Goal: Task Accomplishment & Management: Manage account settings

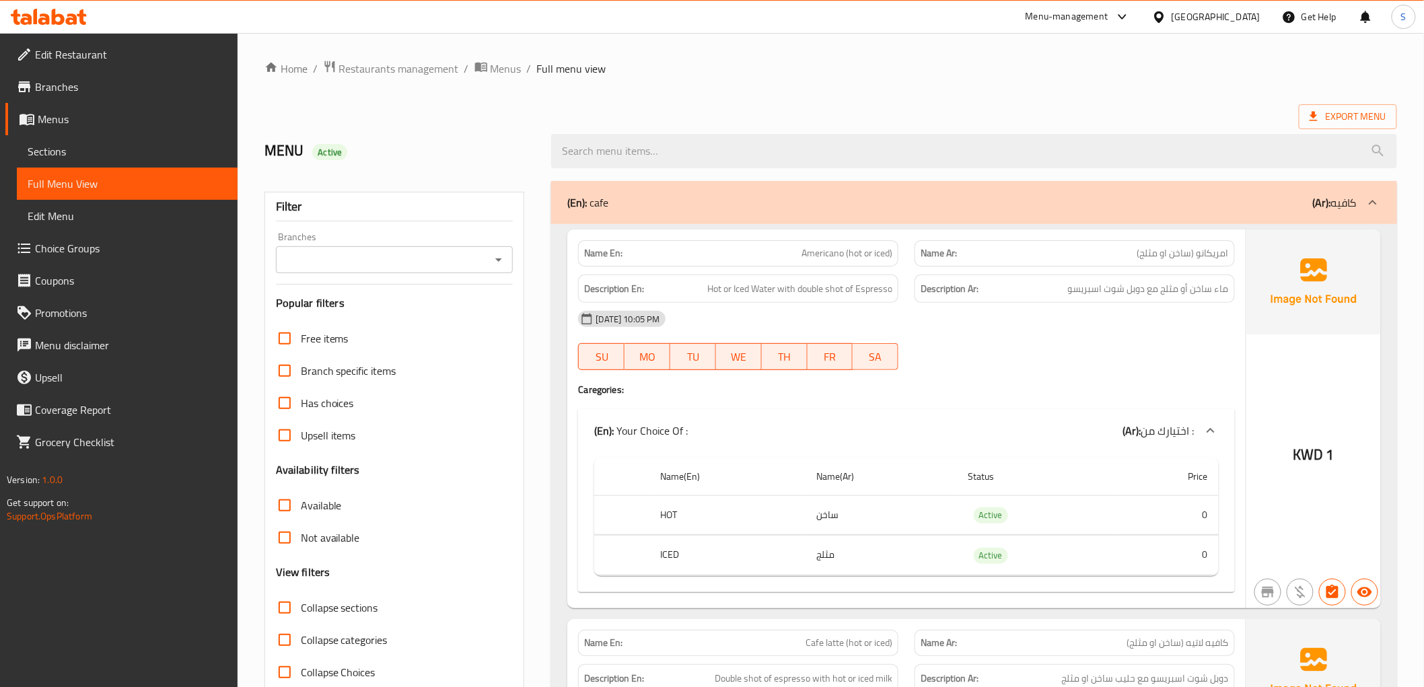
click at [970, 111] on div "Export Menu" at bounding box center [830, 116] width 1133 height 25
click at [1318, 124] on span "Export Menu" at bounding box center [1348, 116] width 77 height 17
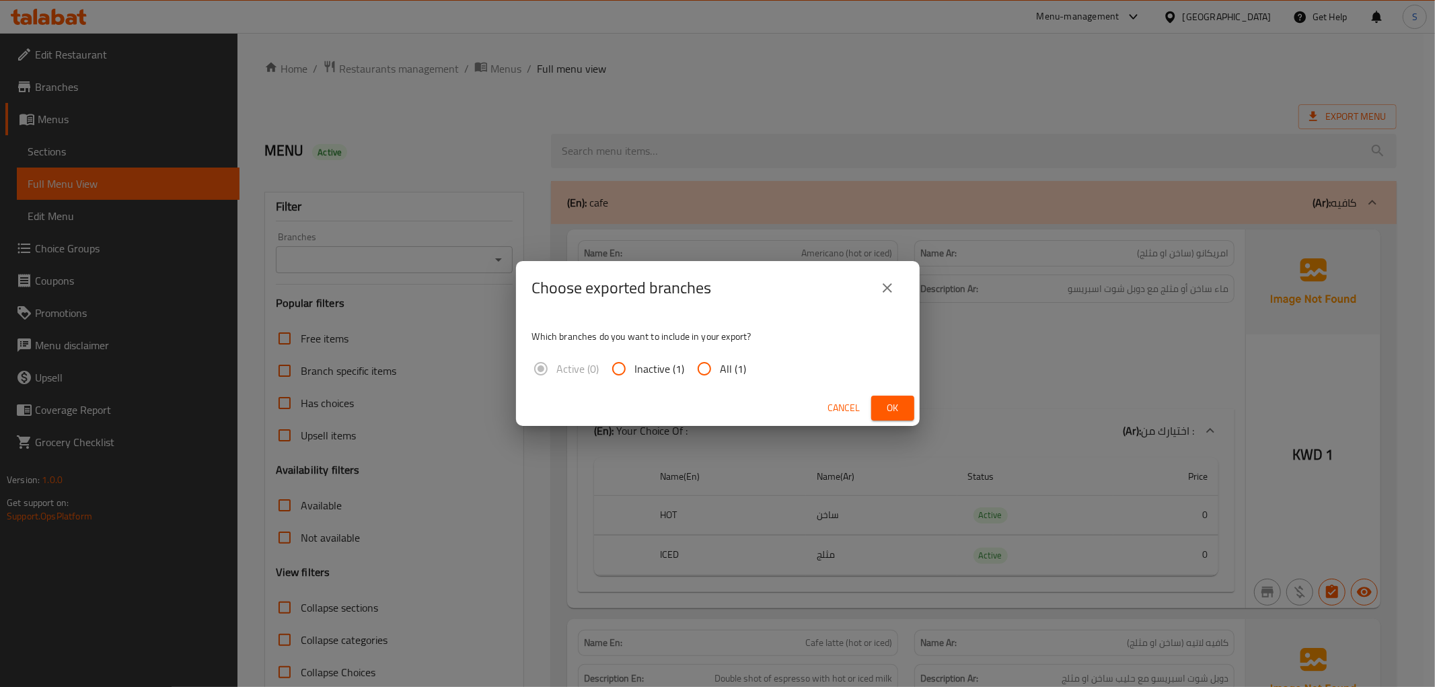
click at [725, 373] on span "All (1)" at bounding box center [734, 369] width 26 height 16
click at [721, 373] on input "All (1)" at bounding box center [704, 369] width 32 height 32
radio input "true"
click at [893, 390] on div "Cancel Ok" at bounding box center [718, 408] width 404 height 36
click at [887, 405] on span "Ok" at bounding box center [893, 408] width 22 height 17
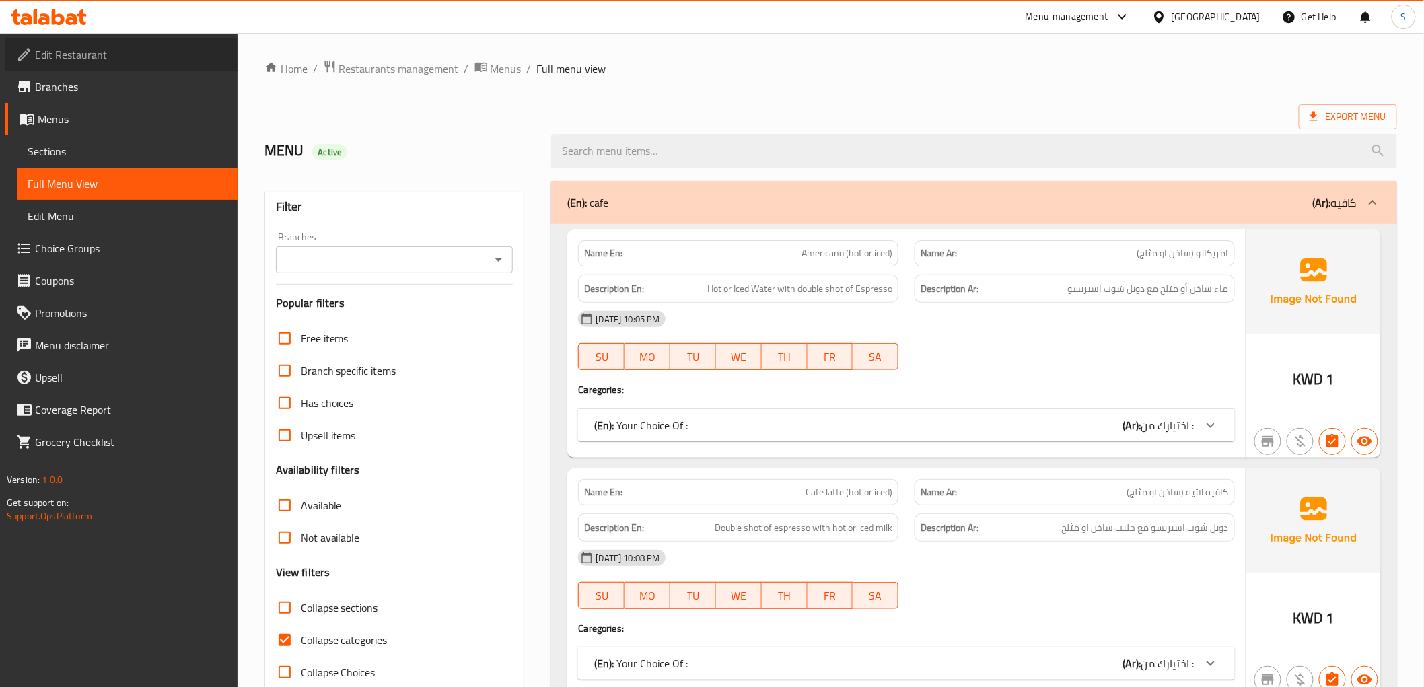
click at [57, 52] on span "Edit Restaurant" at bounding box center [131, 54] width 192 height 16
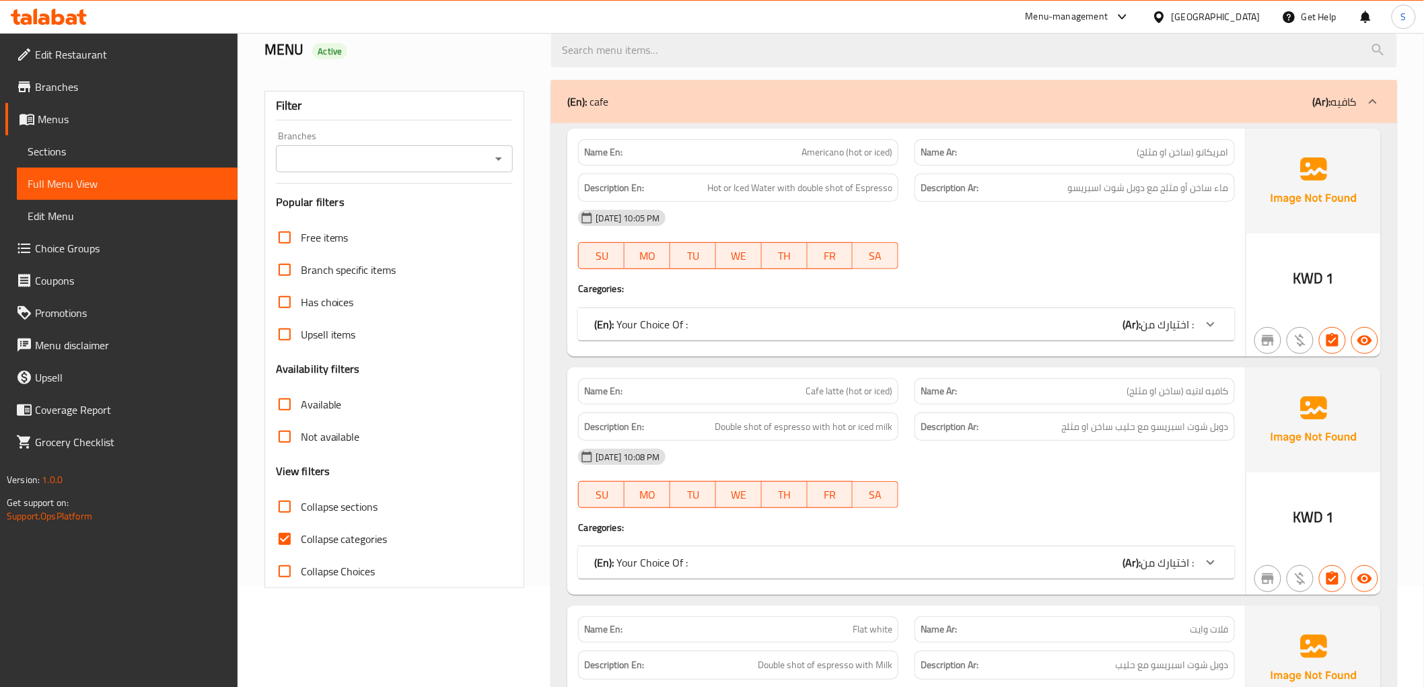
scroll to position [224, 0]
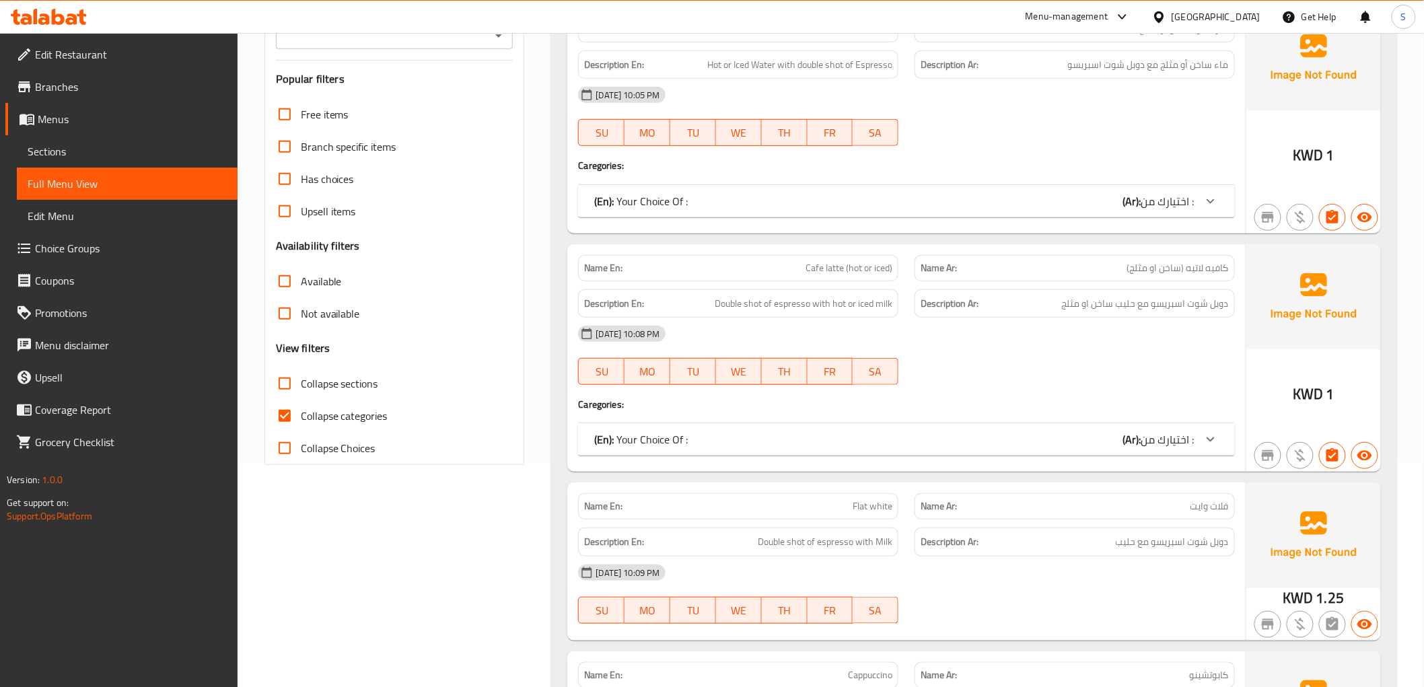
click at [294, 422] on input "Collapse categories" at bounding box center [285, 416] width 32 height 32
checkbox input "false"
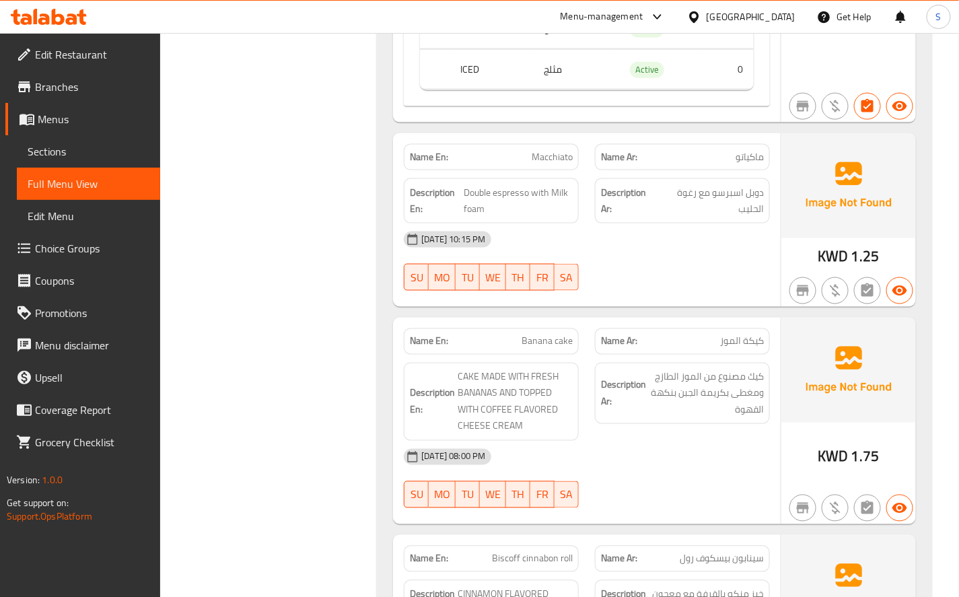
scroll to position [0, 0]
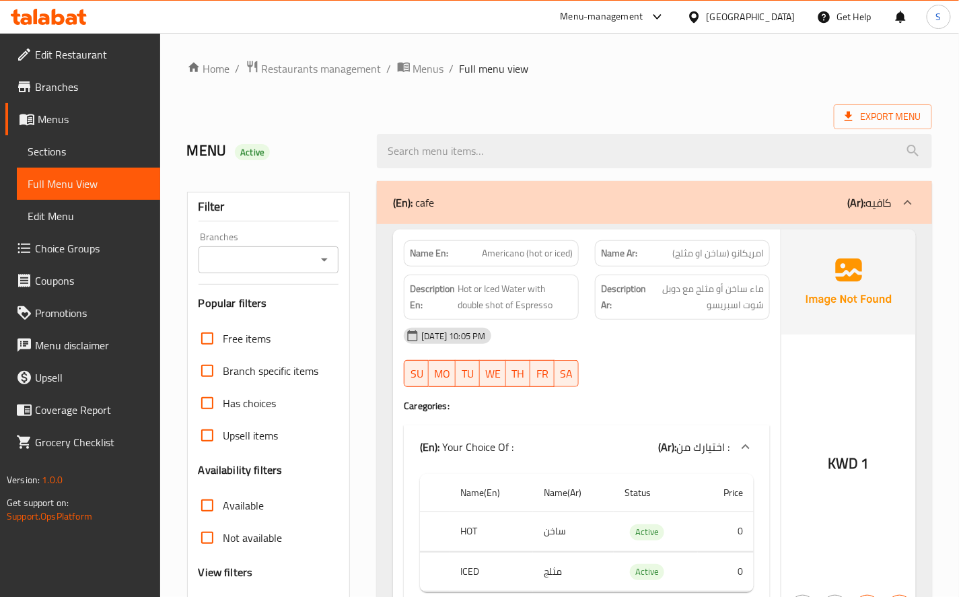
click at [709, 367] on div "17-08-2025 10:05 PM SU MO TU WE TH FR SA" at bounding box center [587, 357] width 382 height 75
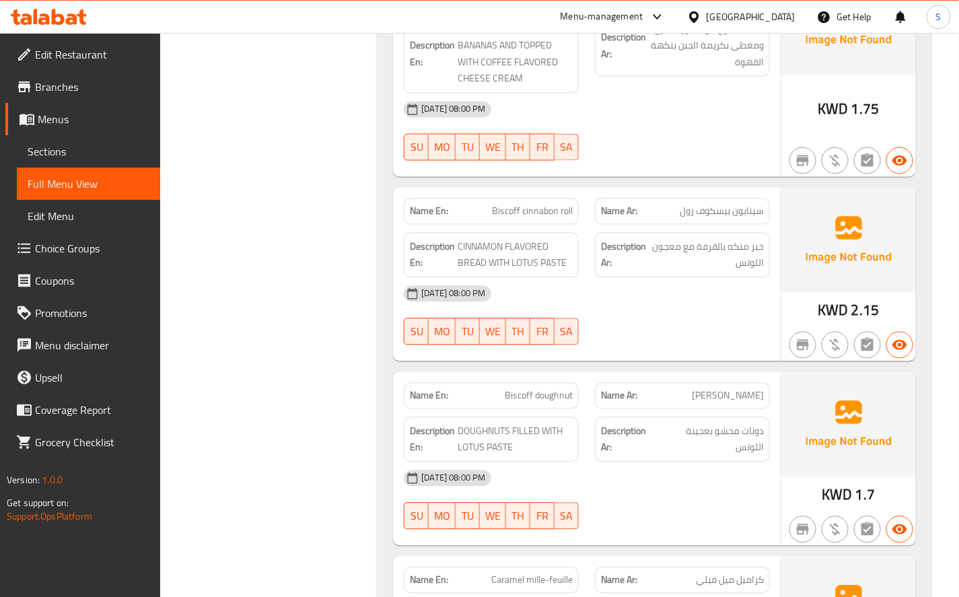
scroll to position [2623, 0]
click at [666, 306] on div "17-08-2025 08:00 PM" at bounding box center [587, 292] width 382 height 32
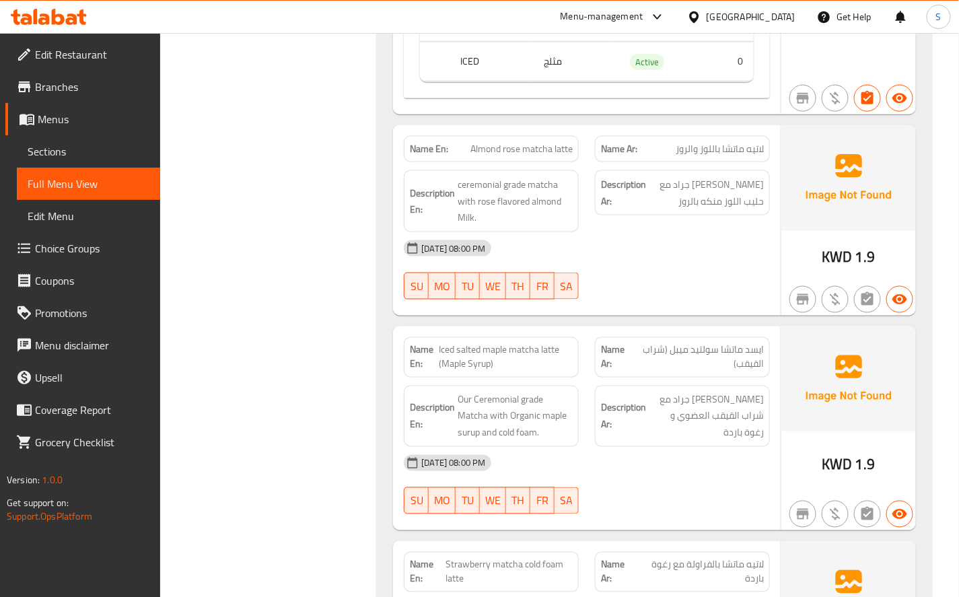
scroll to position [9167, 0]
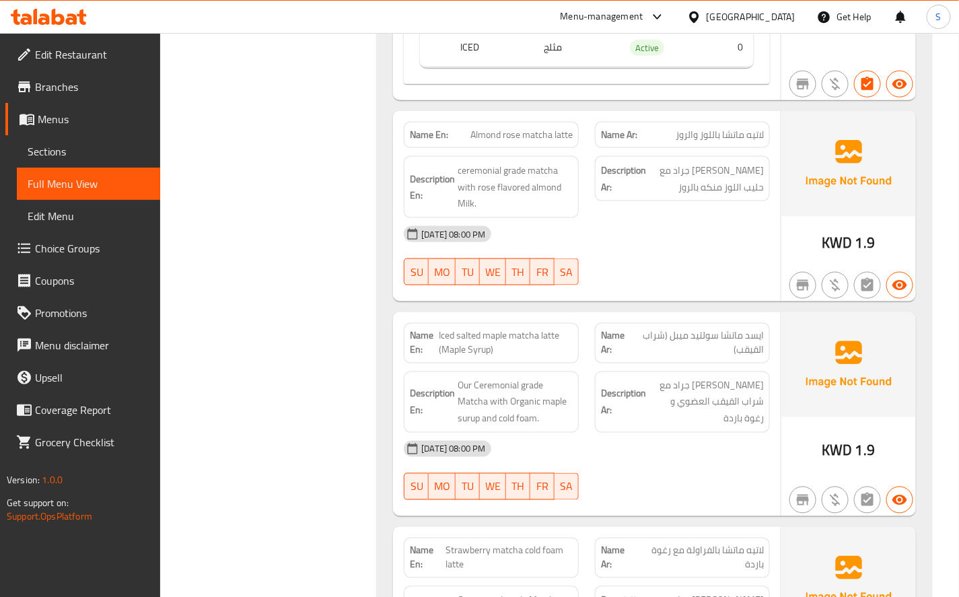
click at [693, 371] on div "Description Ar: ماتشا سيريمونيال جراد مع شراب القيقب العضوي و رغوة باردة" at bounding box center [682, 402] width 175 height 62
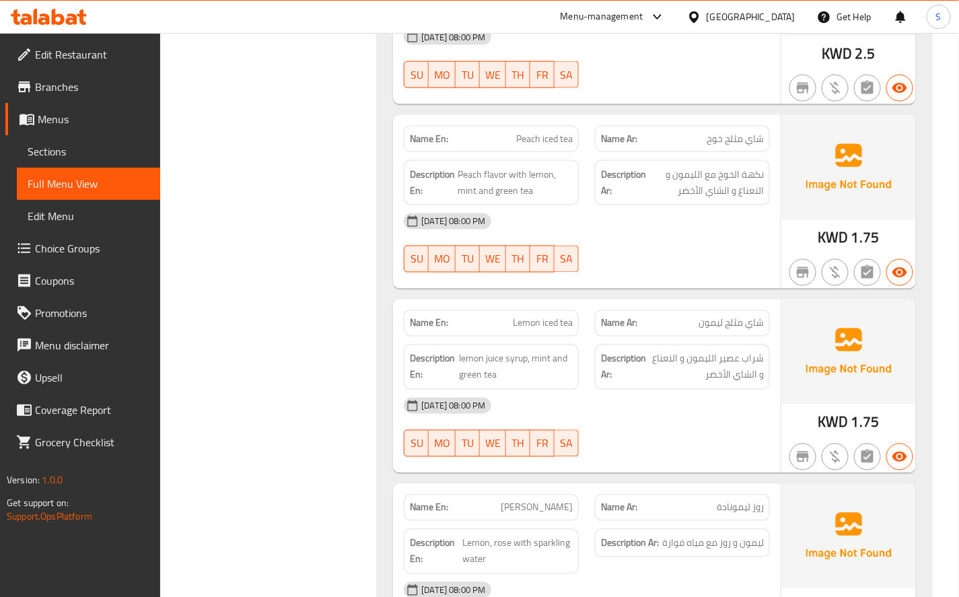
scroll to position [11011, 0]
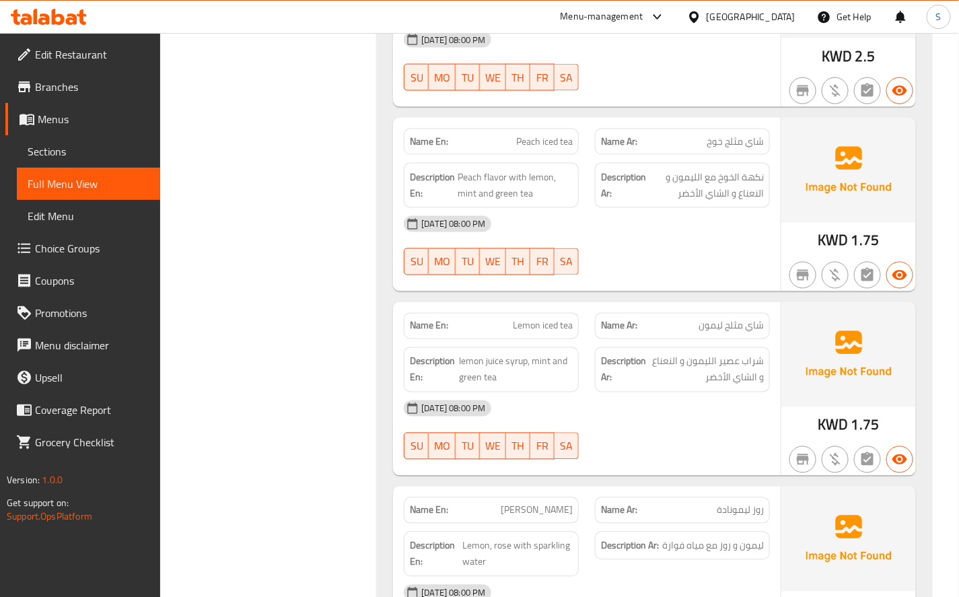
click at [685, 210] on div "17-08-2025 08:00 PM SU MO TU WE TH FR SA" at bounding box center [587, 245] width 382 height 75
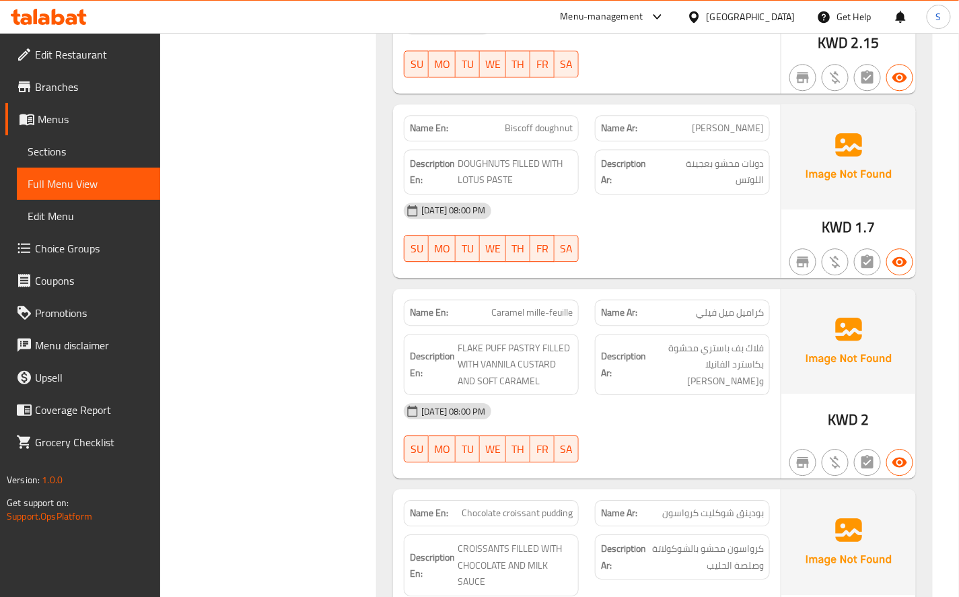
scroll to position [2915, 0]
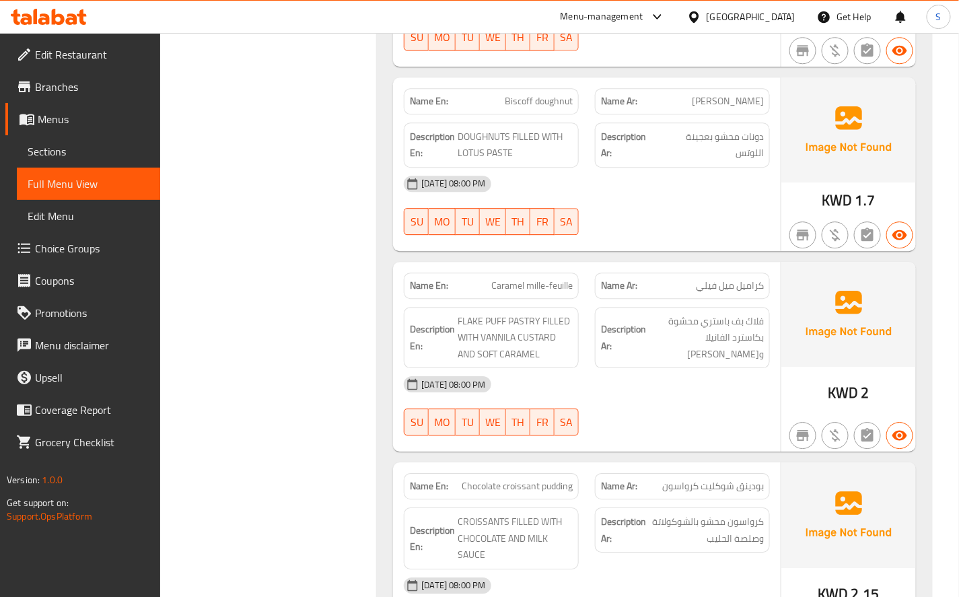
click at [671, 393] on div "17-08-2025 08:00 PM" at bounding box center [587, 384] width 382 height 32
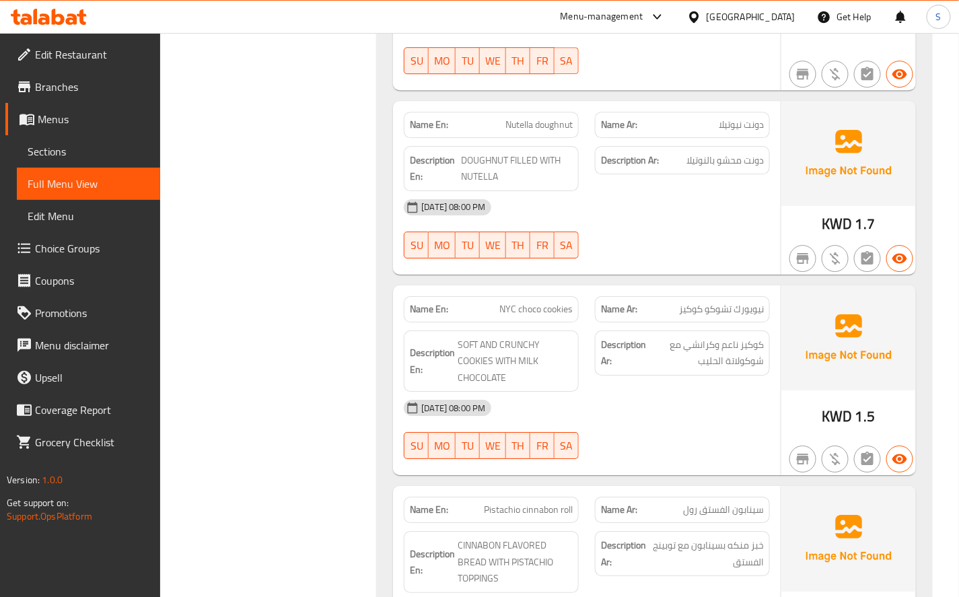
scroll to position [4860, 0]
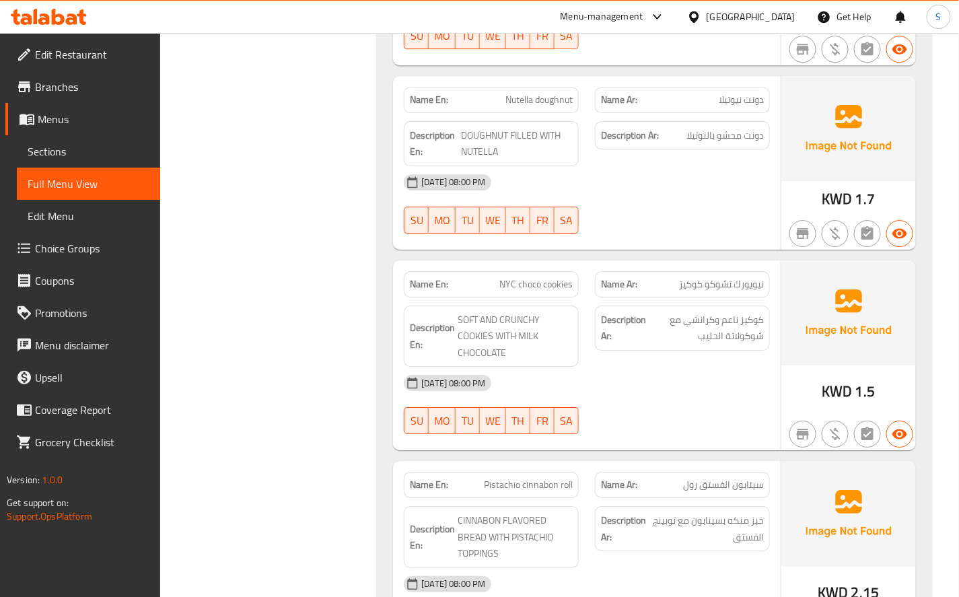
click at [547, 102] on span "Nutella doughnut" at bounding box center [538, 100] width 67 height 14
copy span "Nutella doughnut"
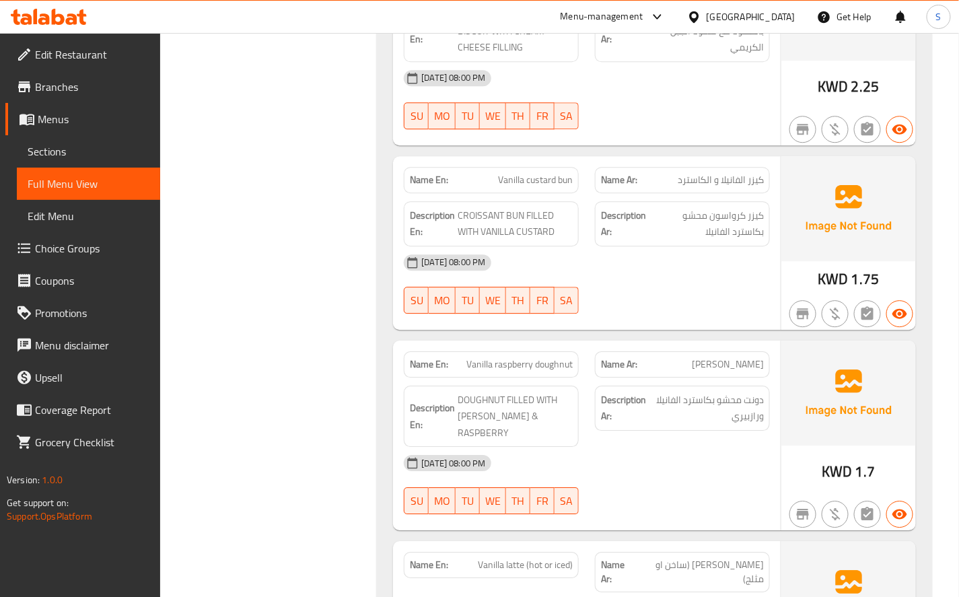
scroll to position [6355, 0]
click at [676, 121] on div "17-08-2025 08:00 PM SU MO TU WE TH FR SA" at bounding box center [587, 98] width 382 height 75
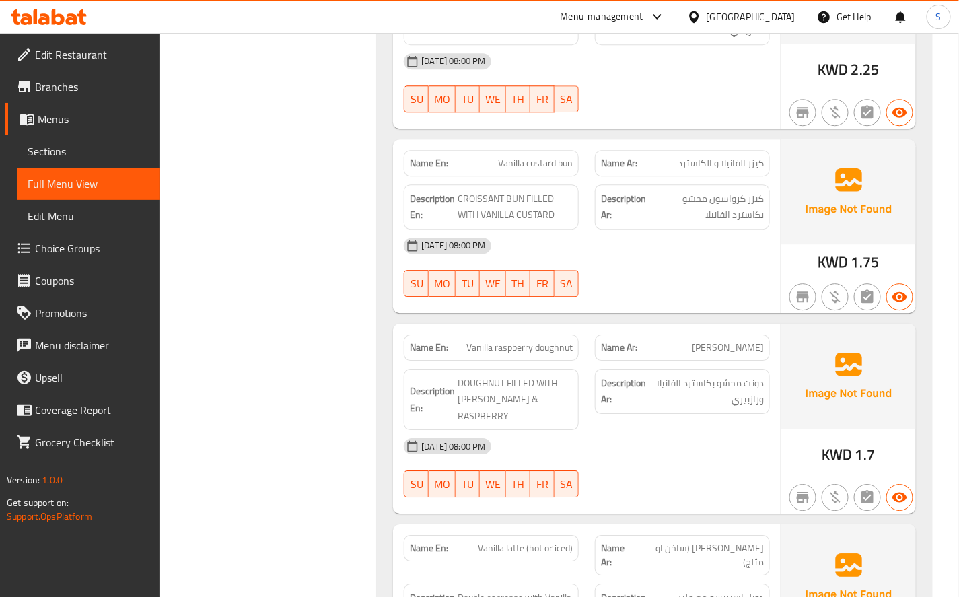
click at [685, 267] on div "17-08-2025 08:00 PM SU MO TU WE TH FR SA" at bounding box center [587, 266] width 382 height 75
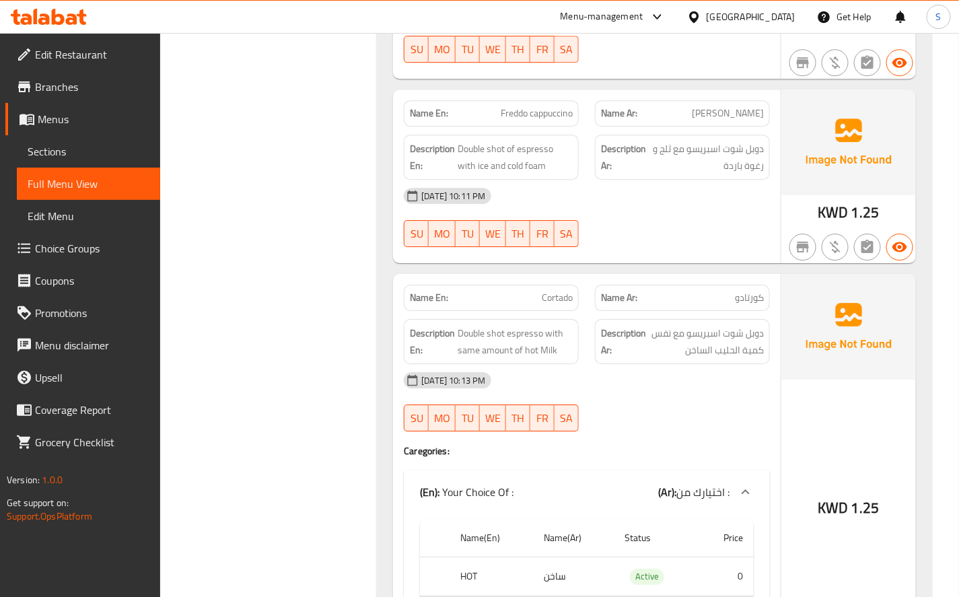
click at [725, 279] on div "Name Ar: كورتادو" at bounding box center [682, 298] width 191 height 42
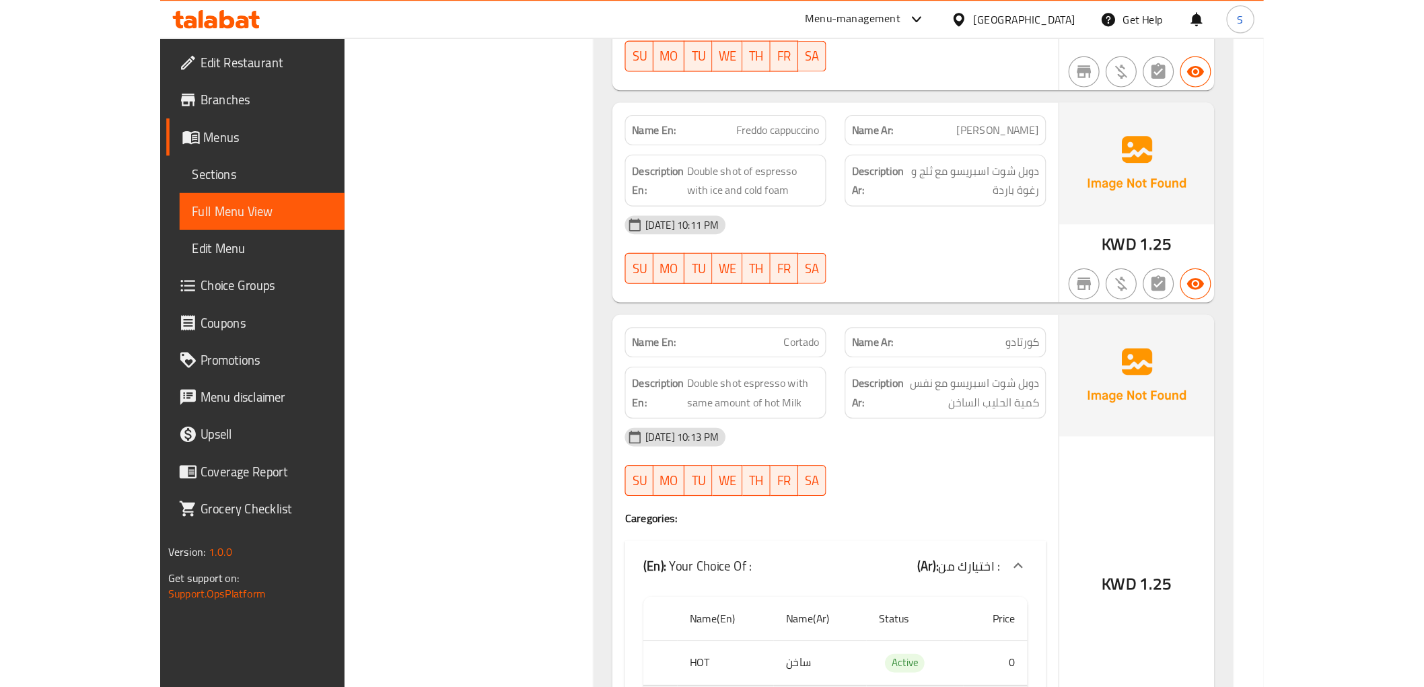
scroll to position [4664, 0]
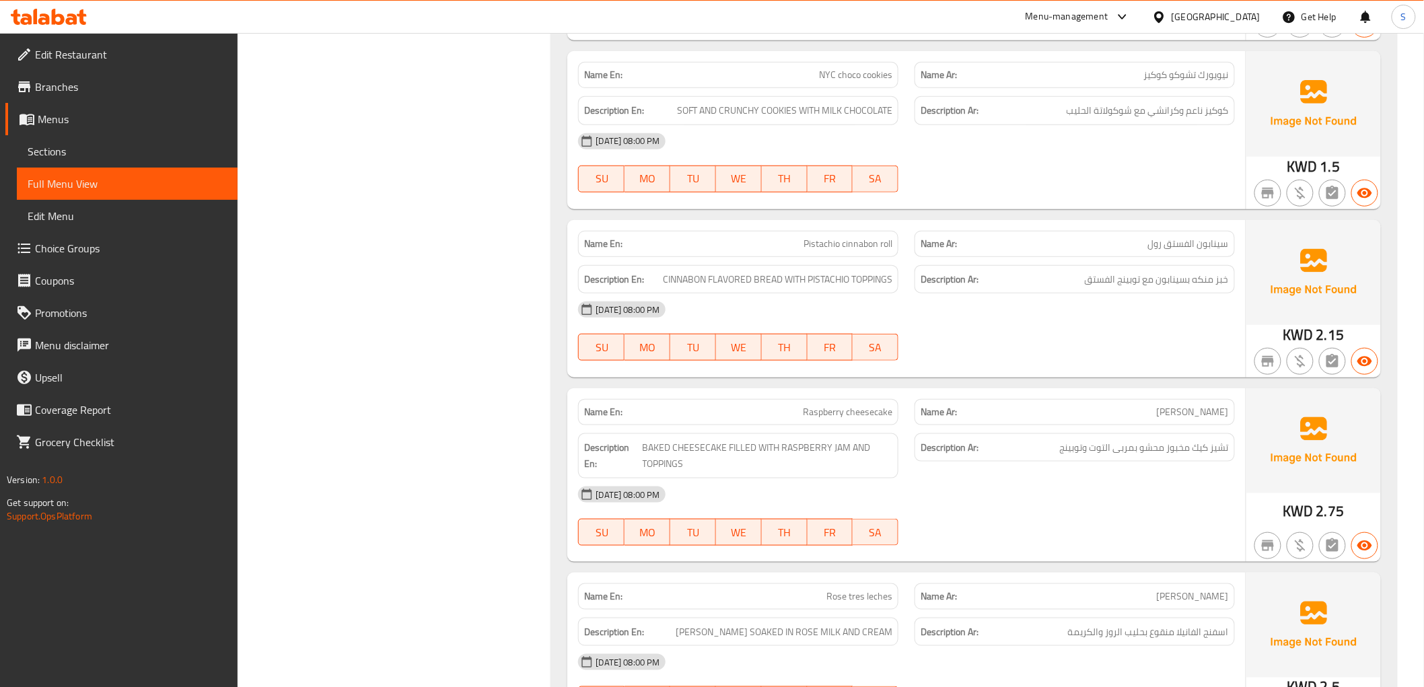
click at [62, 28] on div at bounding box center [49, 16] width 98 height 27
click at [70, 16] on icon at bounding box center [49, 17] width 76 height 16
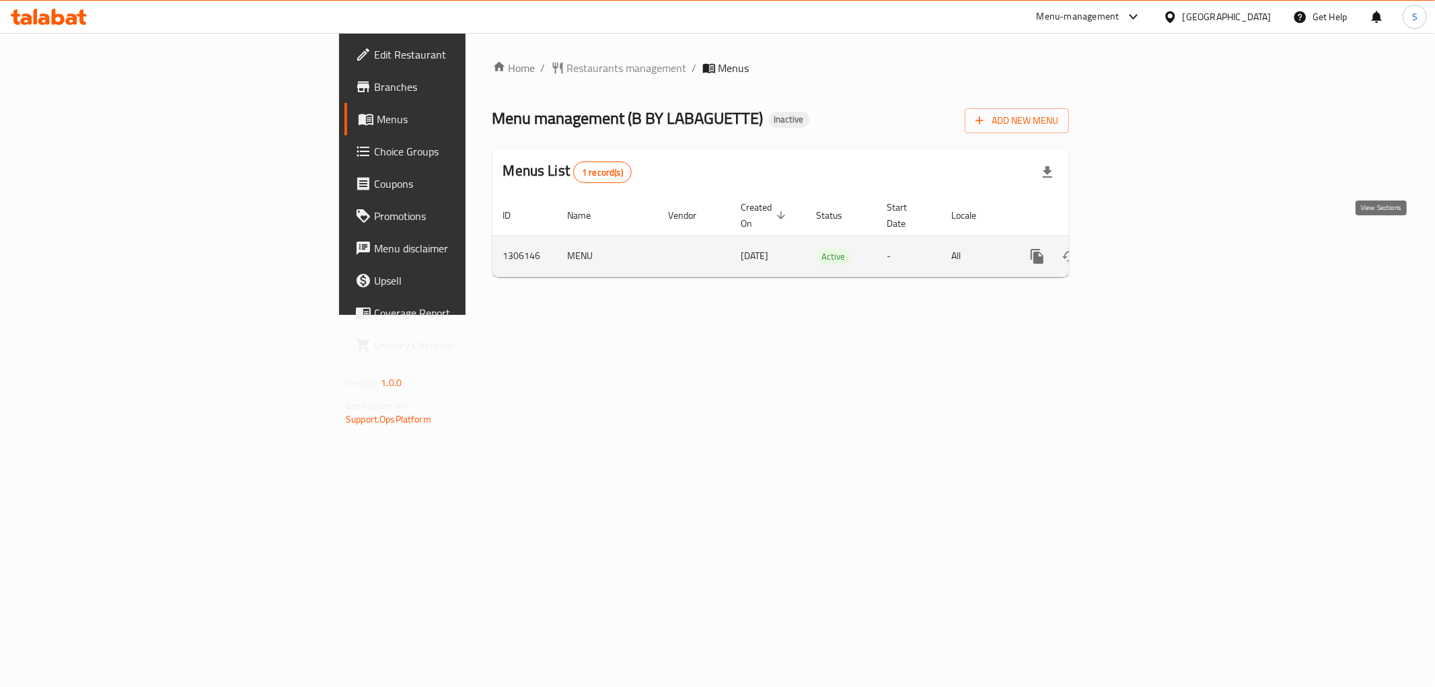
click at [1151, 254] on link "enhanced table" at bounding box center [1134, 256] width 32 height 32
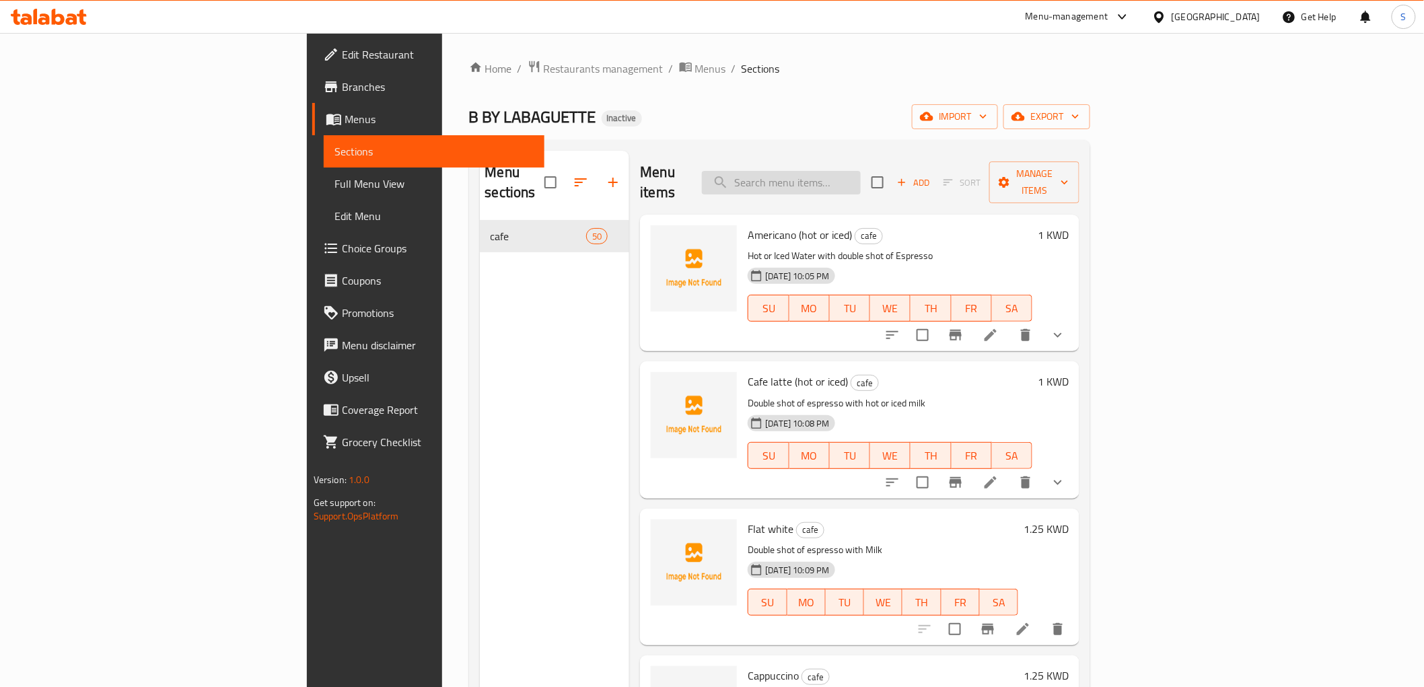
click at [861, 173] on input "search" at bounding box center [781, 183] width 159 height 24
paste input "Nutella doughnut"
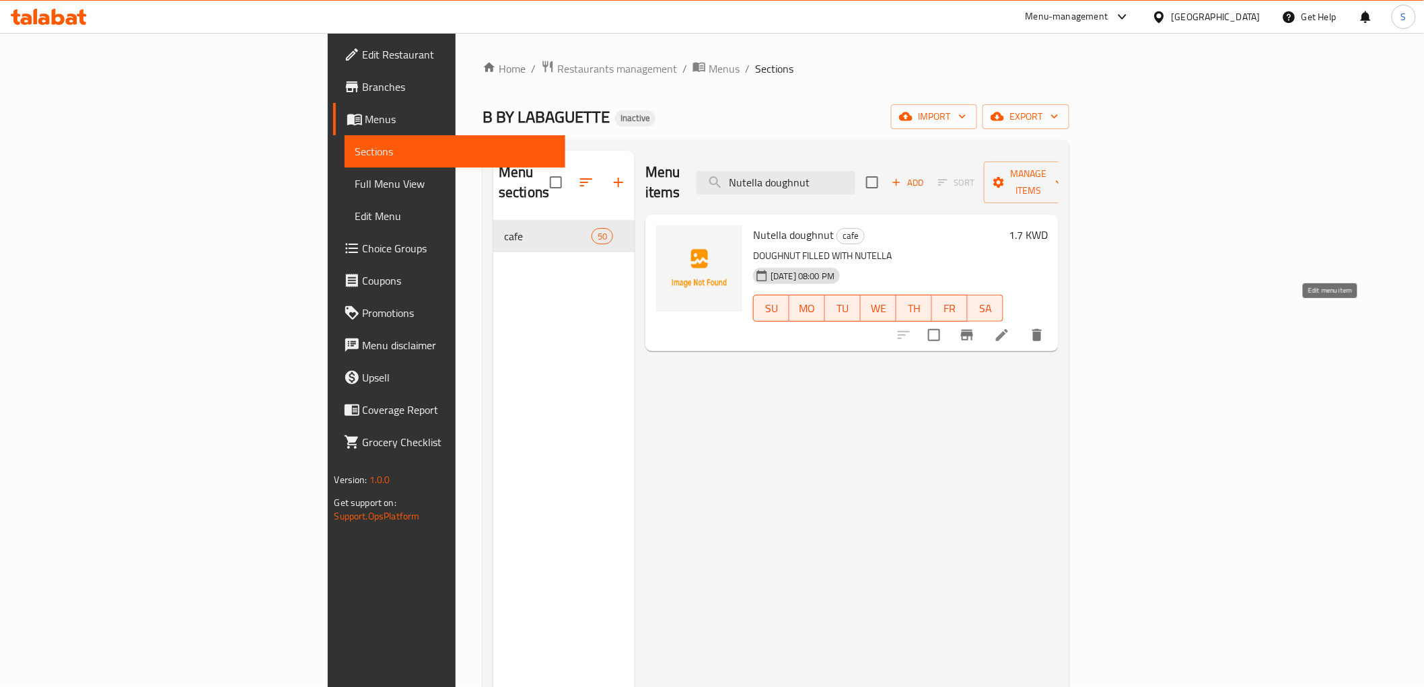
type input "Nutella doughnut"
click at [926, 175] on span "Add" at bounding box center [908, 182] width 36 height 15
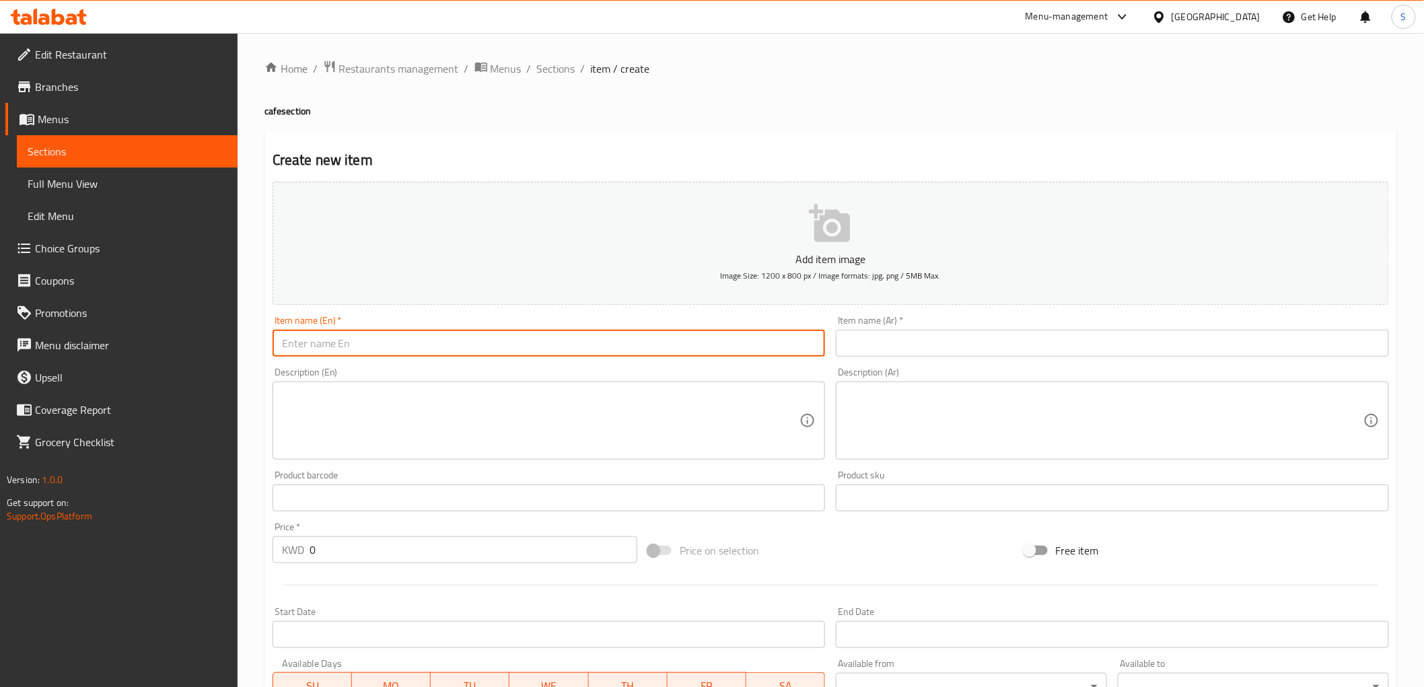
click at [397, 336] on input "text" at bounding box center [549, 343] width 553 height 27
paste input "Espresso"
type input "Espresso"
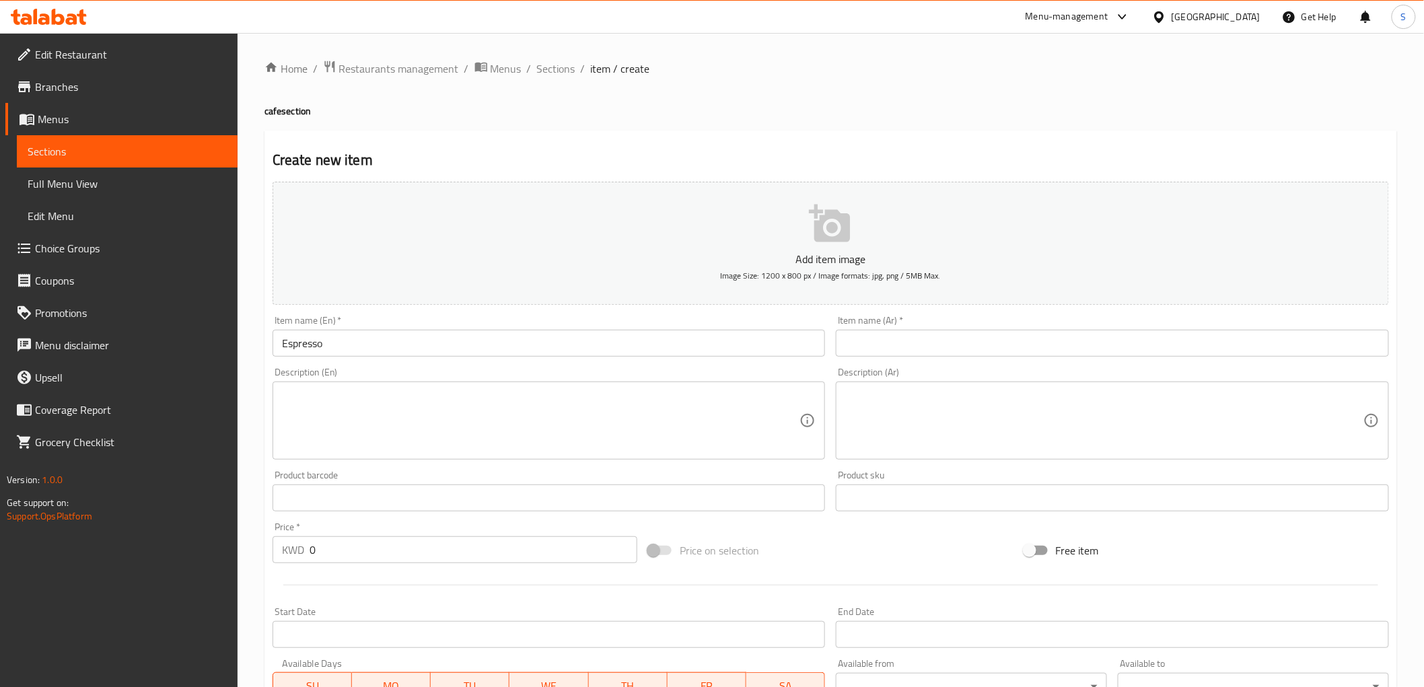
click at [343, 435] on textarea at bounding box center [541, 421] width 518 height 64
paste textarea "Double shot of espresso with Milk"
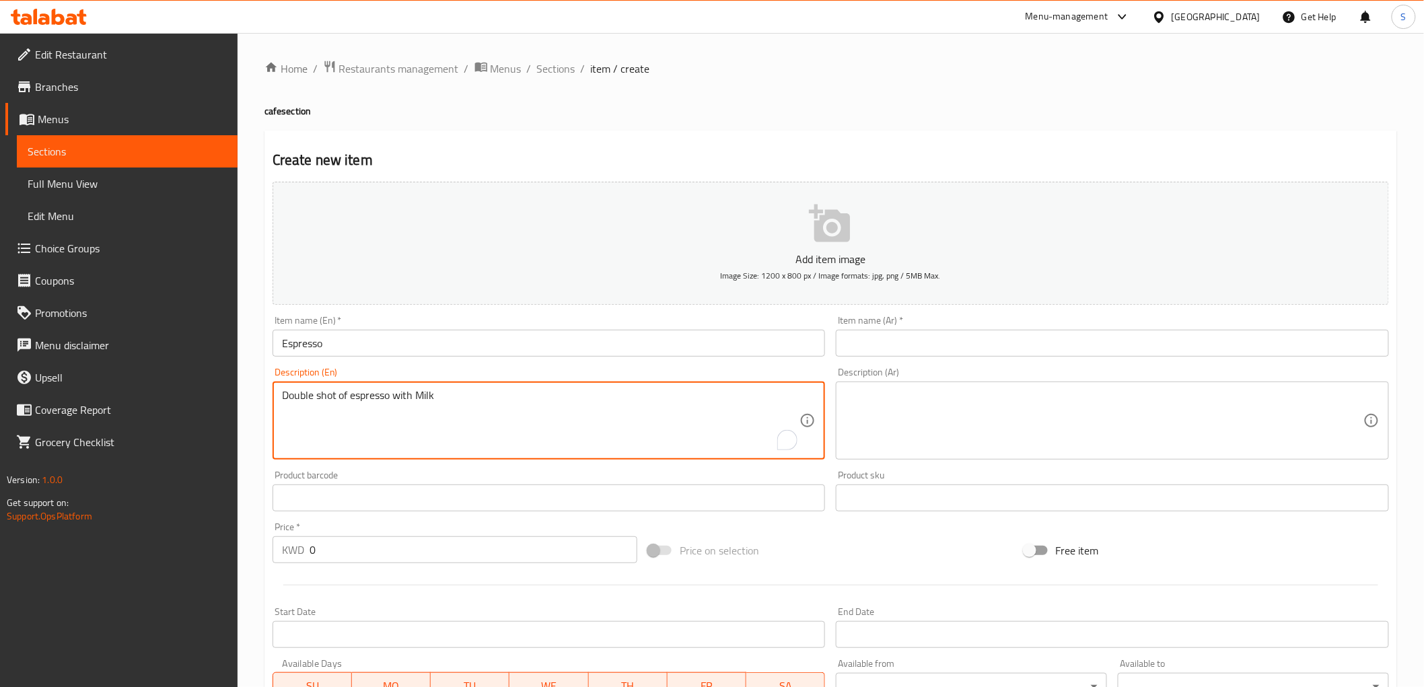
type textarea "Double shot of espresso with Milk"
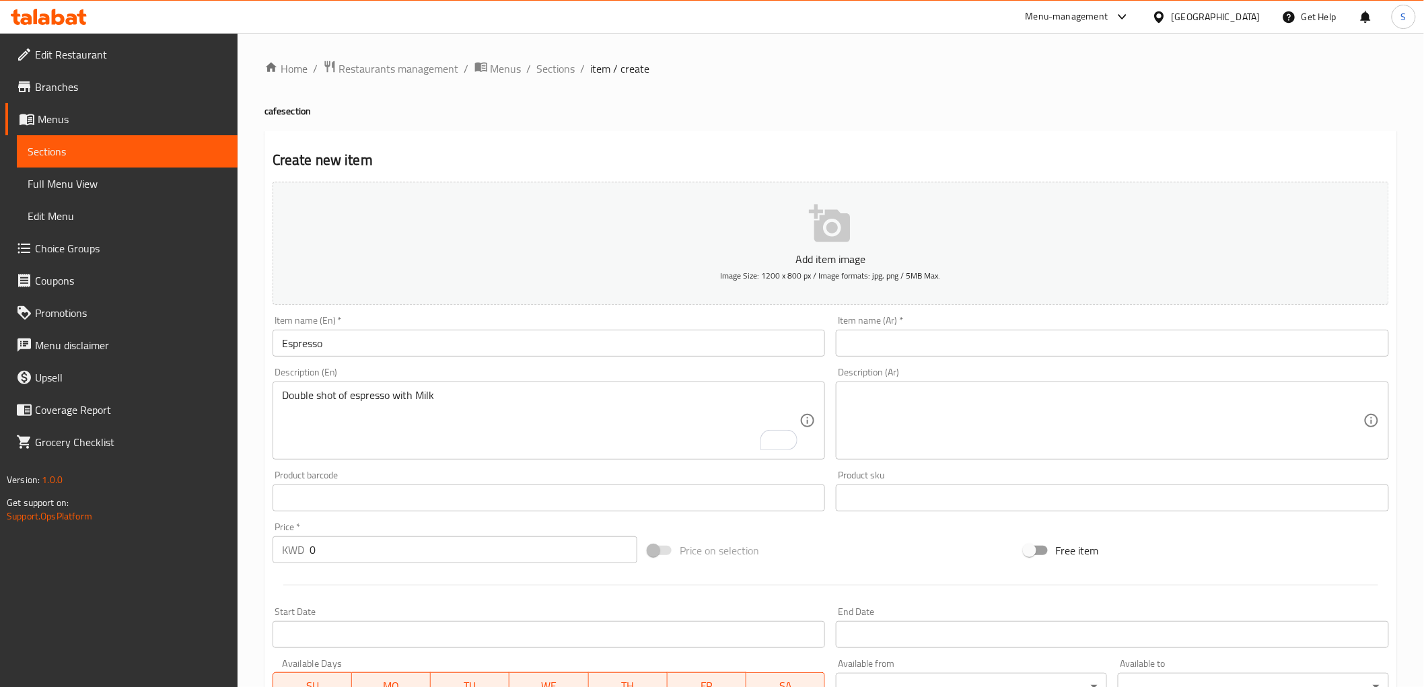
click at [485, 425] on textarea "Double shot of espresso with Milk" at bounding box center [541, 421] width 518 height 64
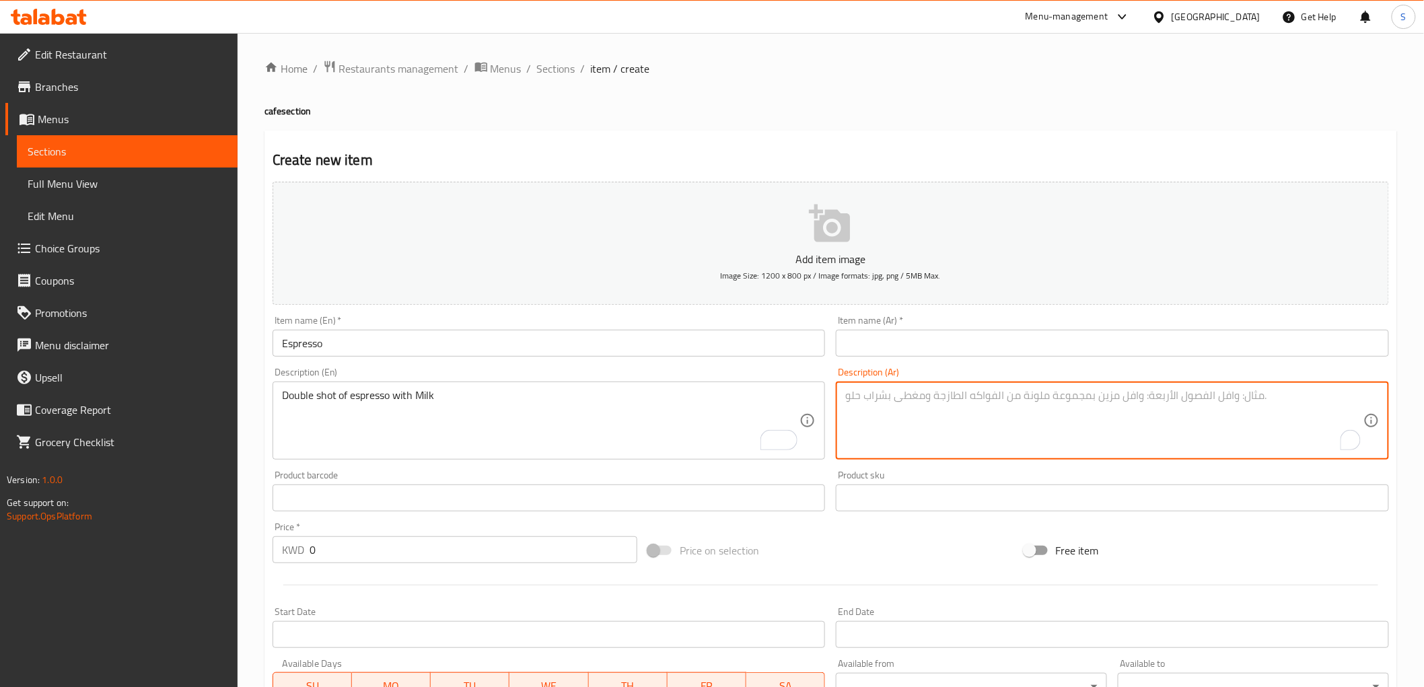
click at [991, 429] on textarea "To enrich screen reader interactions, please activate Accessibility in Grammarl…" at bounding box center [1104, 421] width 518 height 64
paste textarea "دوبل شوت اسبرسو مع الحليب"
type textarea "دوبل شوت اسبرسو مع الحليب"
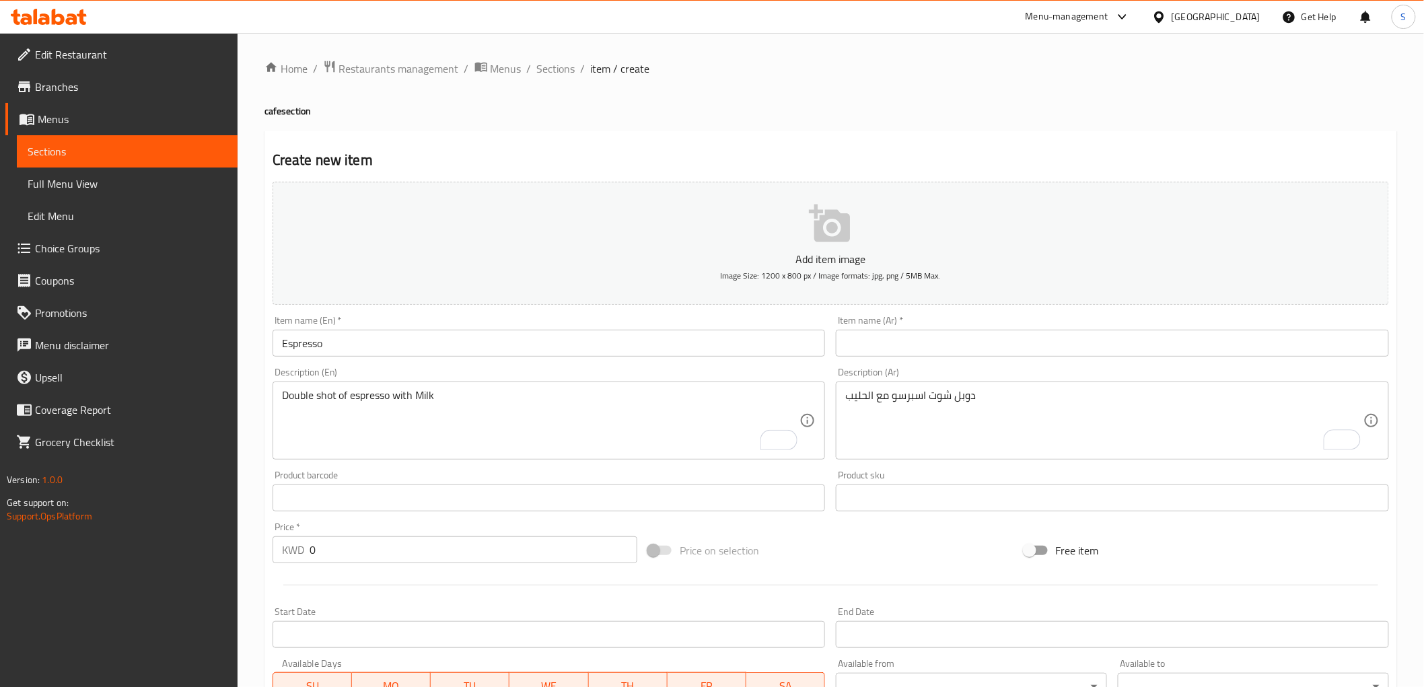
click at [386, 564] on div "Price   * KWD 0 Price *" at bounding box center [455, 543] width 376 height 52
click at [373, 550] on input "0" at bounding box center [474, 549] width 328 height 27
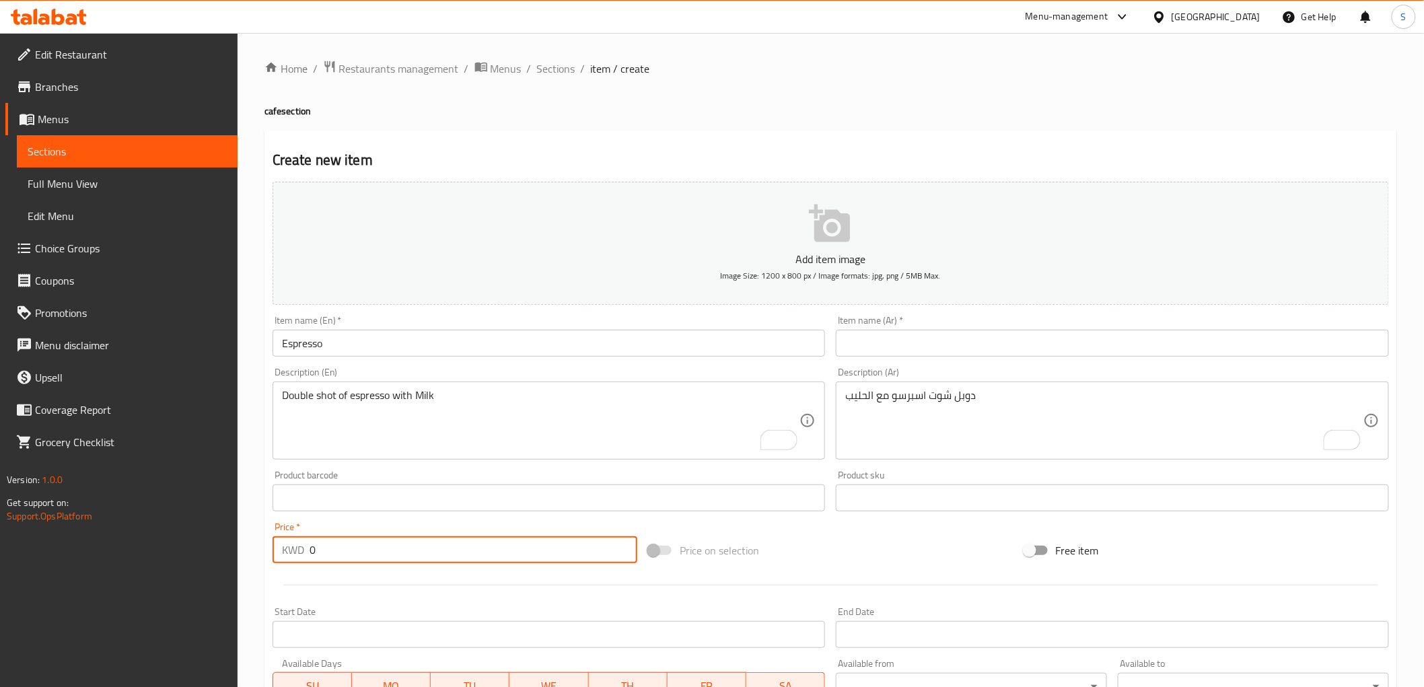
click at [373, 550] on input "0" at bounding box center [474, 549] width 328 height 27
paste input "1.00"
type input "1.000"
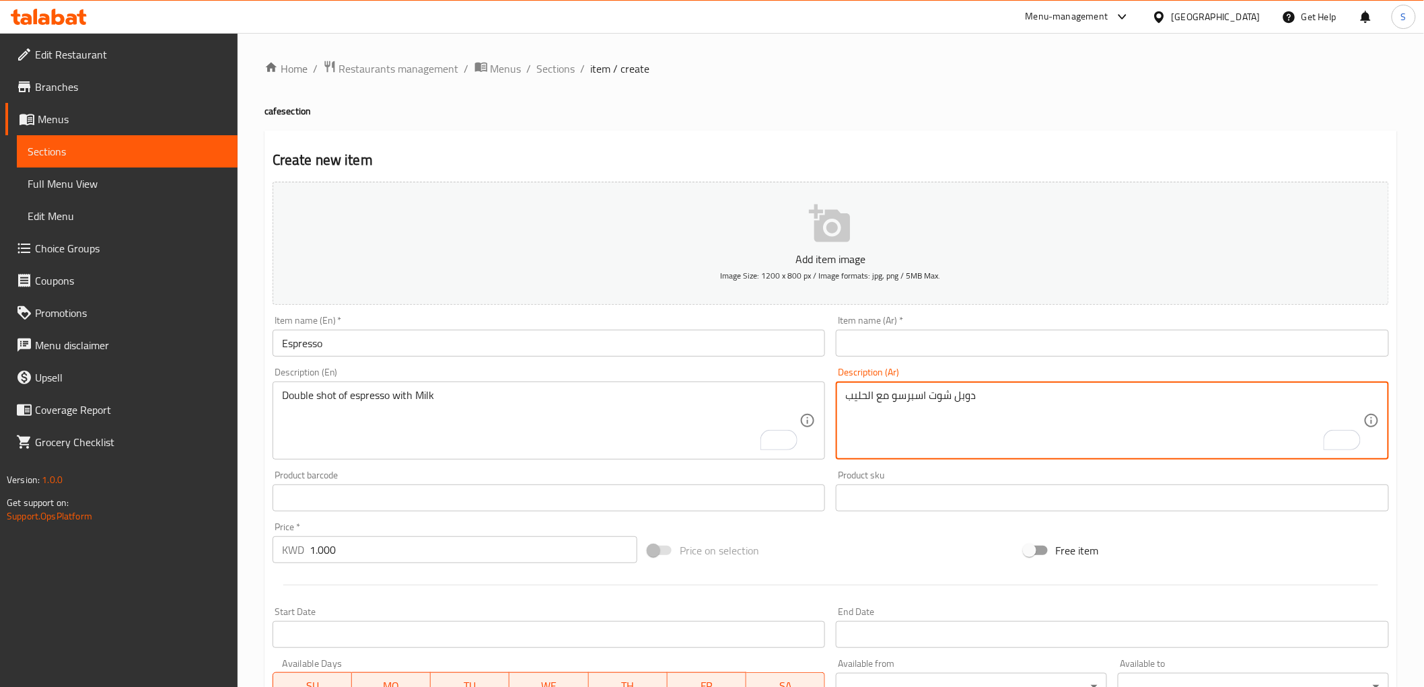
click at [904, 401] on textarea "دوبل شوت اسبرسو مع الحليب" at bounding box center [1104, 421] width 518 height 64
click at [904, 341] on input "text" at bounding box center [1112, 343] width 553 height 27
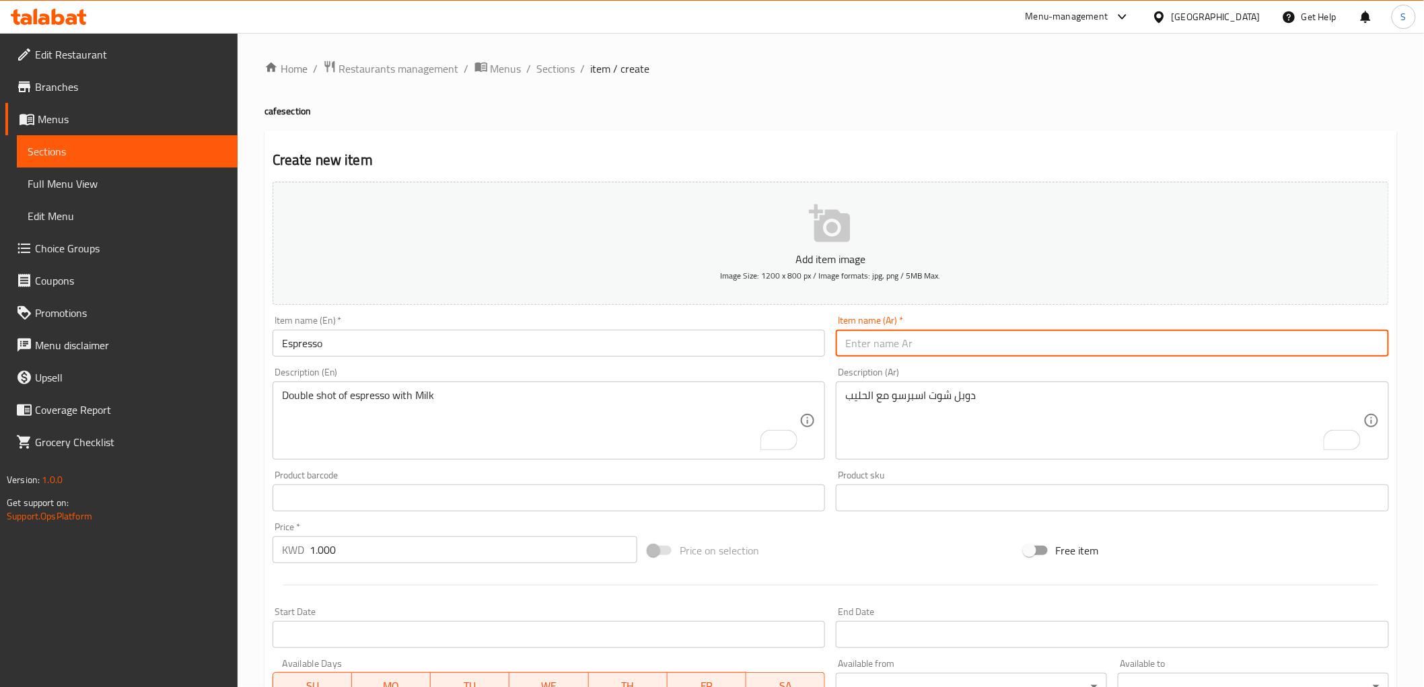
paste input "اسبرسو"
type input "اسبرسو"
click at [401, 347] on input "Espresso" at bounding box center [549, 343] width 553 height 27
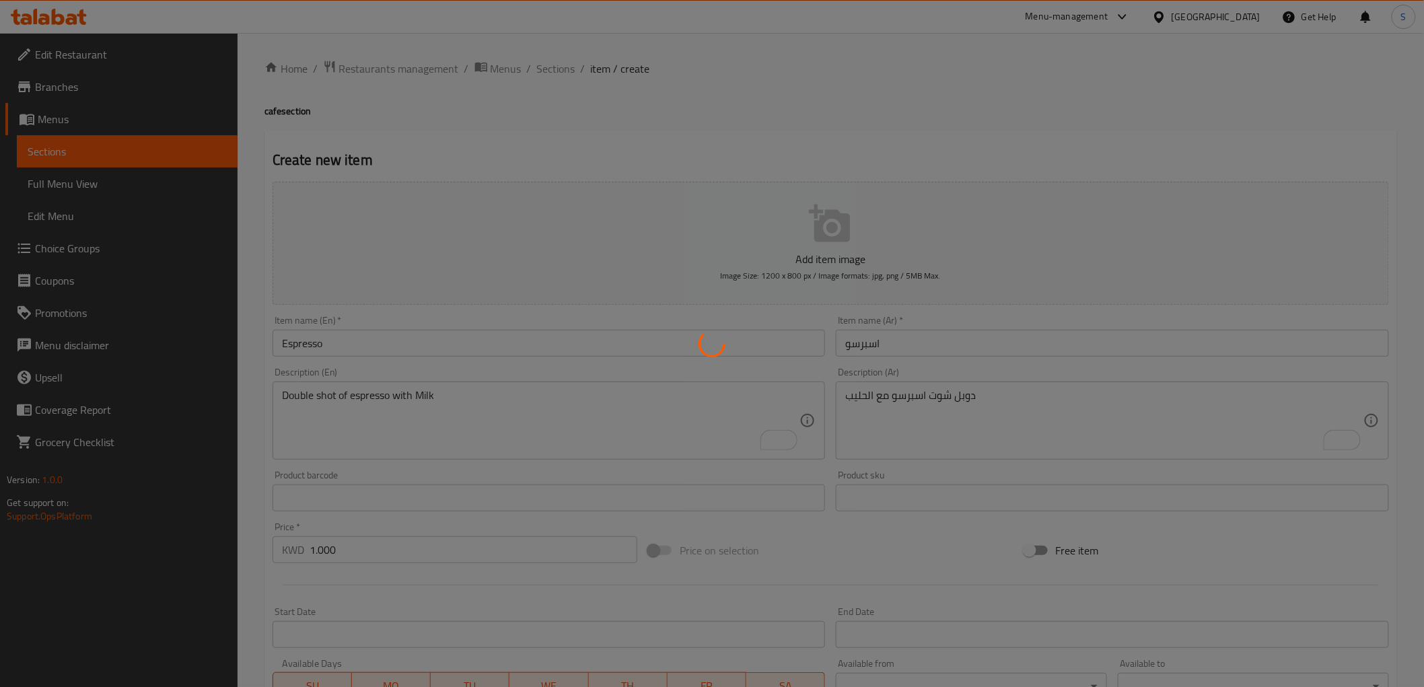
type input "0"
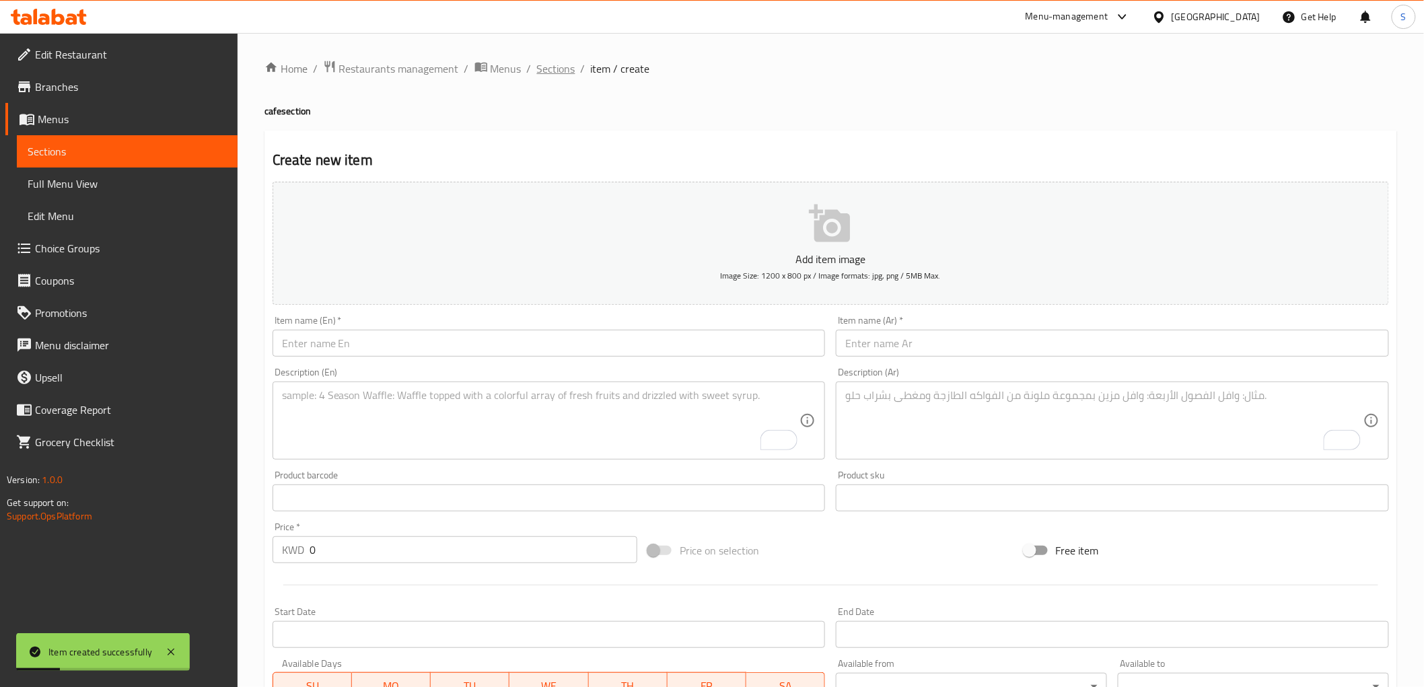
click at [553, 62] on span "Sections" at bounding box center [556, 69] width 38 height 16
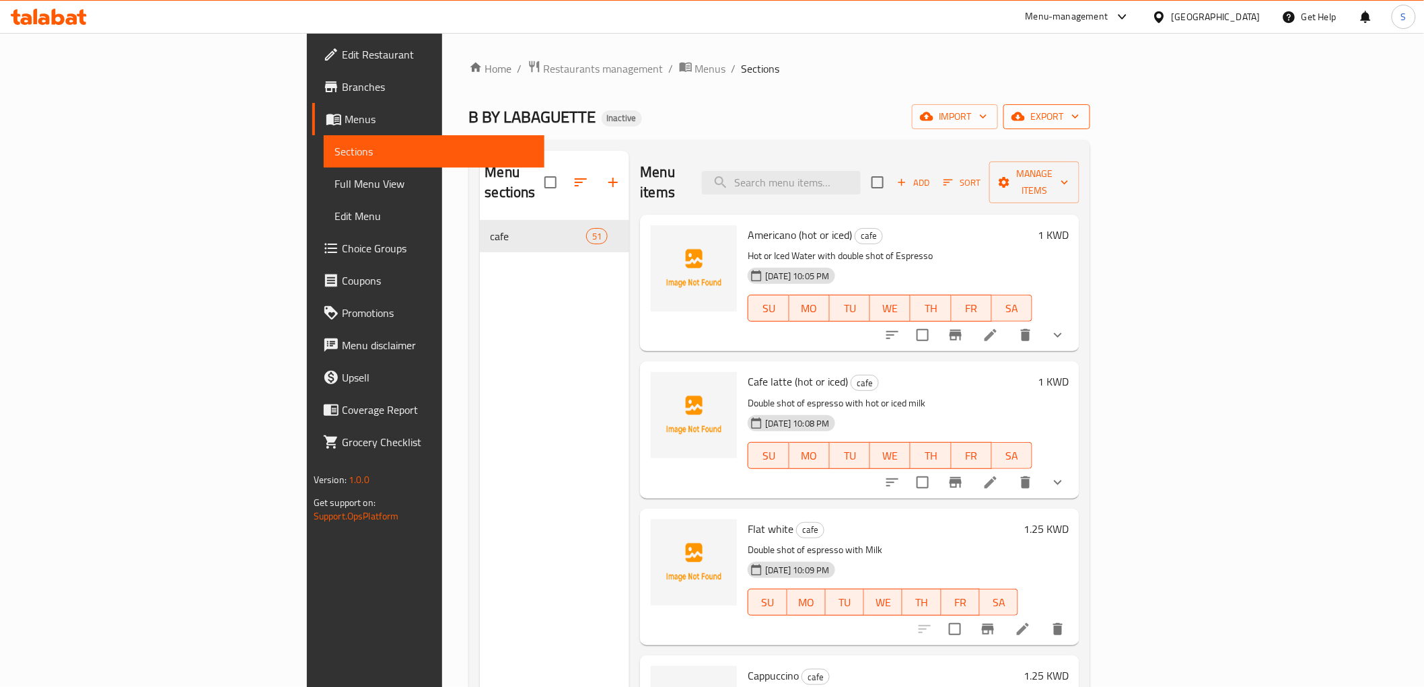
click at [1079, 113] on span "export" at bounding box center [1046, 116] width 65 height 17
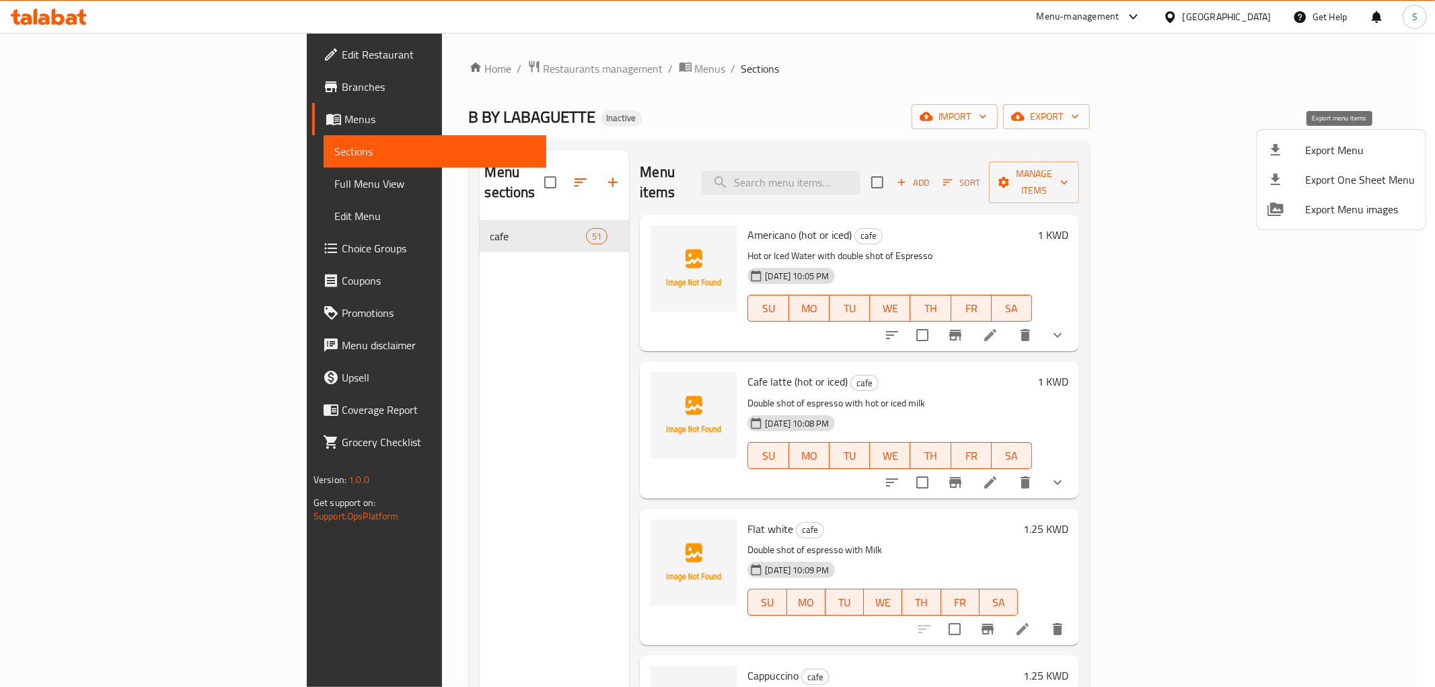
click at [1294, 147] on div at bounding box center [1287, 150] width 38 height 16
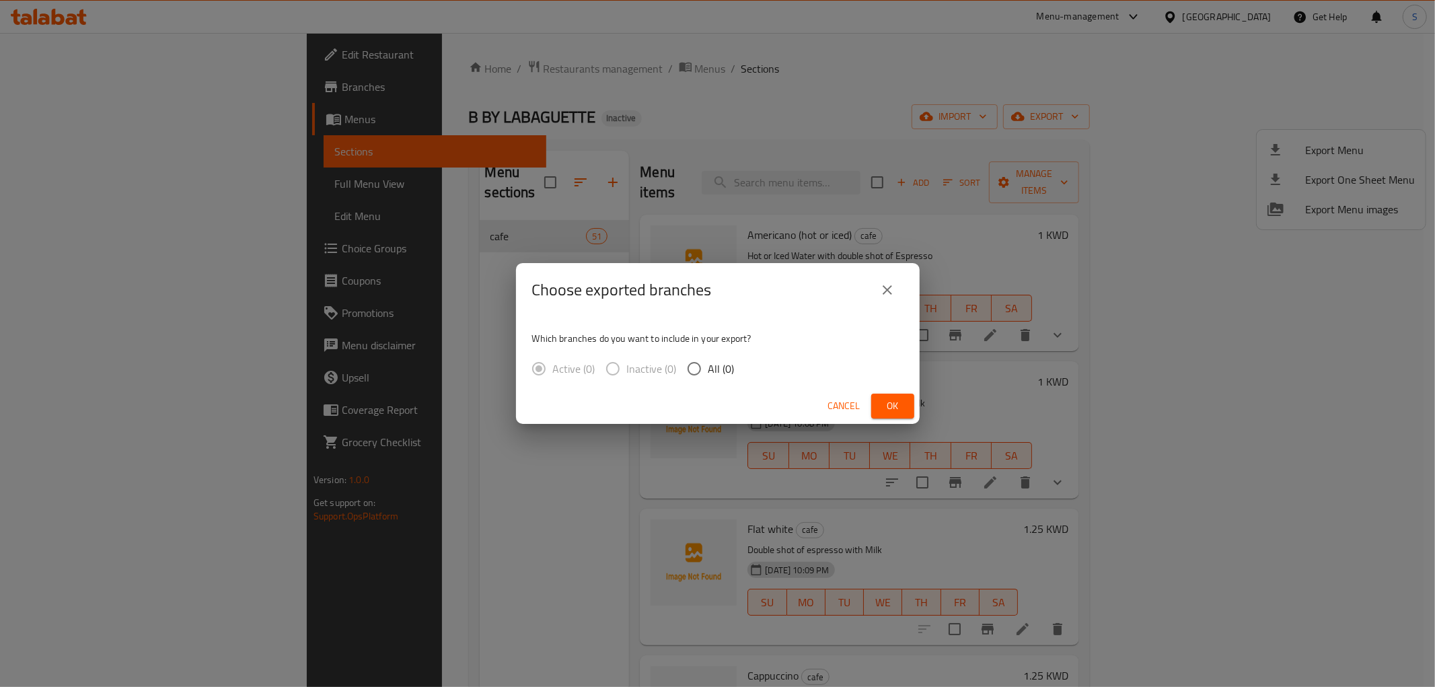
click at [711, 369] on span "All (0)" at bounding box center [722, 369] width 26 height 16
click at [709, 369] on input "All (0)" at bounding box center [694, 369] width 28 height 28
radio input "true"
click at [894, 406] on span "Ok" at bounding box center [893, 406] width 22 height 17
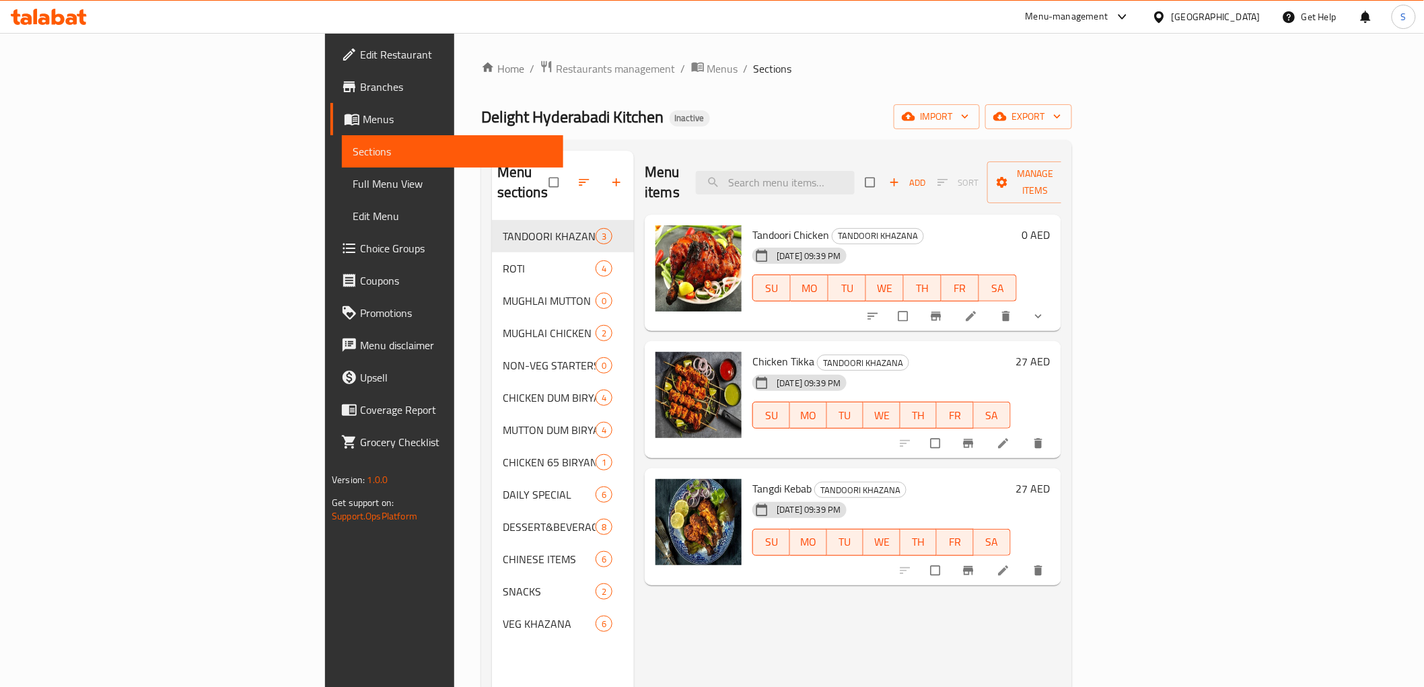
click at [73, 19] on icon at bounding box center [71, 18] width 11 height 11
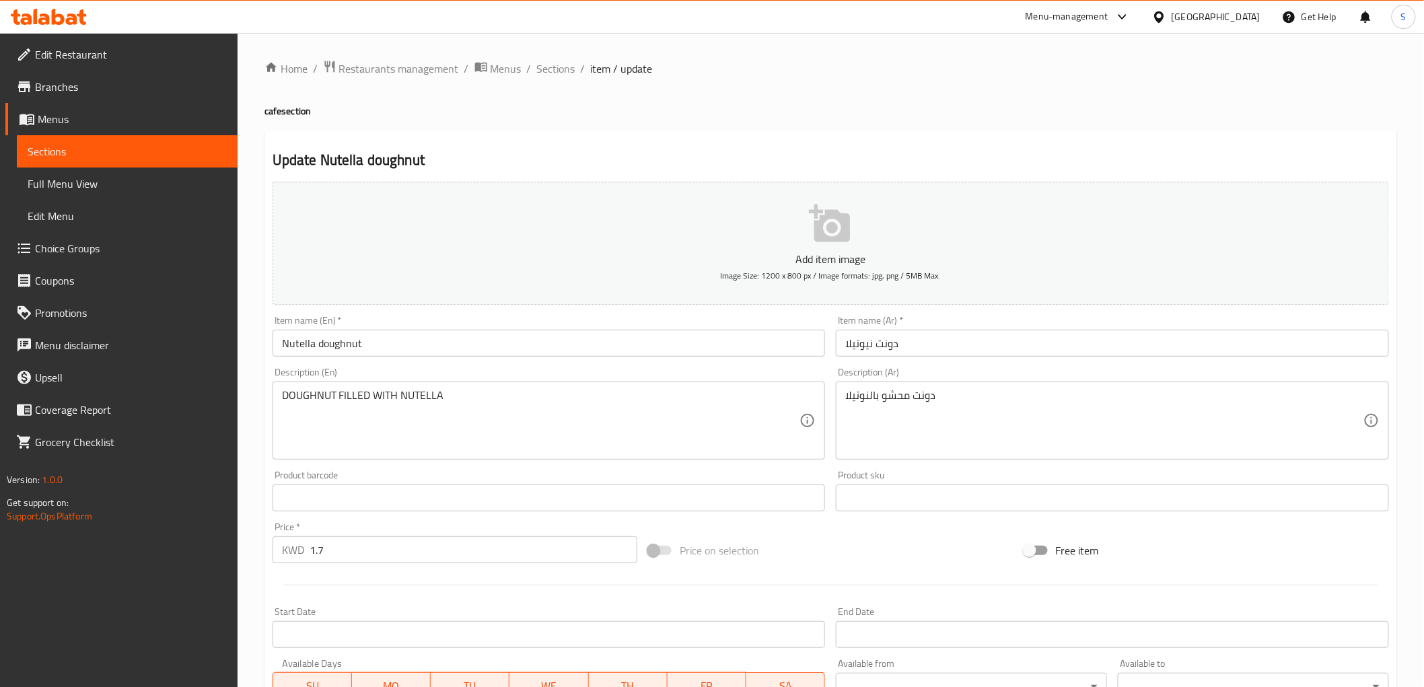
click at [435, 401] on textarea "DOUGHNUT FILLED WITH NUTELLA" at bounding box center [541, 421] width 518 height 64
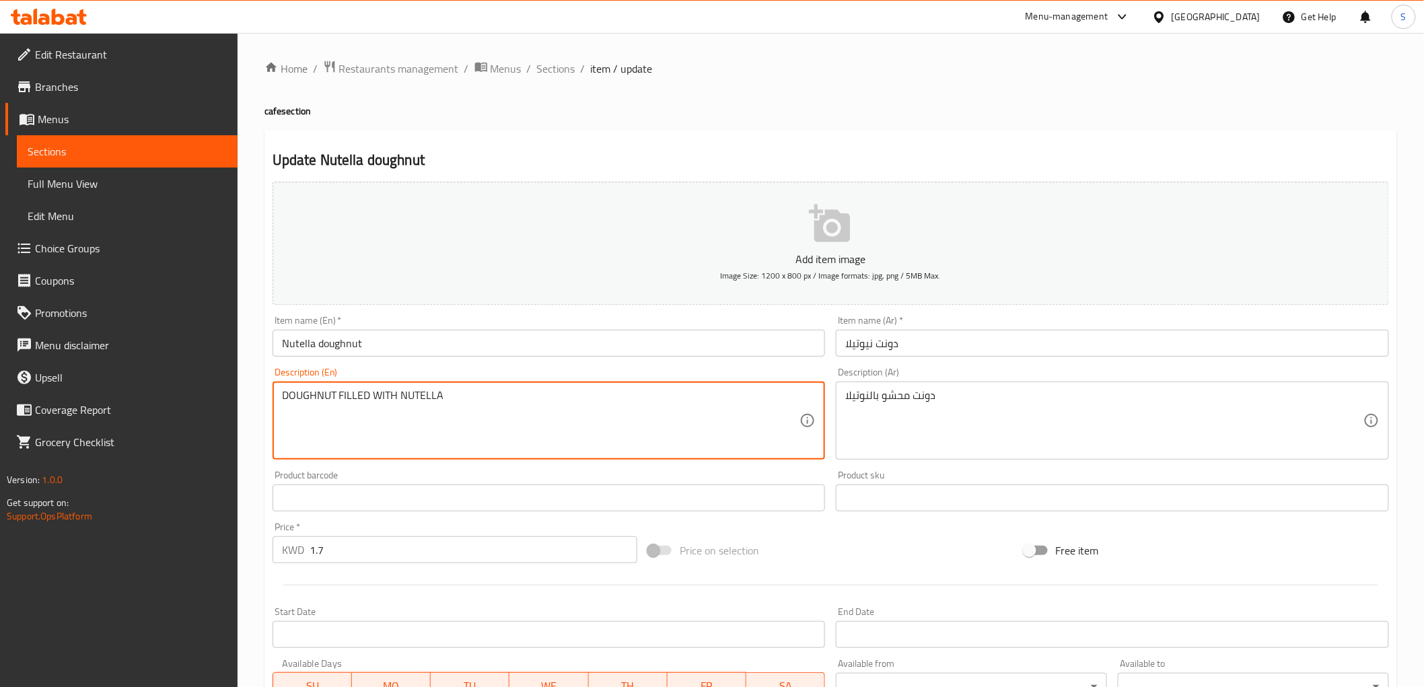
click at [435, 401] on textarea "DOUGHNUT FILLED WITH NUTELLA" at bounding box center [541, 421] width 518 height 64
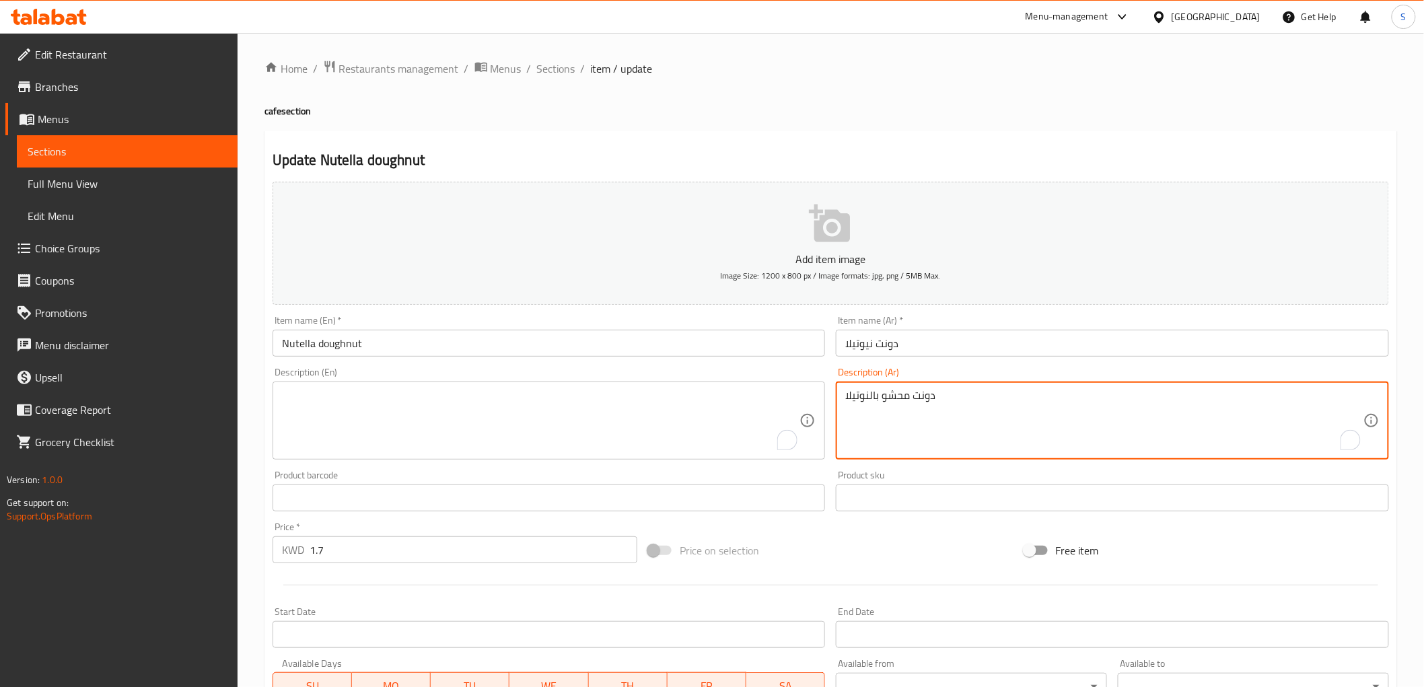
click at [915, 400] on textarea "دونت محشو بالنوتيلا" at bounding box center [1104, 421] width 518 height 64
click at [333, 355] on input "Nutella doughnut" at bounding box center [549, 343] width 553 height 27
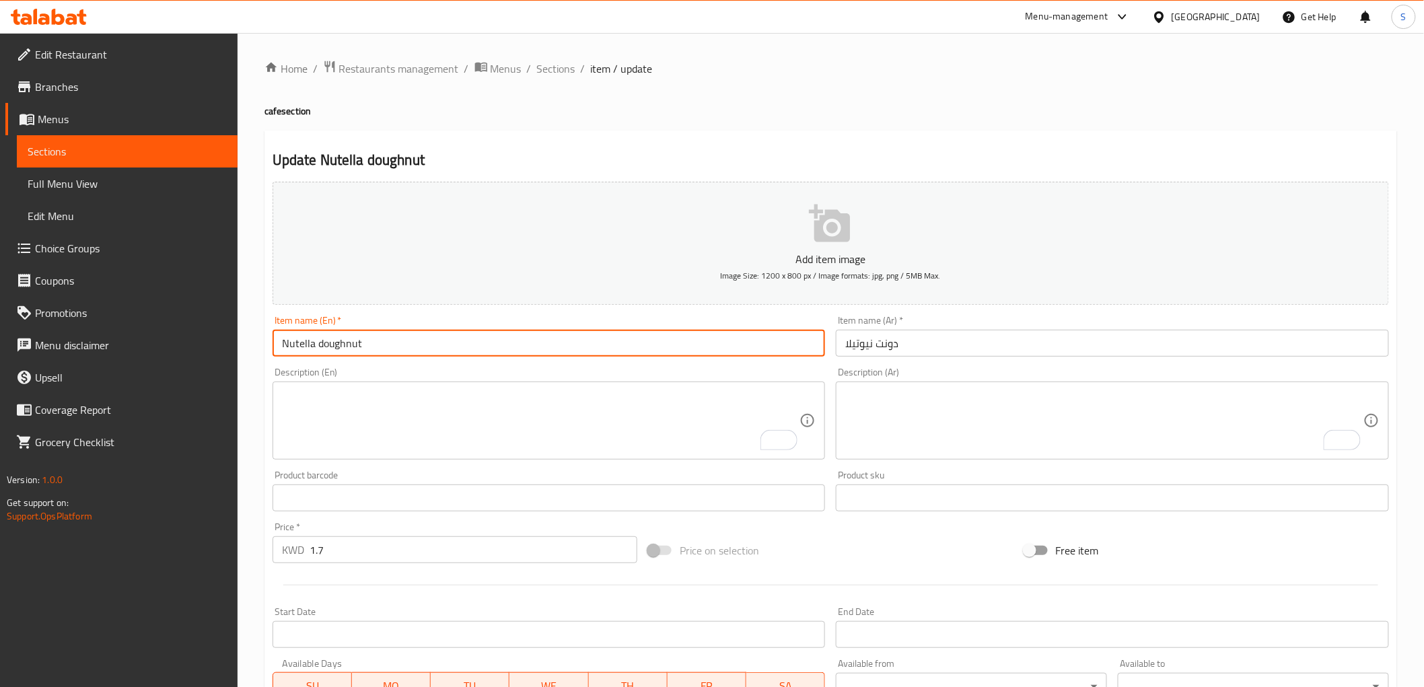
click at [333, 355] on input "Nutella doughnut" at bounding box center [549, 343] width 553 height 27
click at [449, 399] on textarea "To enrich screen reader interactions, please activate Accessibility in Grammarl…" at bounding box center [541, 421] width 518 height 64
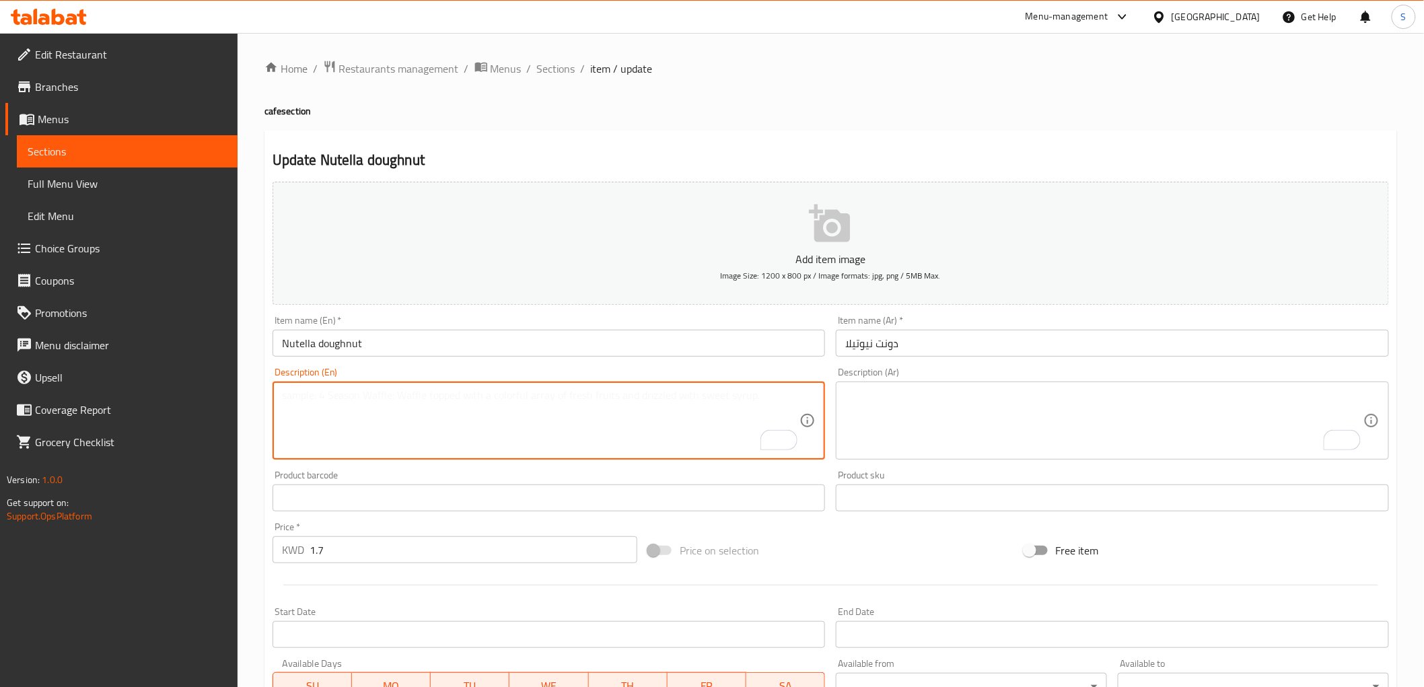
paste textarea "Nutella chocolate, instant yeast, egg, and vanilla"
type textarea "Nutella chocolate, instant yeast, egg, and vanilla"
click at [911, 425] on textarea "To enrich screen reader interactions, please activate Accessibility in Grammarl…" at bounding box center [1104, 421] width 518 height 64
paste textarea "شوكولاتة نوتيلا، خميرة فورية، بيض وفانيليا"
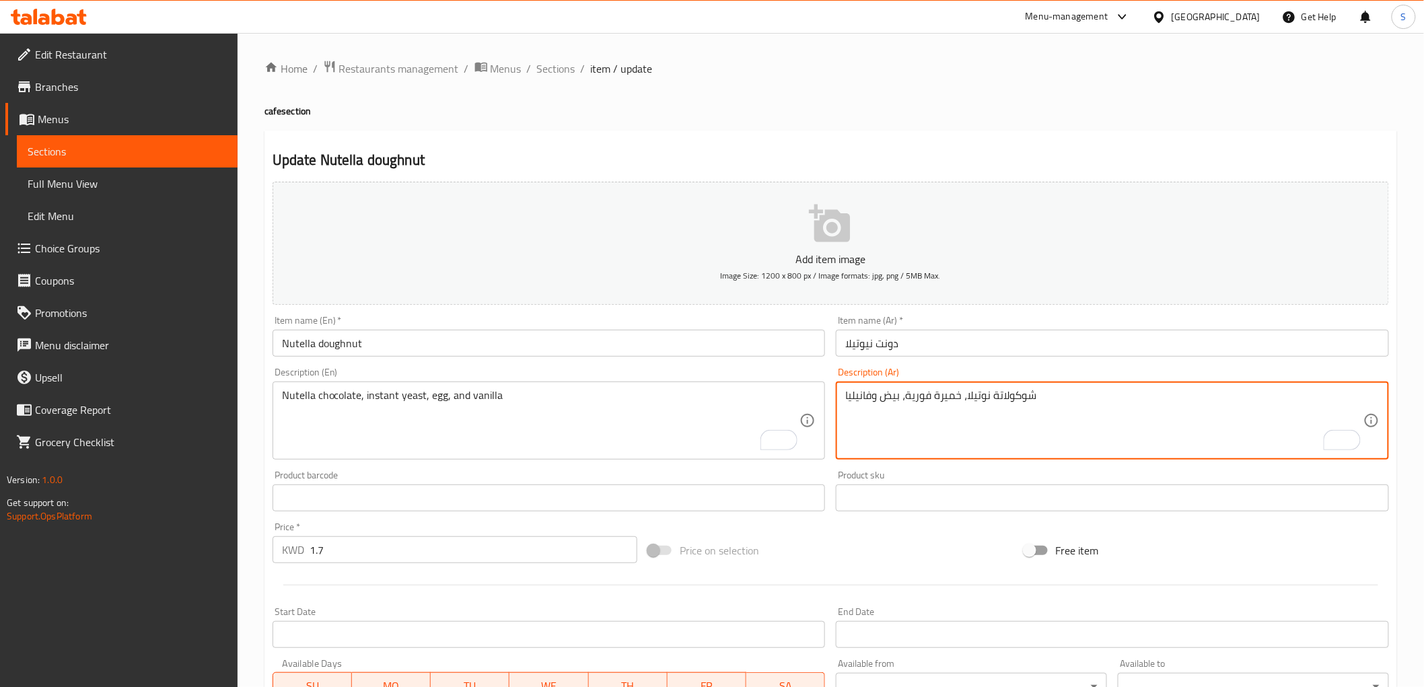
type textarea "شوكولاتة نوتيلا، خميرة فورية، بيض وفانيليا"
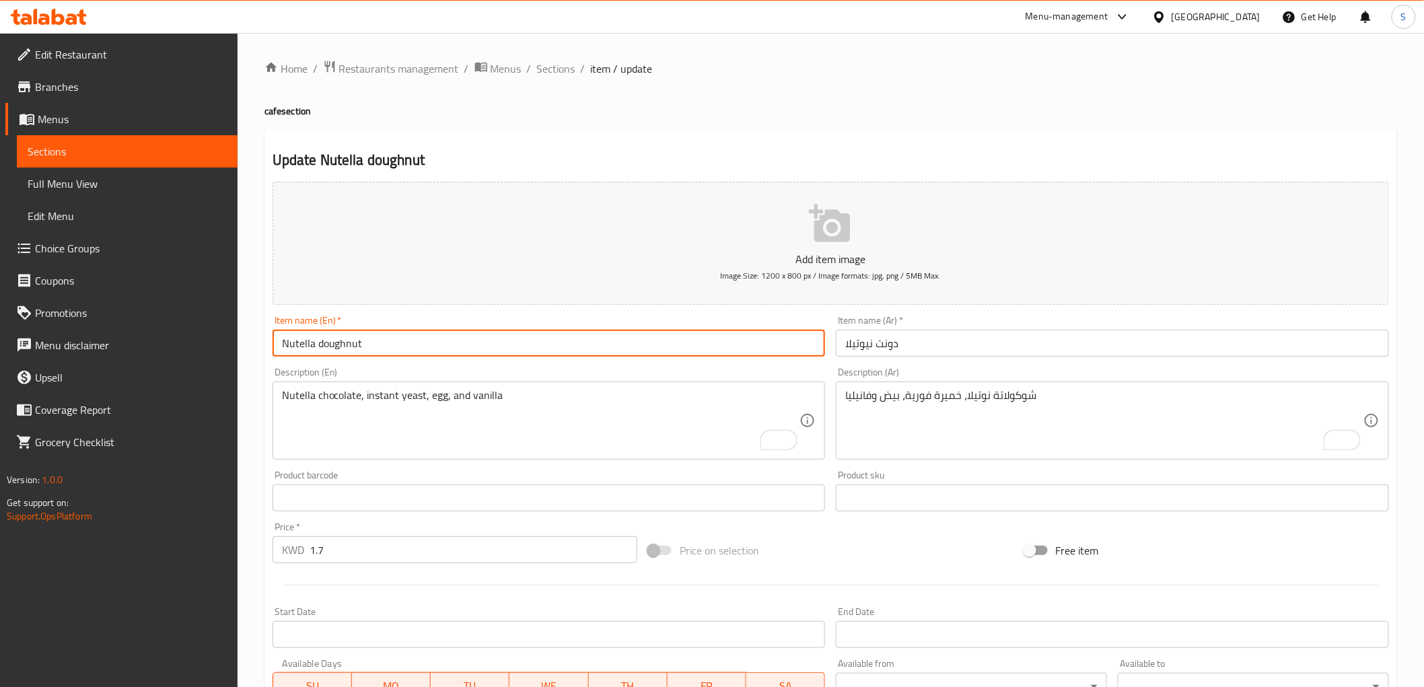
click at [485, 347] on input "Nutella doughnut" at bounding box center [549, 343] width 553 height 27
click at [421, 347] on input "Nutella doughnut" at bounding box center [549, 343] width 553 height 27
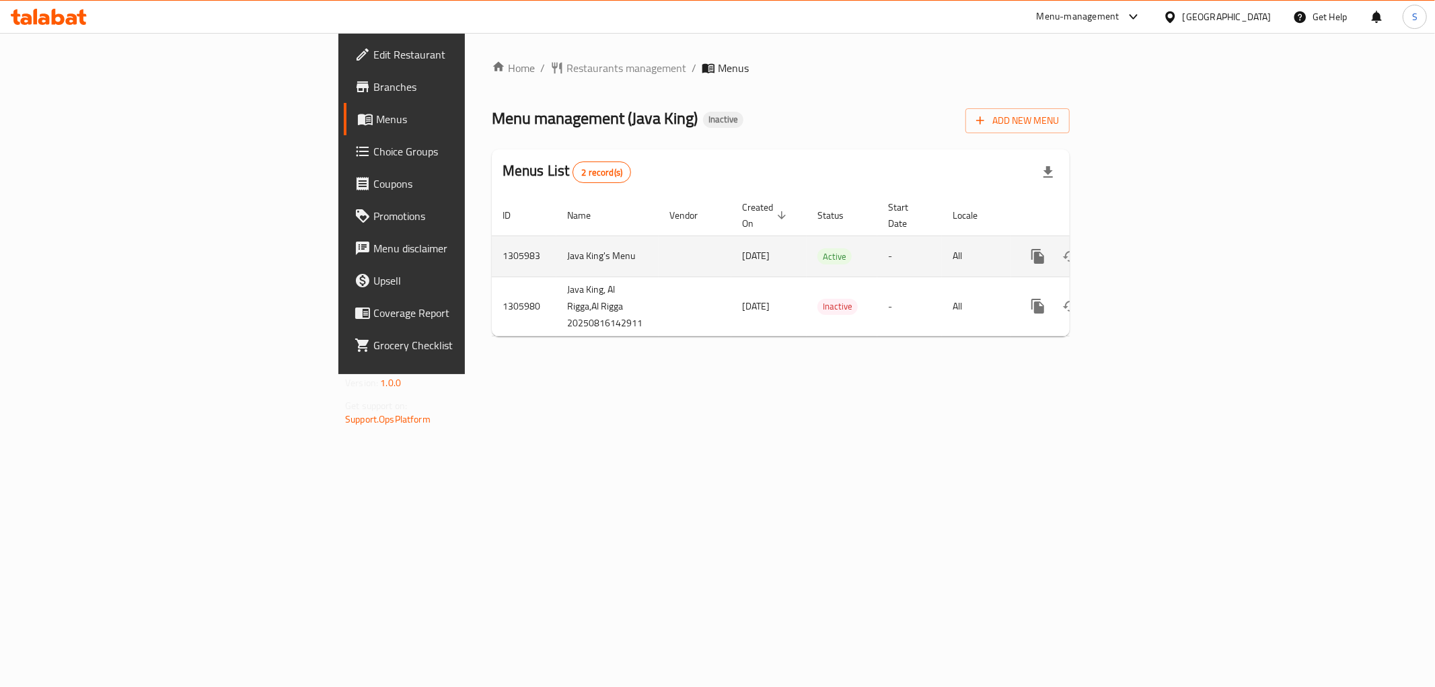
click at [1151, 240] on link "enhanced table" at bounding box center [1135, 256] width 32 height 32
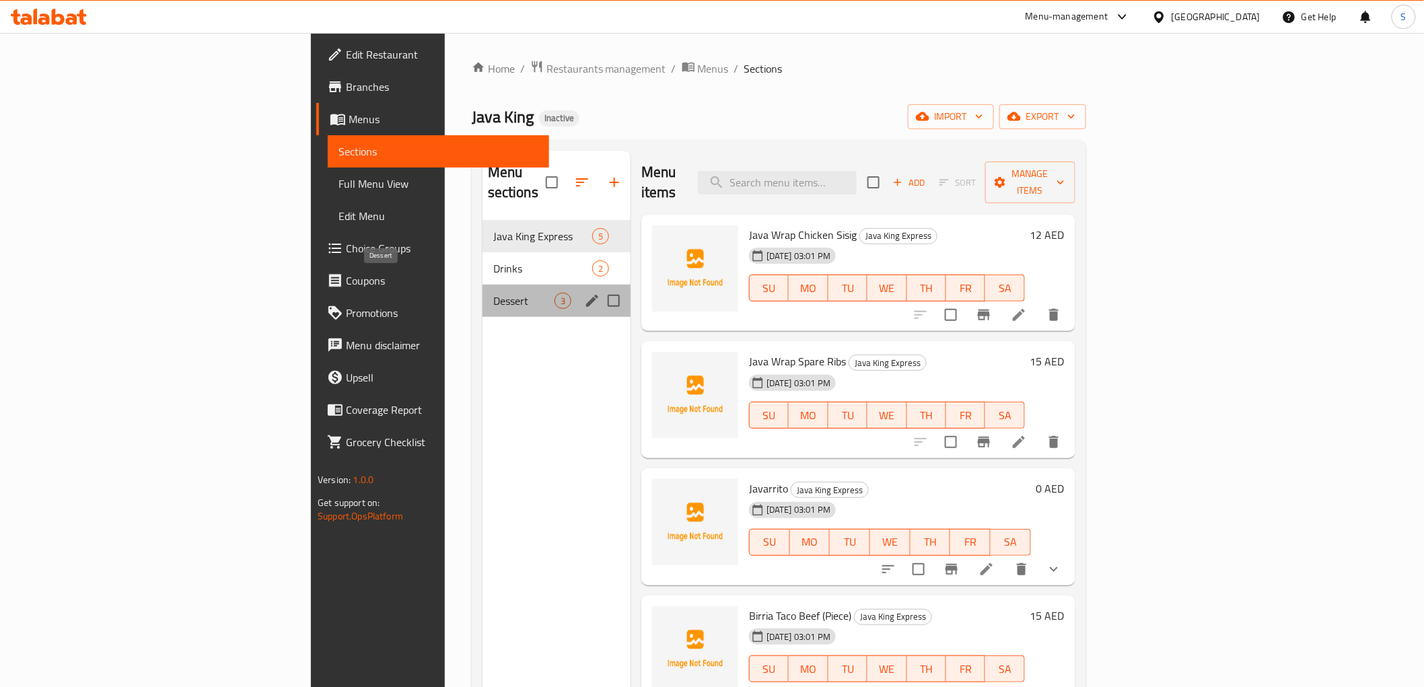
click at [493, 293] on span "Dessert" at bounding box center [523, 301] width 61 height 16
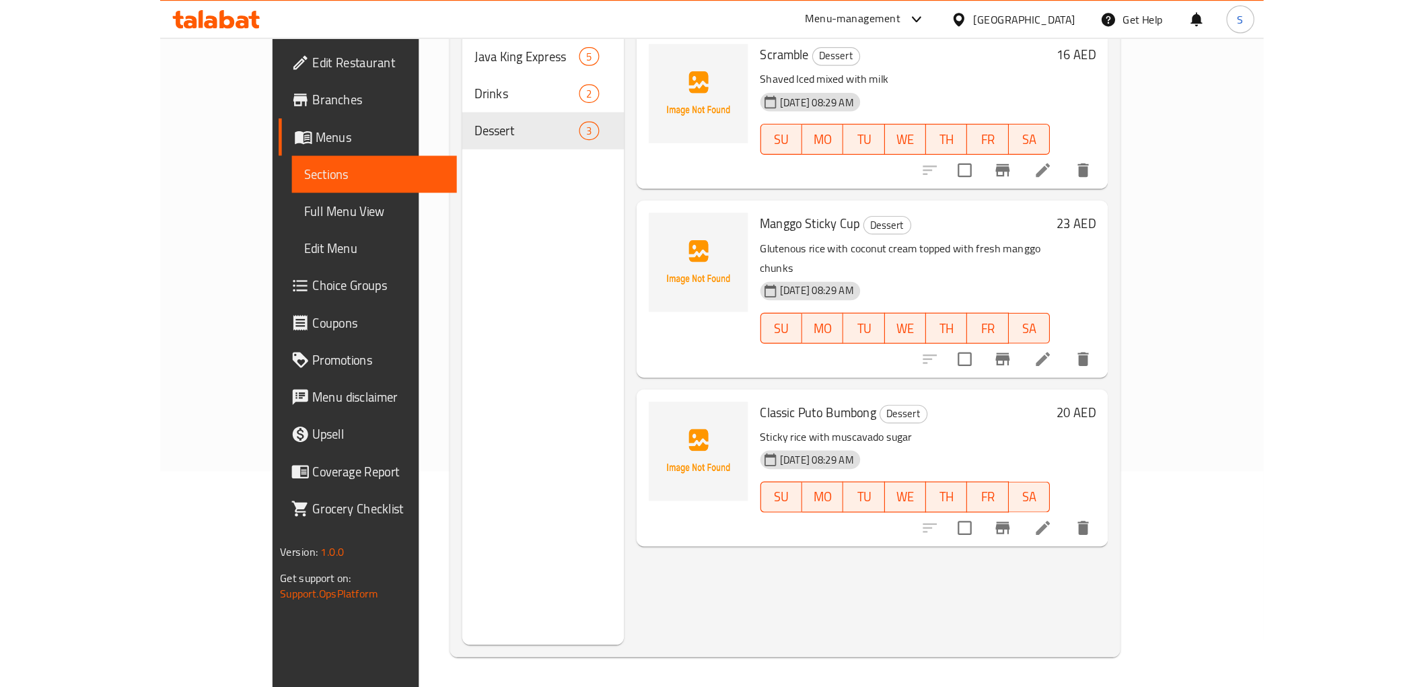
scroll to position [188, 0]
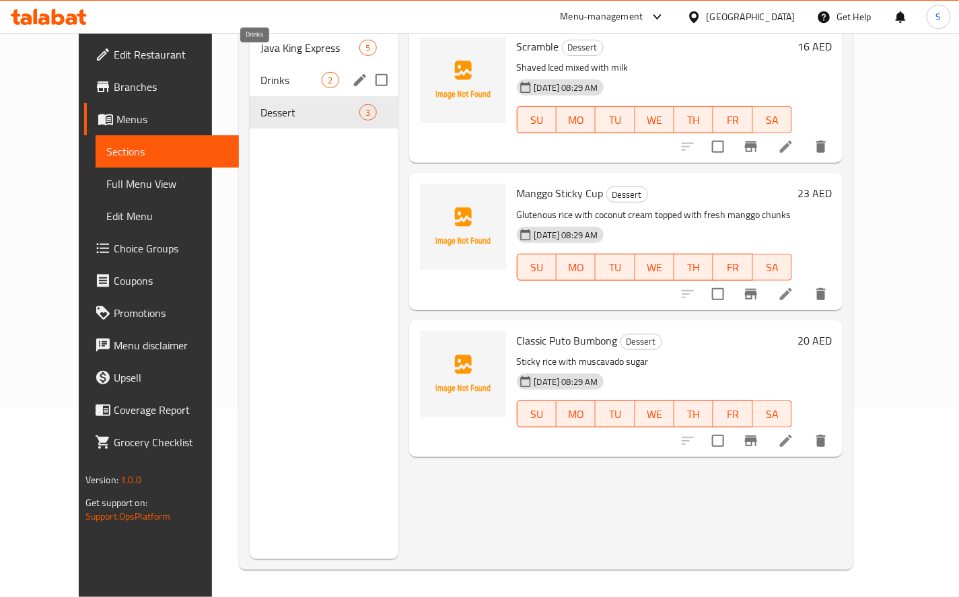
click at [260, 72] on span "Drinks" at bounding box center [290, 80] width 61 height 16
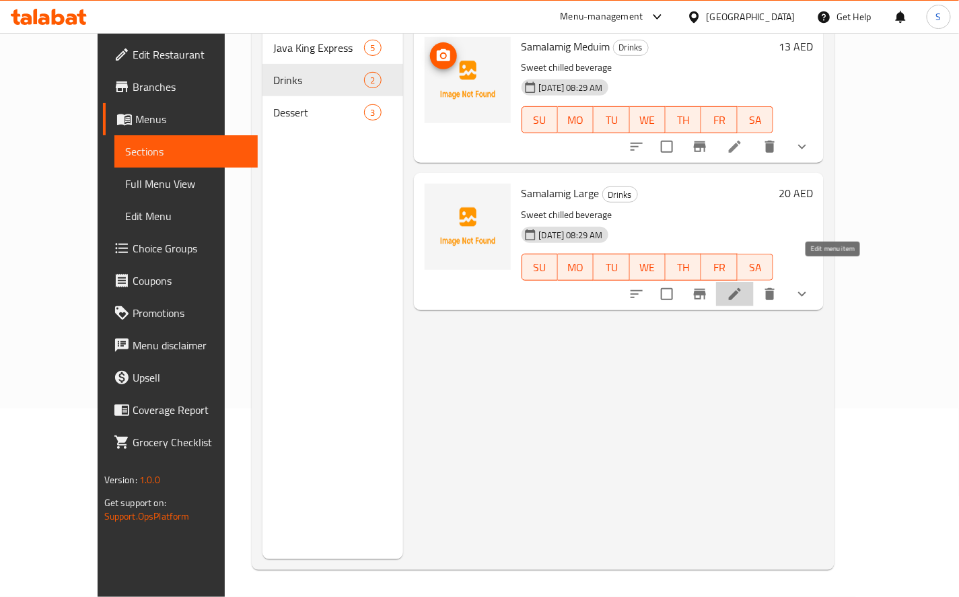
drag, startPoint x: 836, startPoint y: 279, endPoint x: 831, endPoint y: 274, distance: 7.2
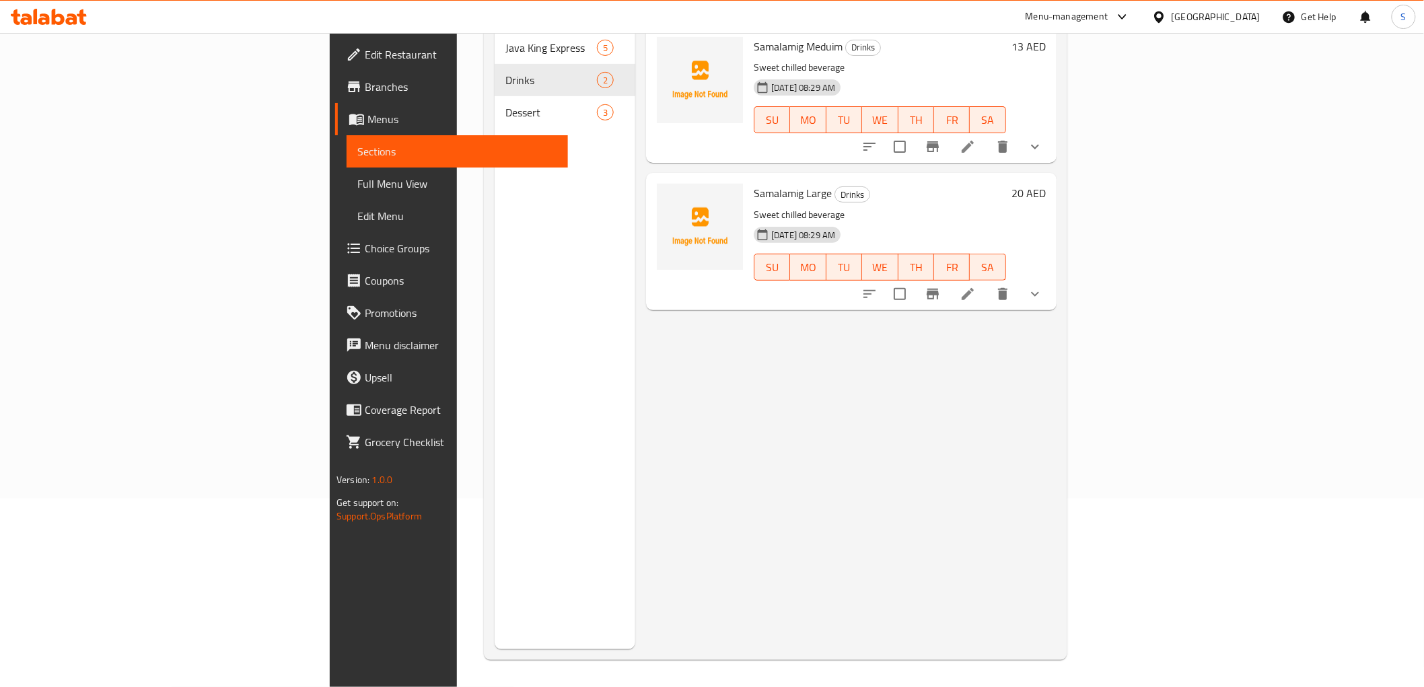
click at [365, 246] on span "Choice Groups" at bounding box center [461, 248] width 192 height 16
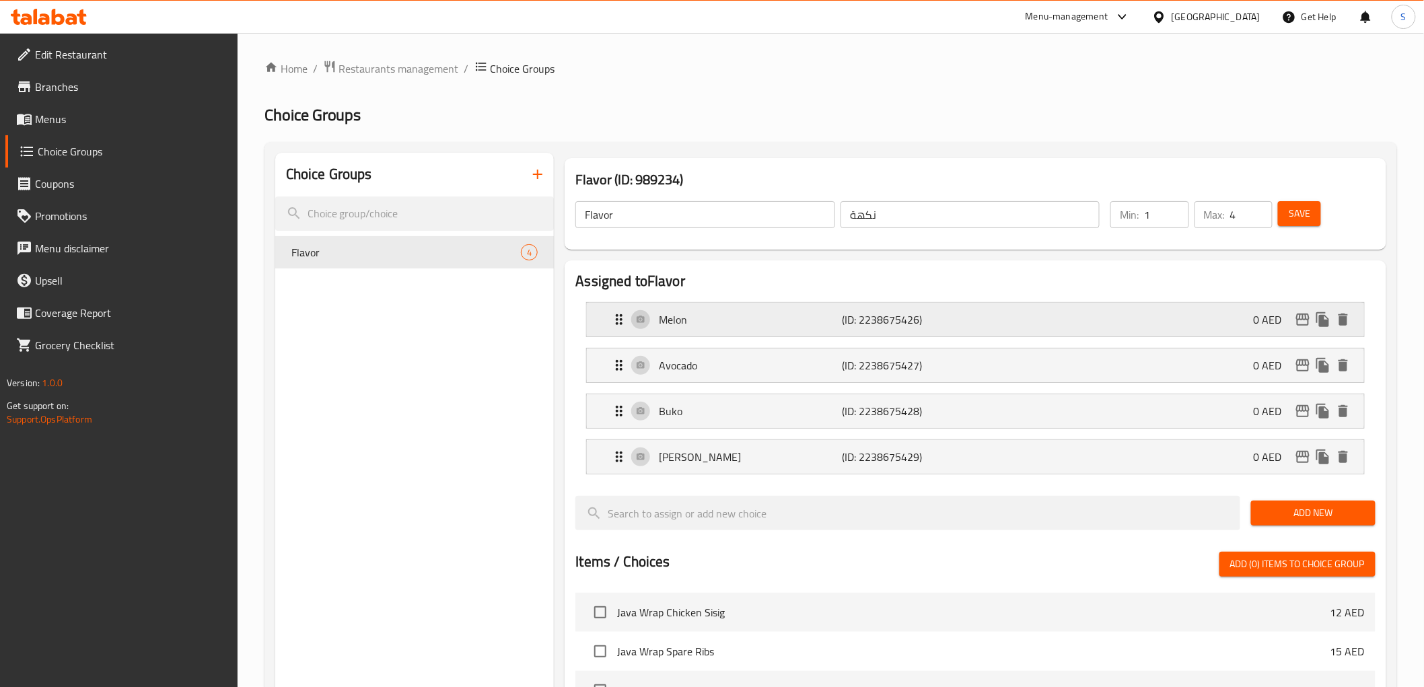
click at [906, 331] on div "Melon (ID: 2238675426) 0 AED" at bounding box center [979, 320] width 736 height 34
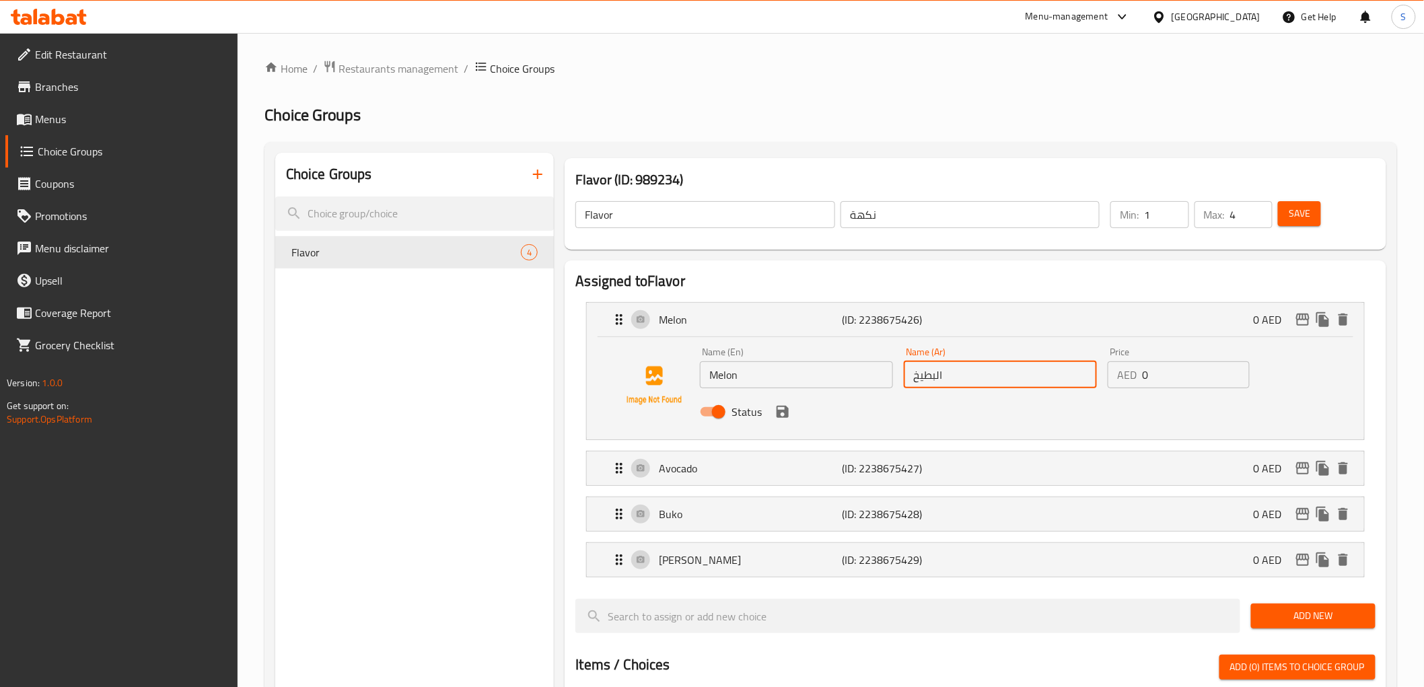
click at [933, 386] on input "البطيخ" at bounding box center [1000, 374] width 193 height 27
paste input "مام"
click at [784, 411] on icon "save" at bounding box center [783, 412] width 12 height 12
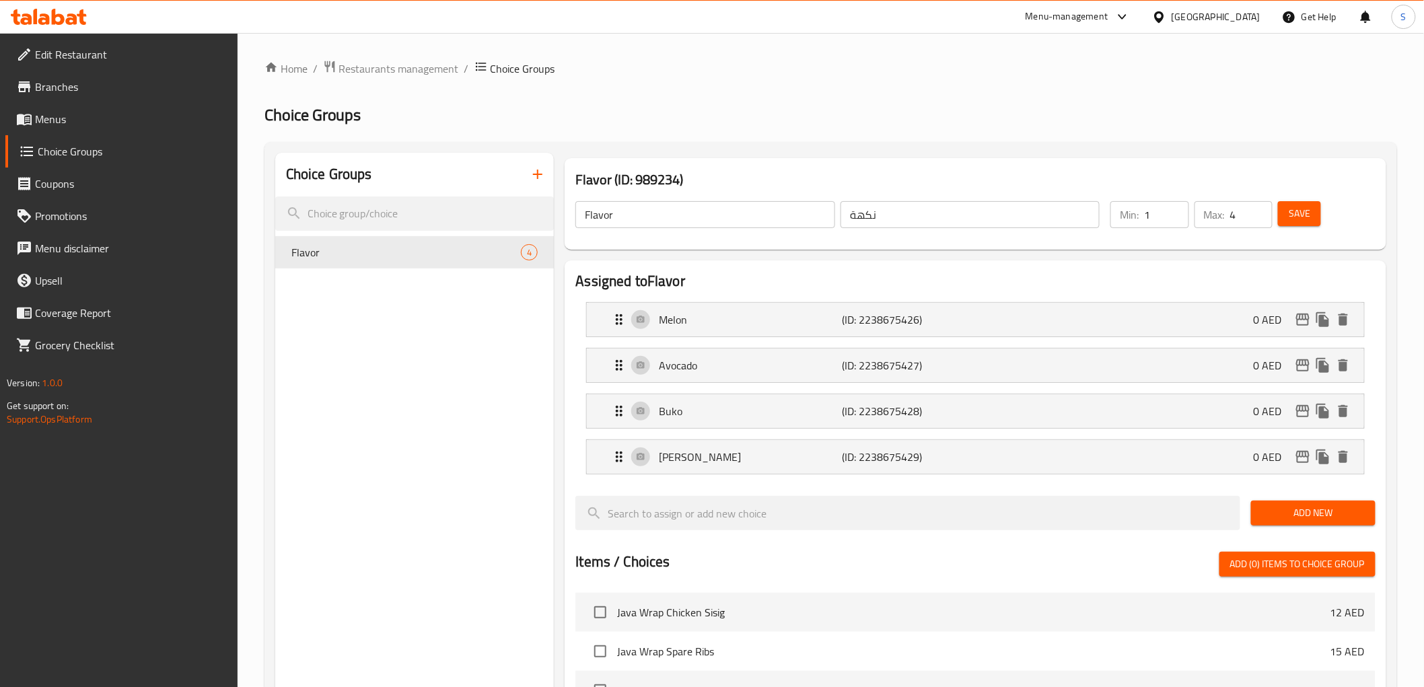
type input "شمام"
click at [1308, 205] on span "Save" at bounding box center [1300, 213] width 22 height 17
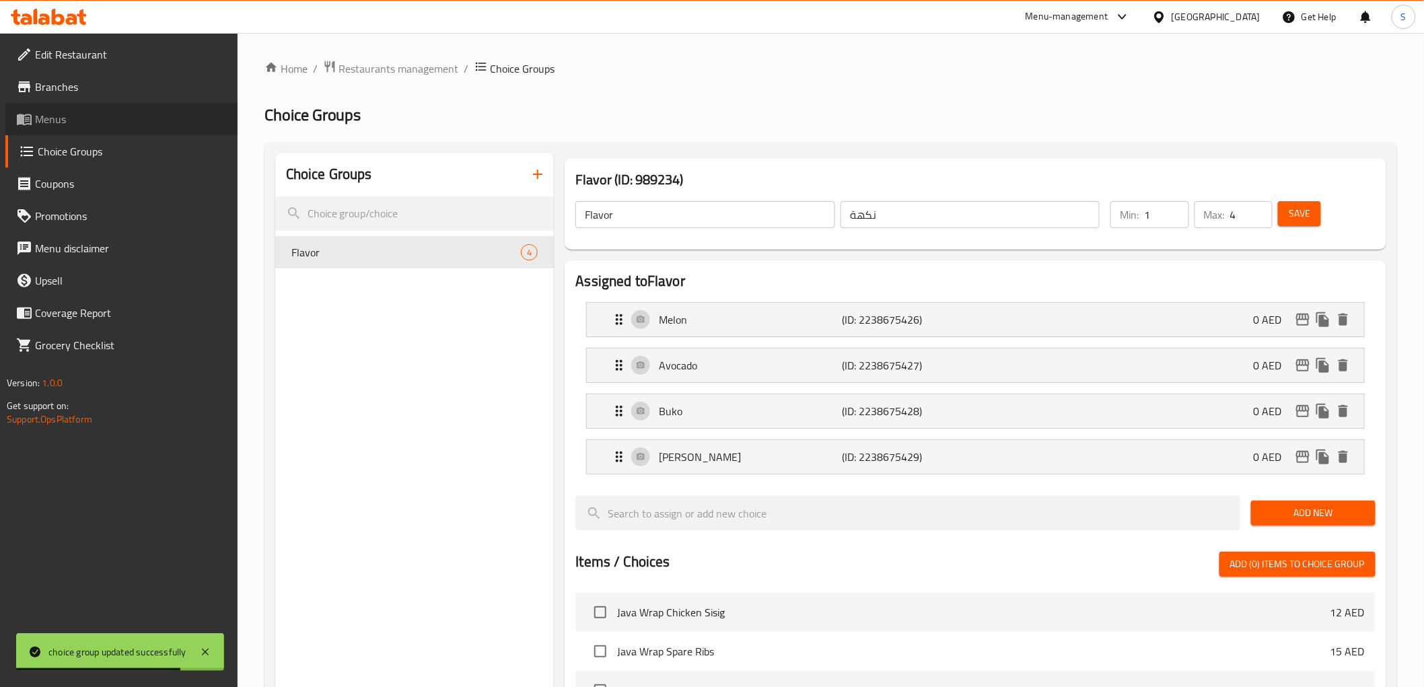
click at [85, 118] on span "Menus" at bounding box center [131, 119] width 192 height 16
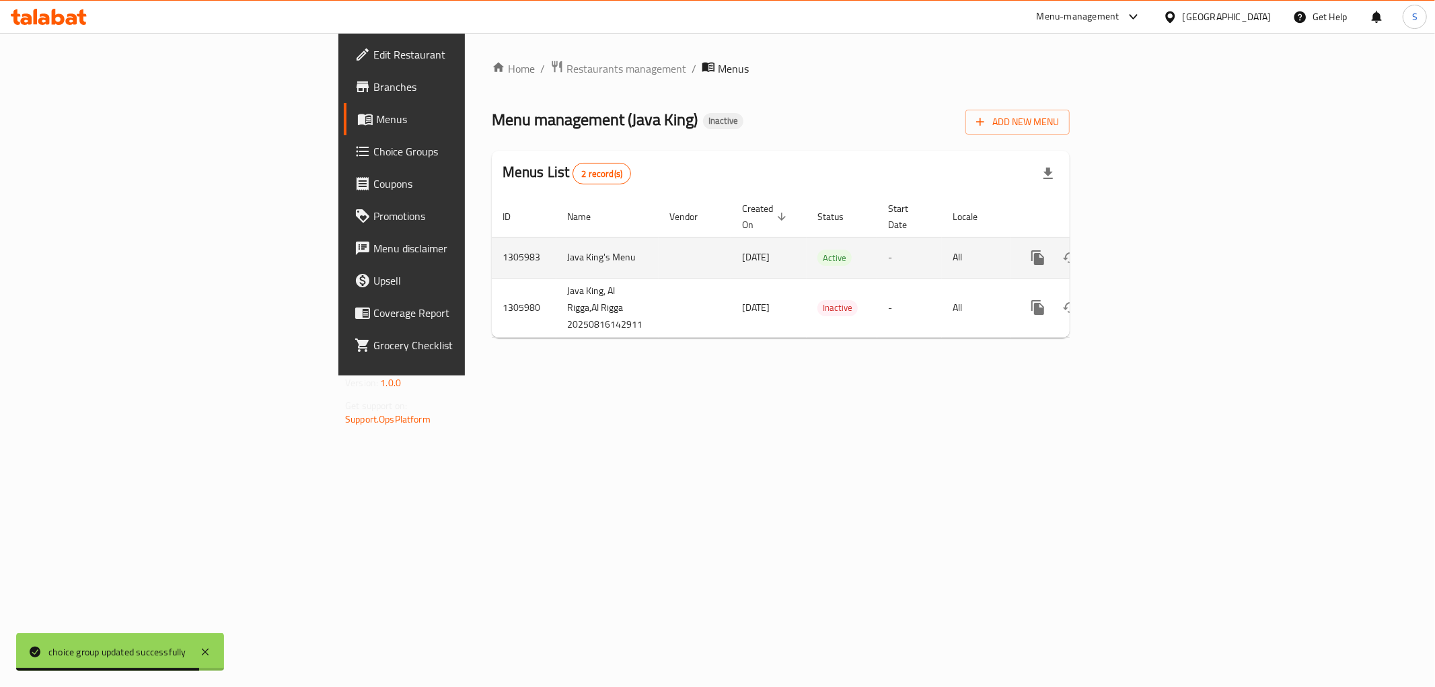
click at [1143, 250] on icon "enhanced table" at bounding box center [1135, 258] width 16 height 16
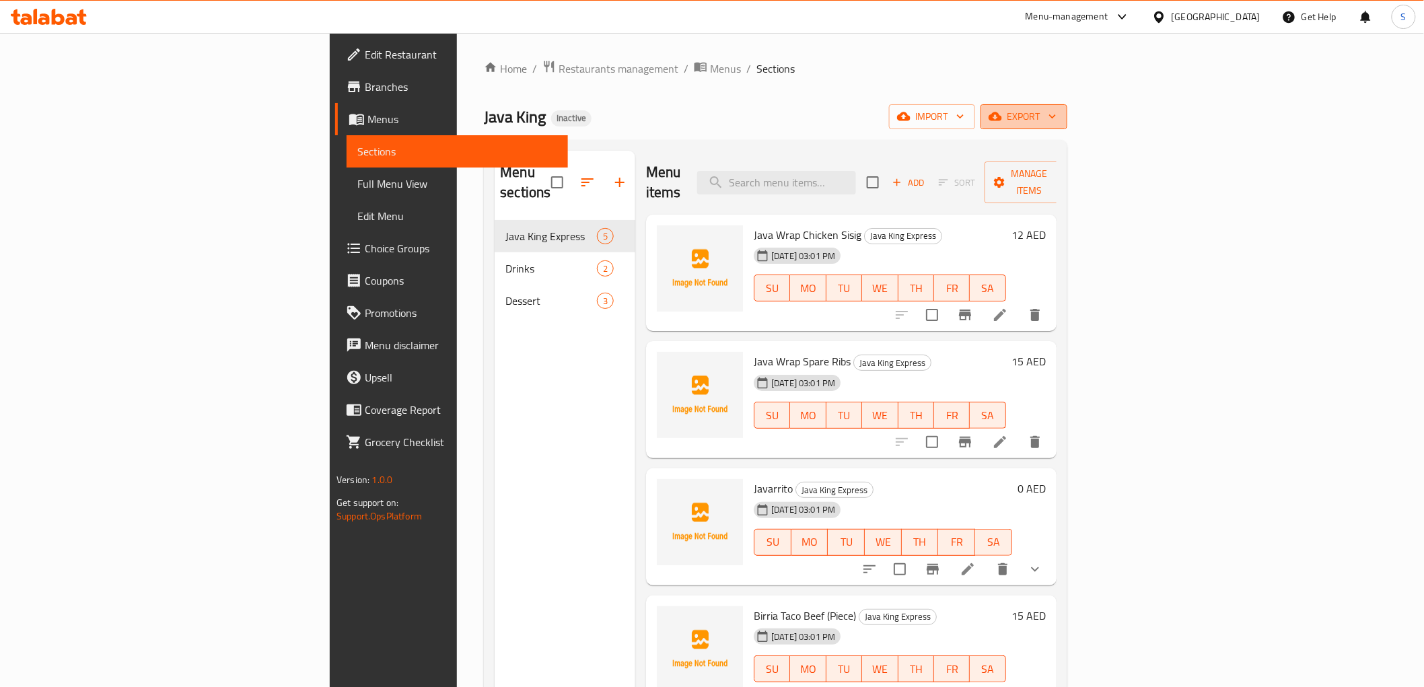
click at [1057, 120] on span "export" at bounding box center [1023, 116] width 65 height 17
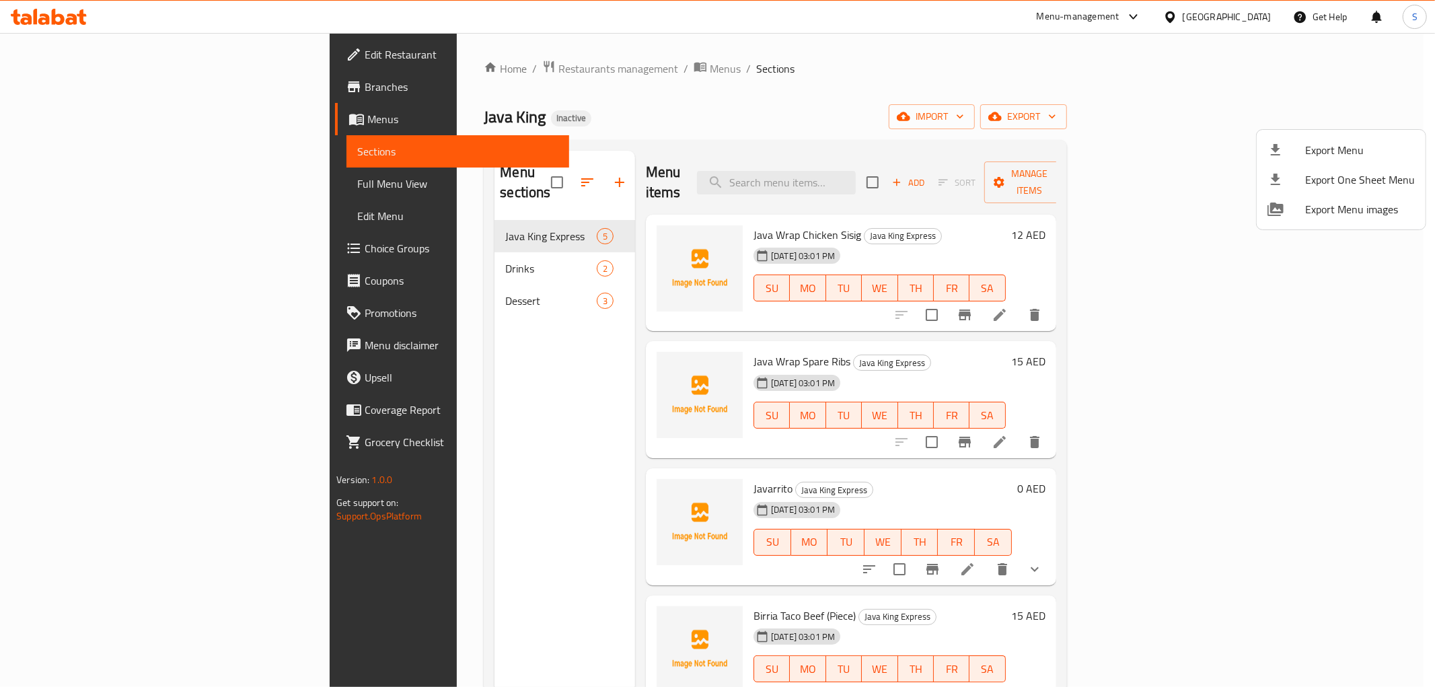
click at [1299, 131] on ul "Export Menu Export One Sheet Menu Export Menu images" at bounding box center [1341, 180] width 169 height 100
click at [1287, 139] on li "Export Menu" at bounding box center [1341, 150] width 169 height 30
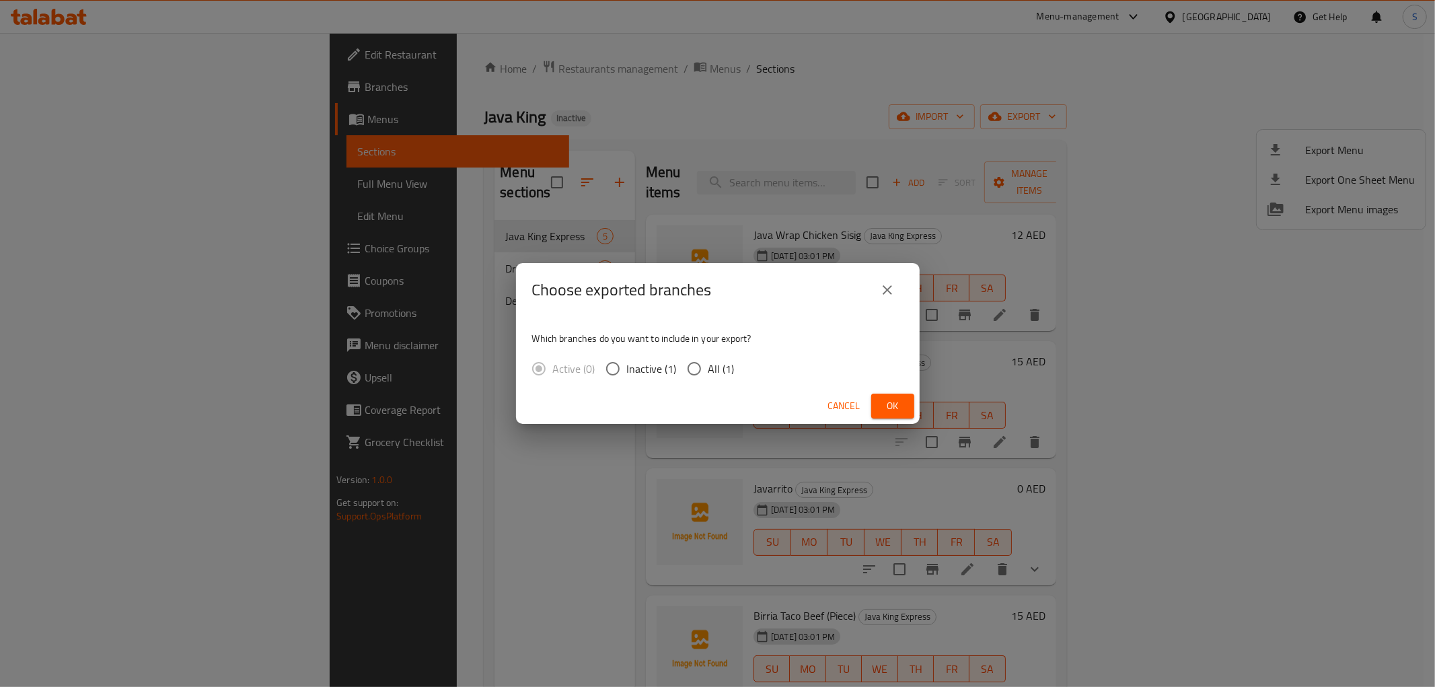
click at [709, 367] on span "All (1)" at bounding box center [722, 369] width 26 height 16
click at [709, 367] on input "All (1)" at bounding box center [694, 369] width 28 height 28
radio input "true"
click at [884, 411] on span "Ok" at bounding box center [893, 406] width 22 height 17
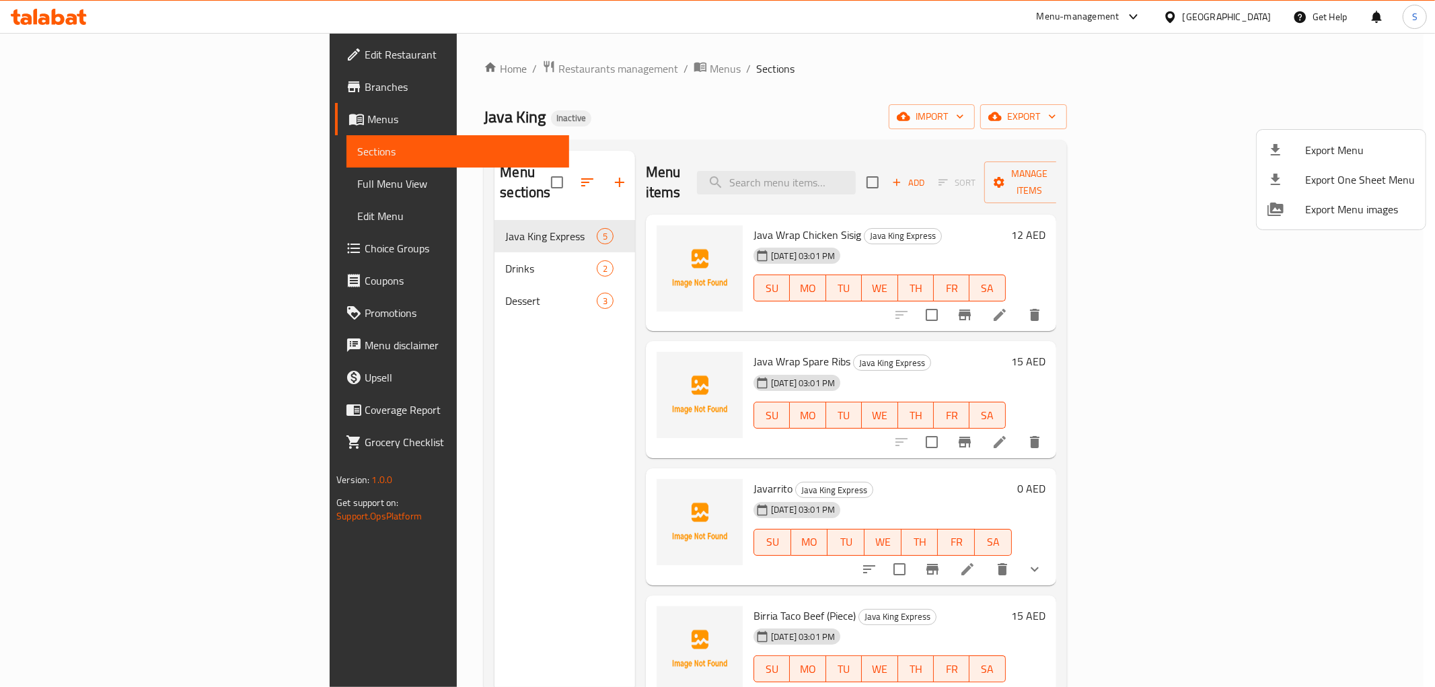
click at [17, 11] on div at bounding box center [717, 343] width 1435 height 687
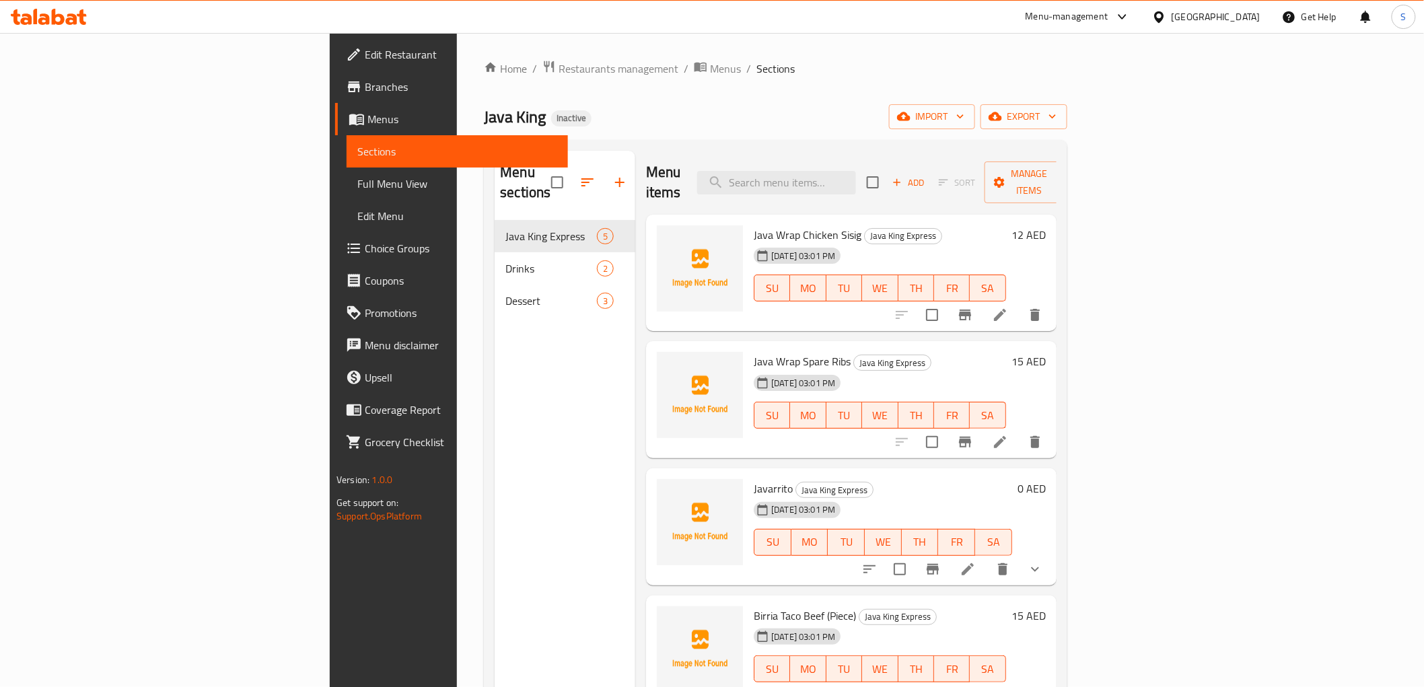
click at [37, 18] on icon at bounding box center [49, 17] width 76 height 16
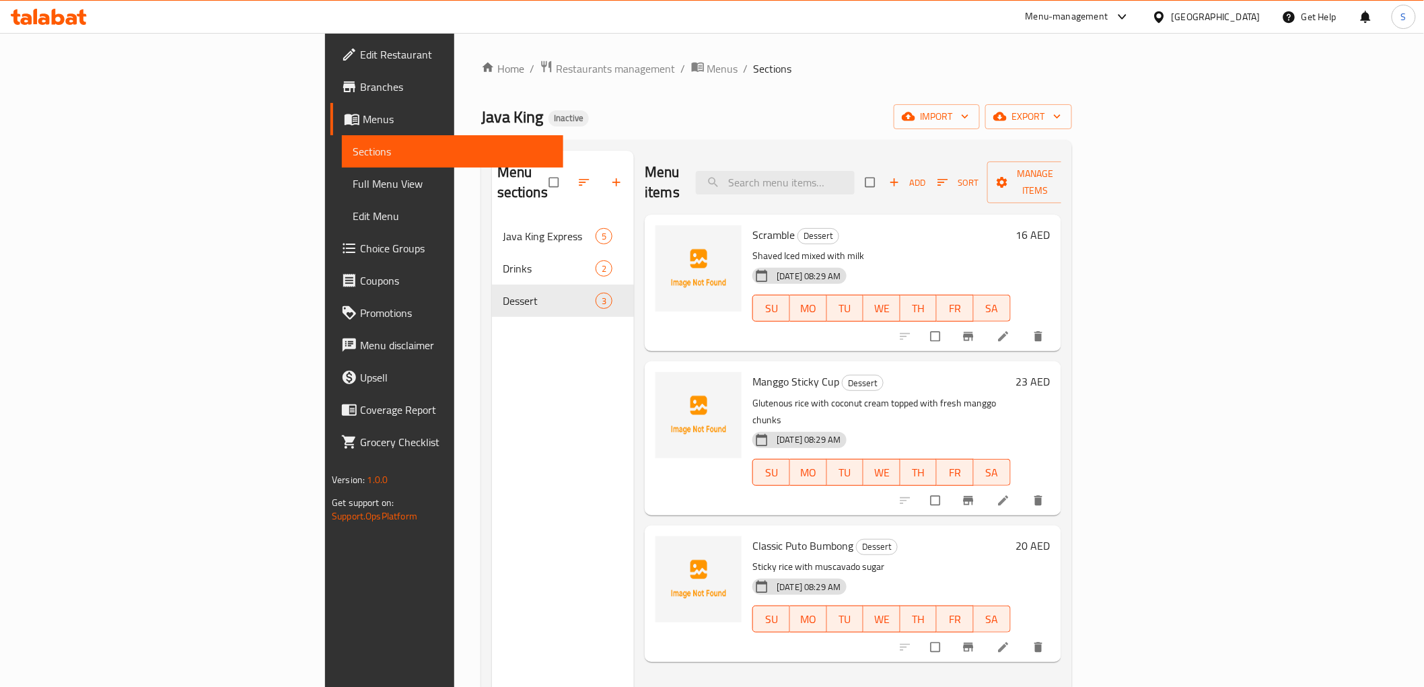
click at [342, 174] on link "Full Menu View" at bounding box center [452, 184] width 221 height 32
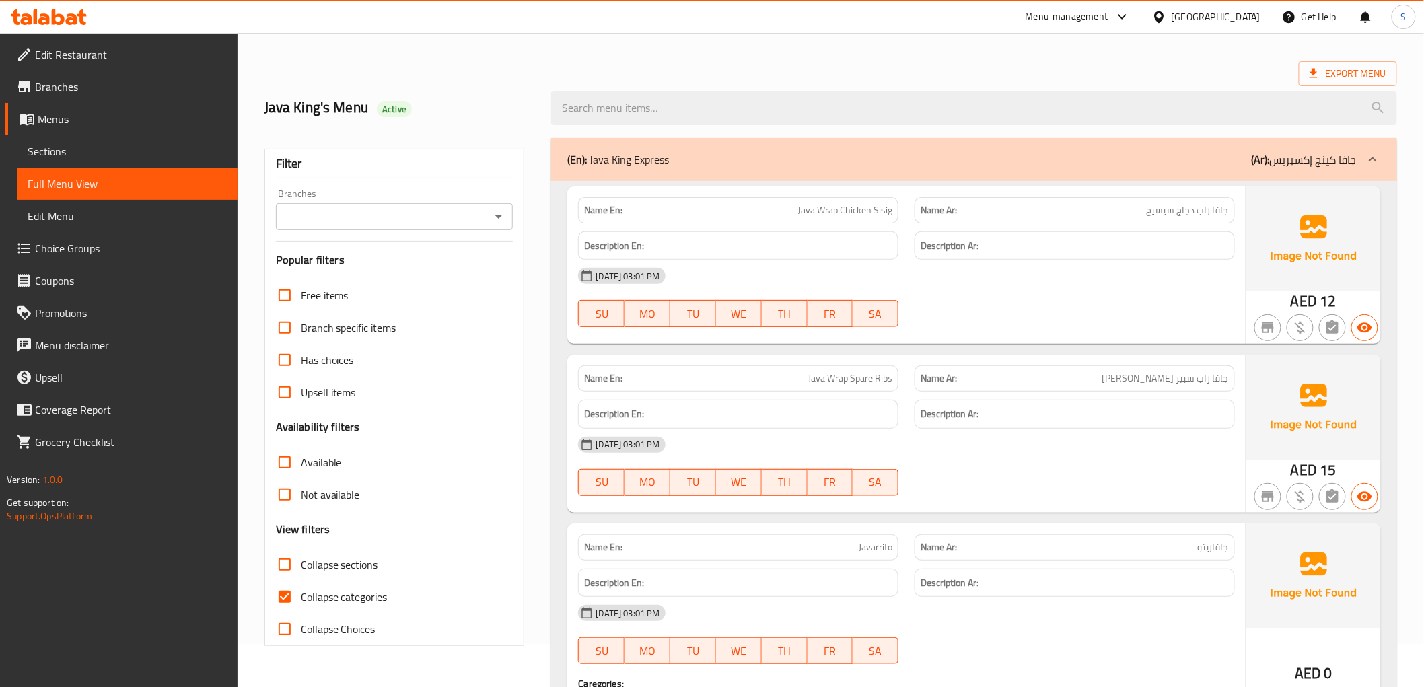
scroll to position [224, 0]
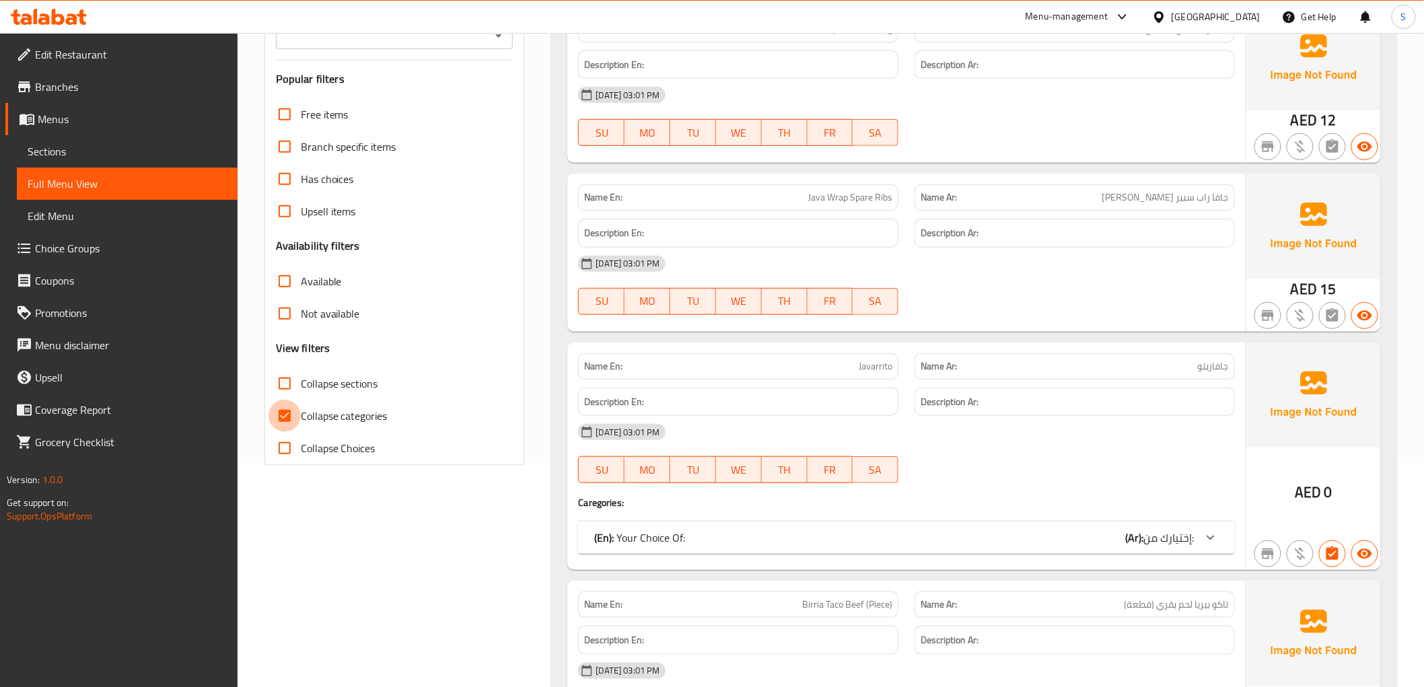
click at [281, 429] on input "Collapse categories" at bounding box center [285, 416] width 32 height 32
checkbox input "false"
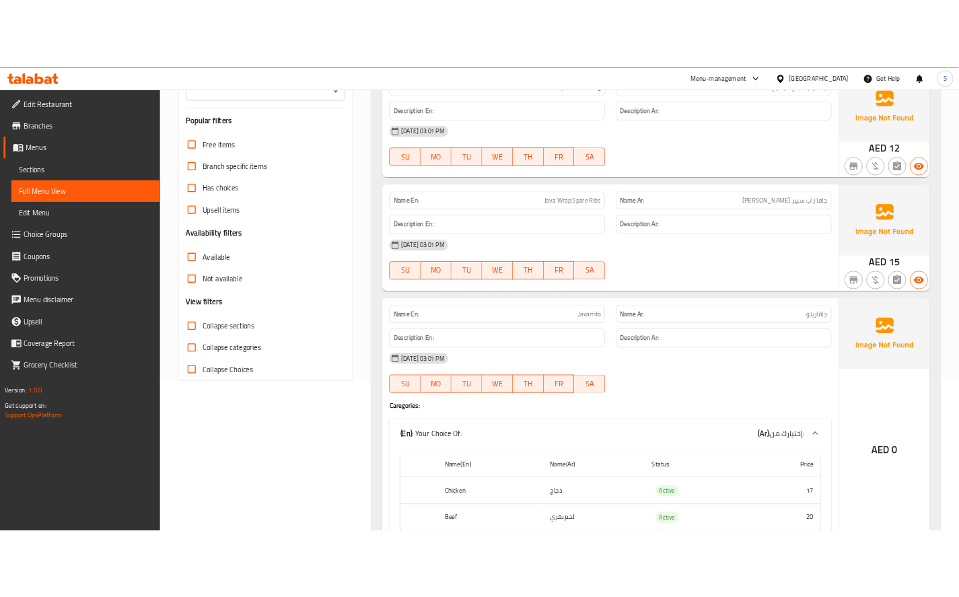
scroll to position [0, 0]
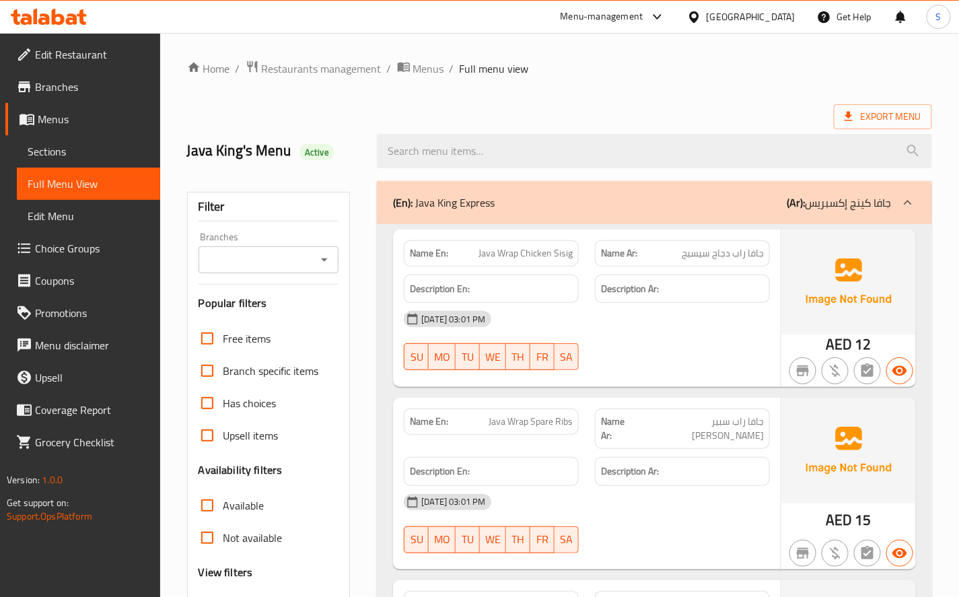
click at [734, 189] on div "(En): Java King Express (Ar): جافا كينج إكسبريس" at bounding box center [654, 202] width 555 height 43
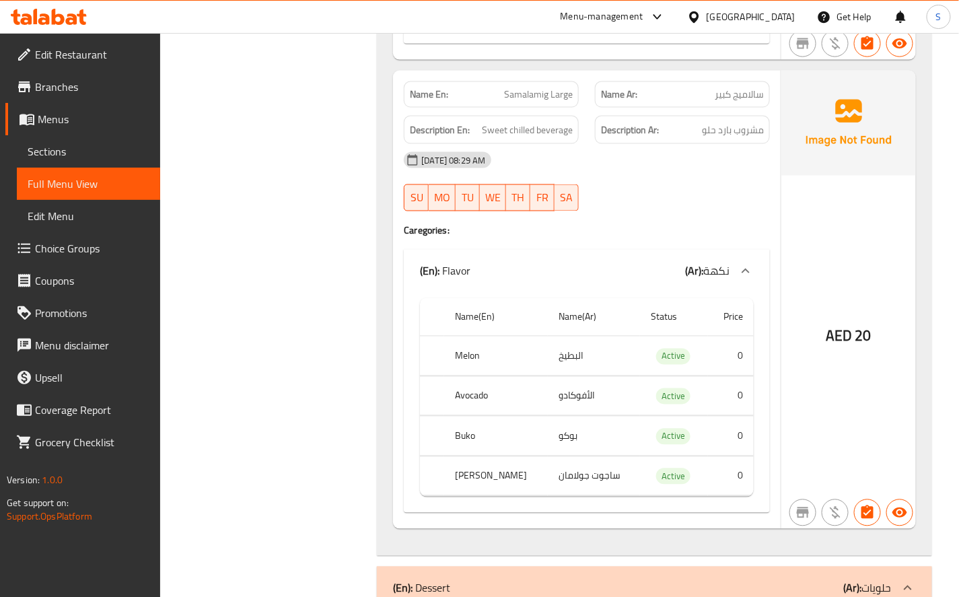
scroll to position [673, 0]
drag, startPoint x: 655, startPoint y: 354, endPoint x: 698, endPoint y: 359, distance: 42.7
copy span "Active"
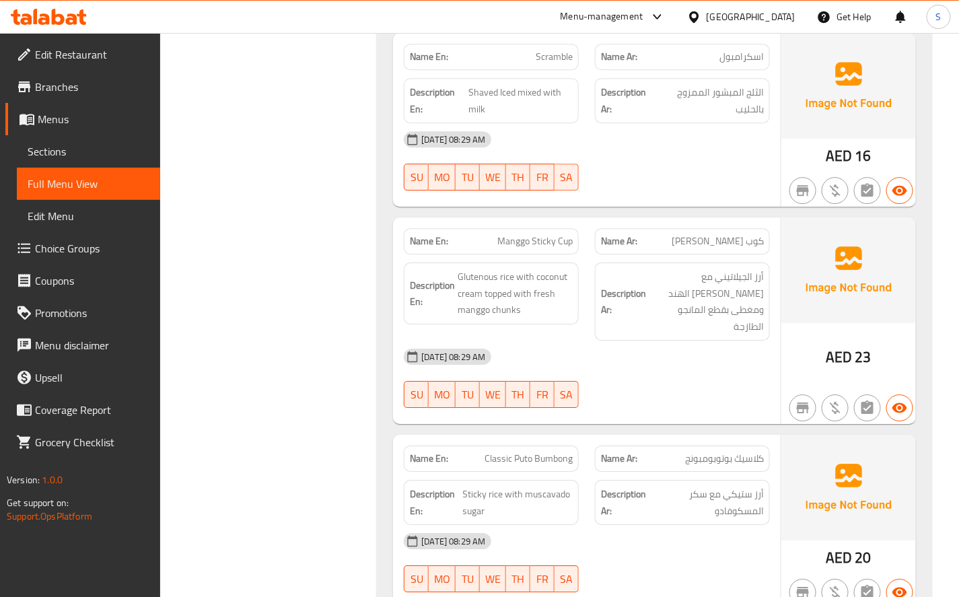
scroll to position [1271, 0]
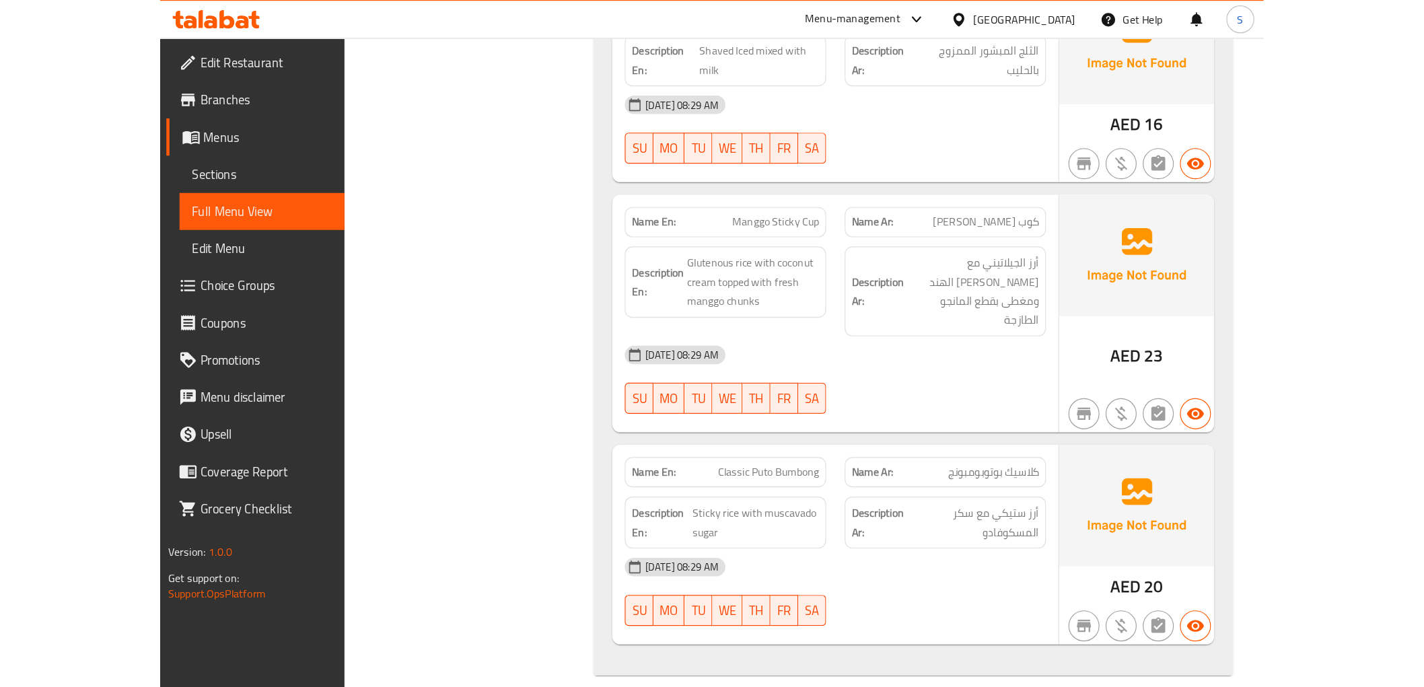
scroll to position [1164, 0]
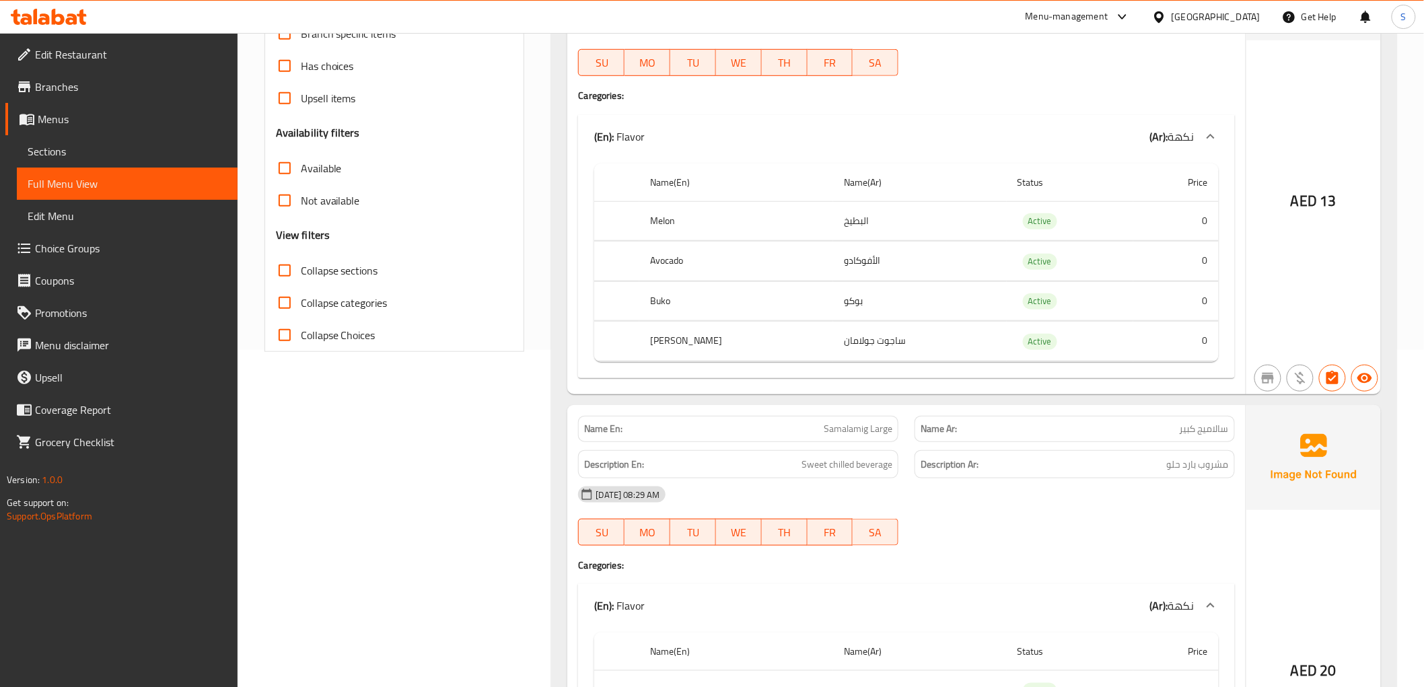
scroll to position [373, 0]
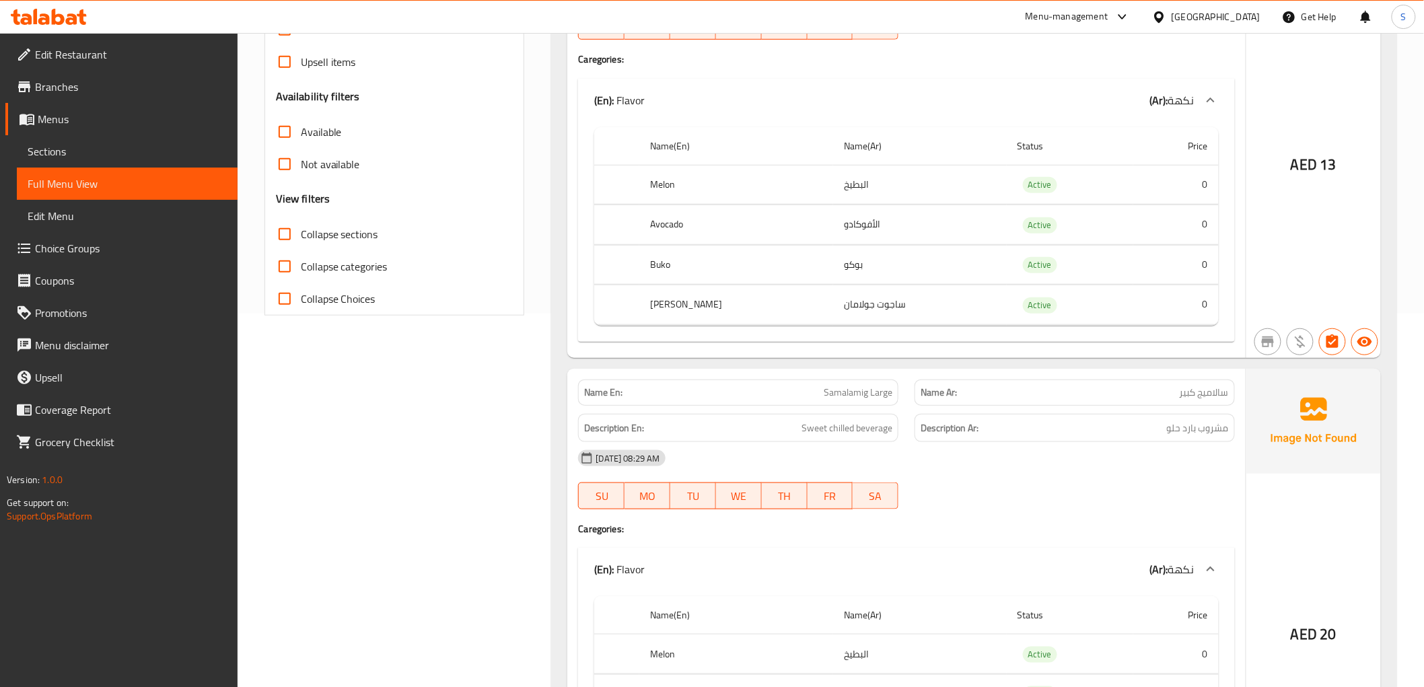
click at [668, 178] on th "Melon" at bounding box center [736, 185] width 194 height 40
copy th "Melon"
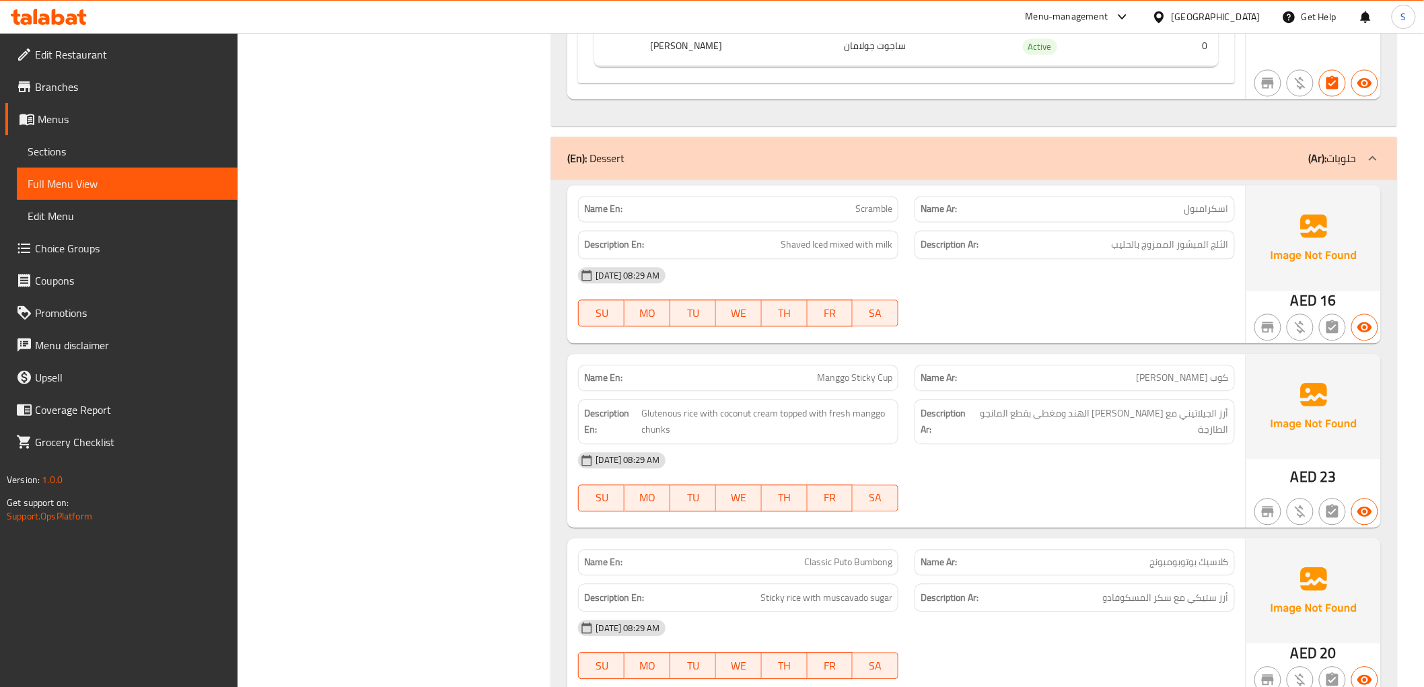
scroll to position [1164, 0]
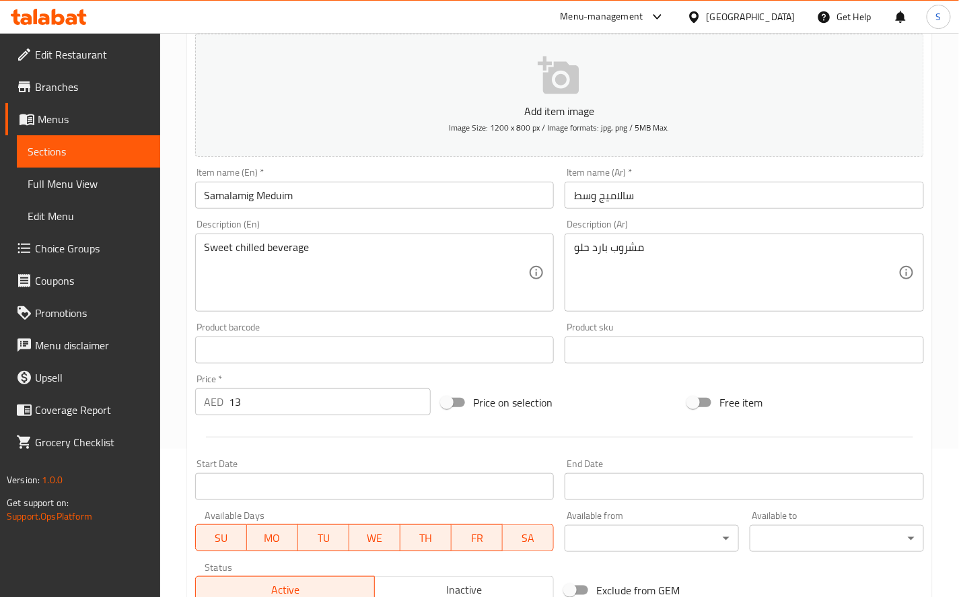
scroll to position [374, 0]
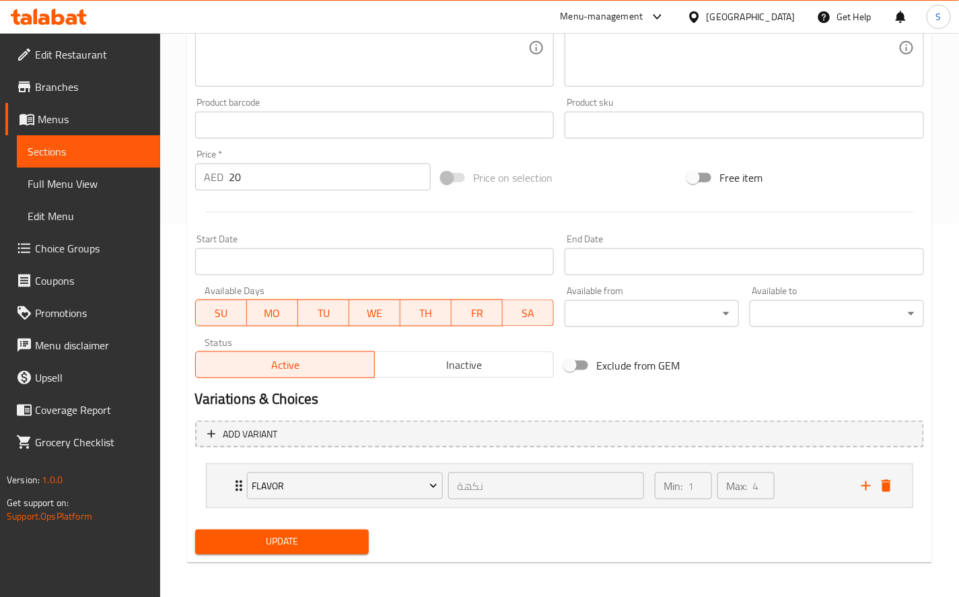
scroll to position [374, 0]
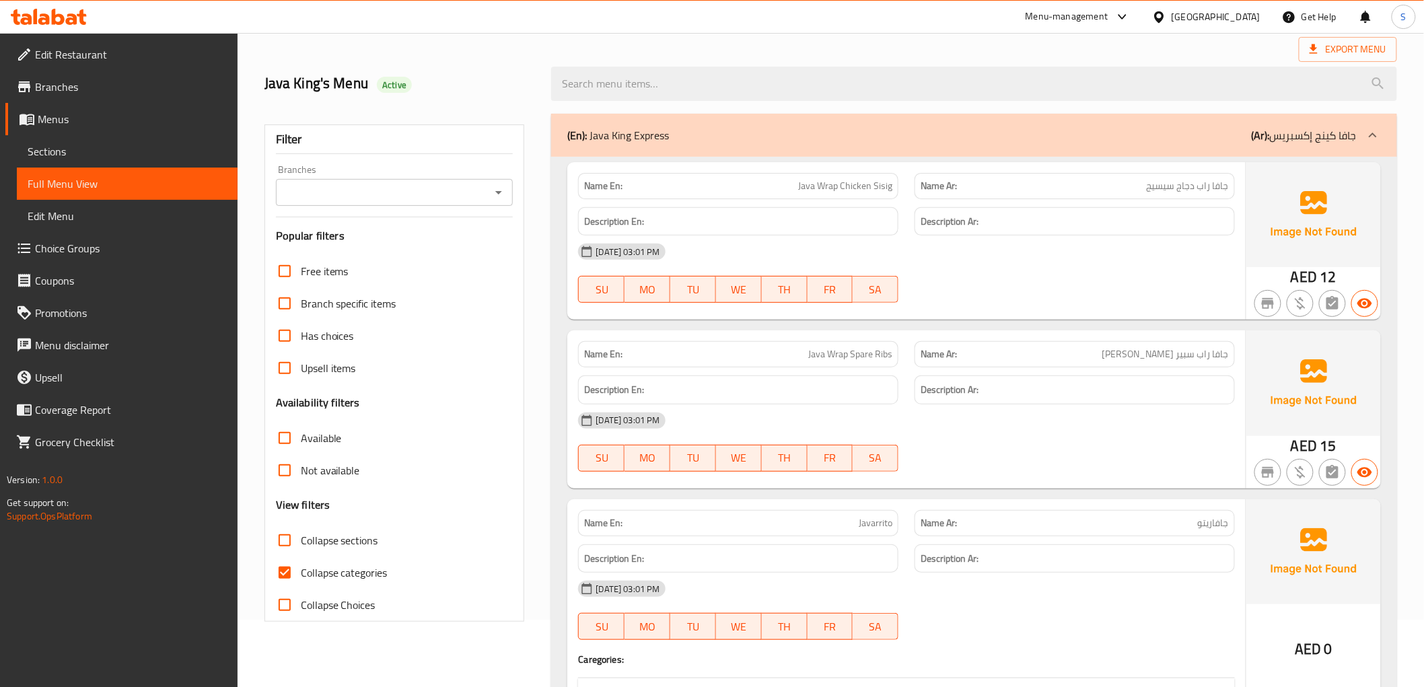
scroll to position [299, 0]
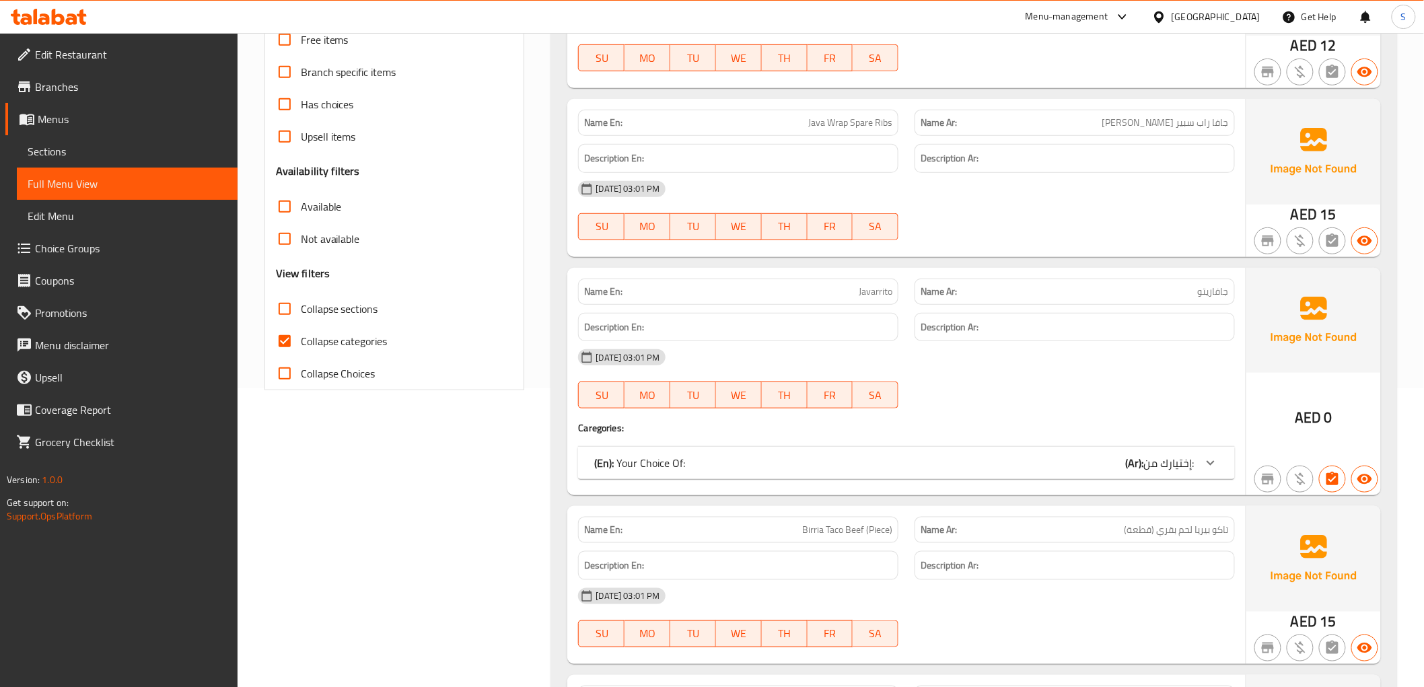
click at [308, 341] on span "Collapse categories" at bounding box center [344, 341] width 87 height 16
click at [301, 341] on input "Collapse categories" at bounding box center [285, 341] width 32 height 32
checkbox input "false"
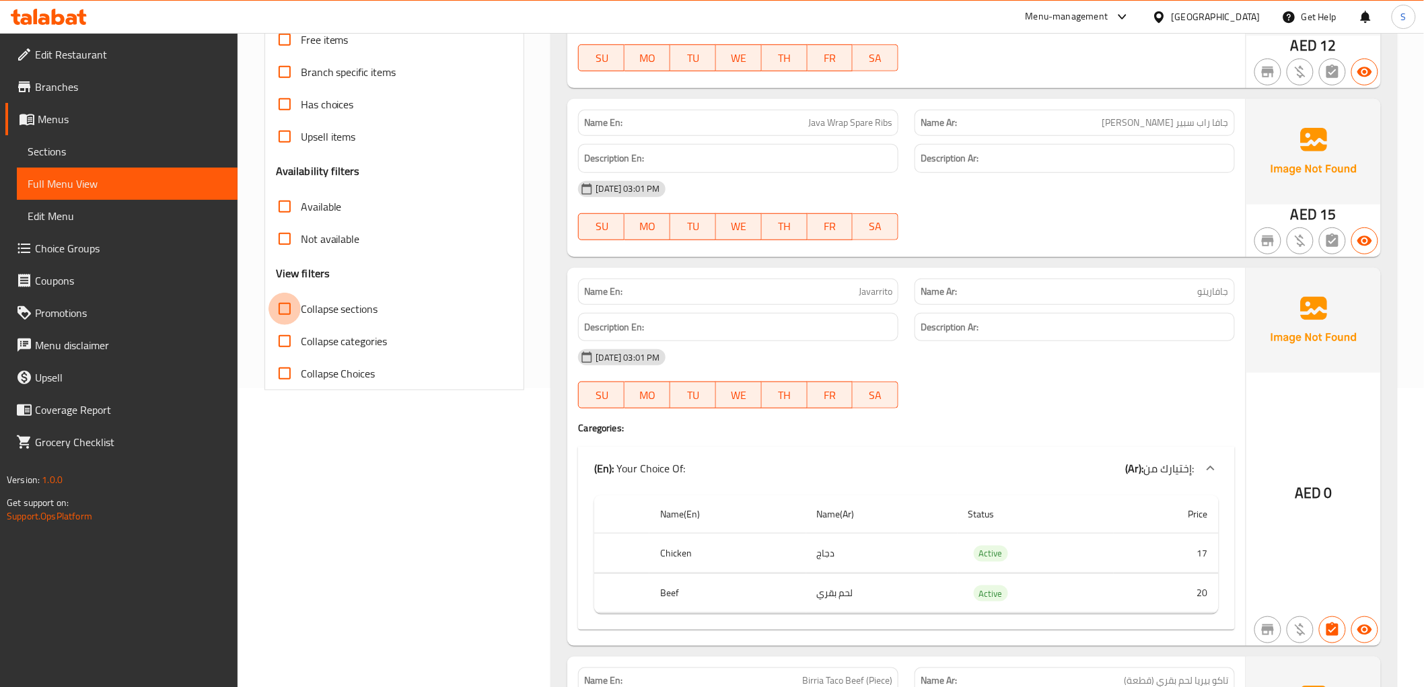
click at [299, 301] on input "Collapse sections" at bounding box center [285, 309] width 32 height 32
checkbox input "true"
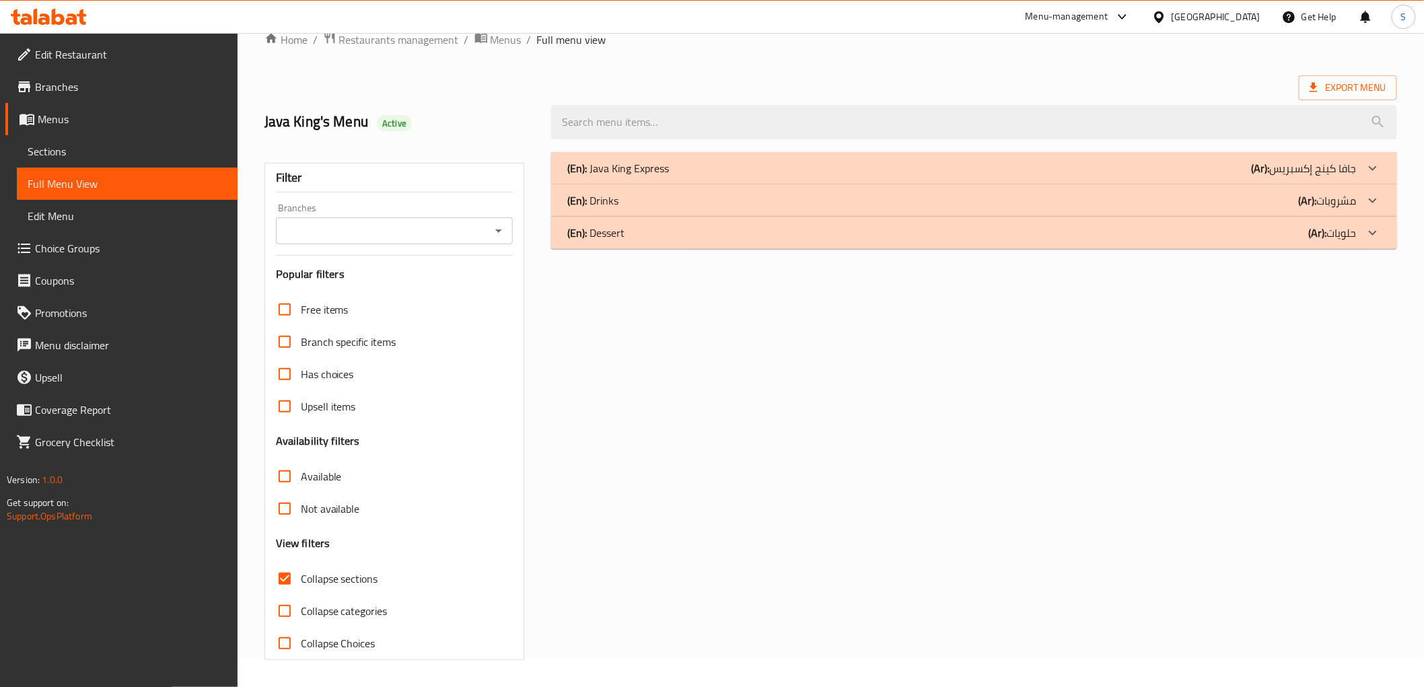
scroll to position [29, 0]
click at [709, 176] on div "(En): Dessert (Ar): حلويات" at bounding box center [961, 168] width 789 height 16
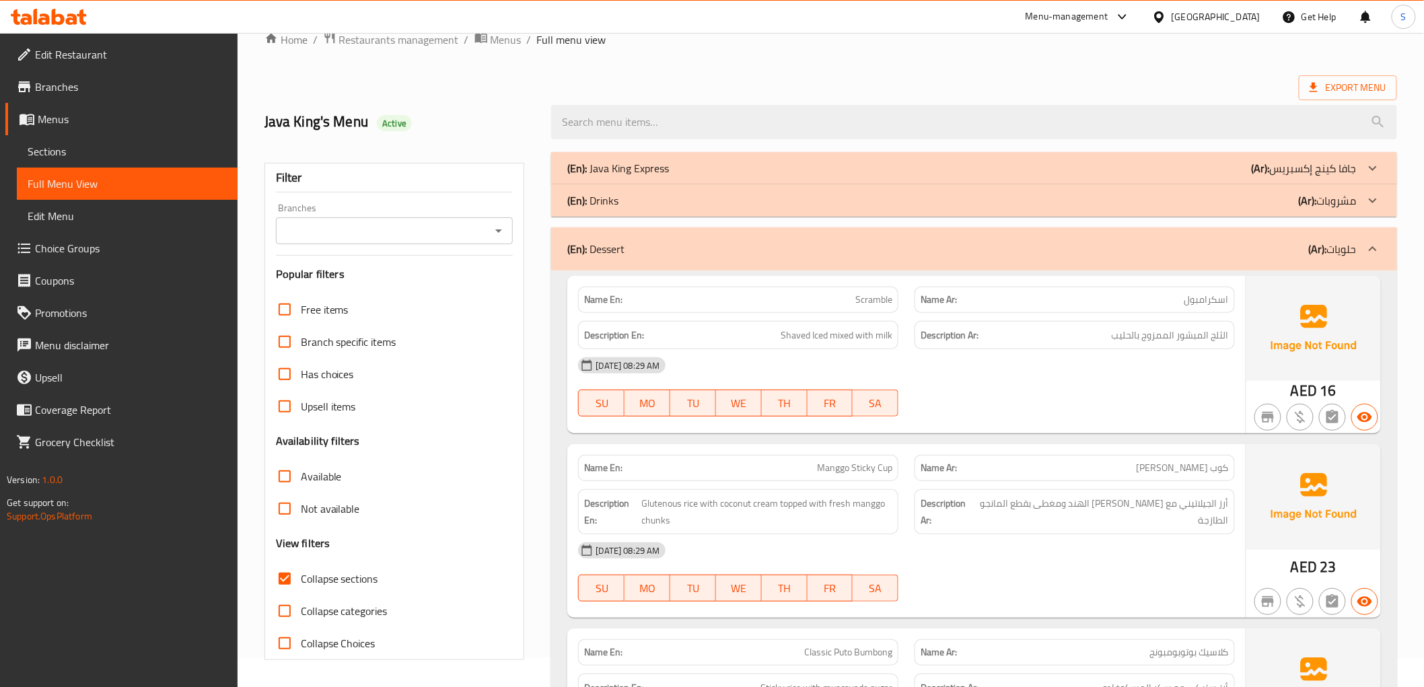
click at [678, 176] on div "(En): Drinks (Ar): مشروبات" at bounding box center [961, 168] width 789 height 16
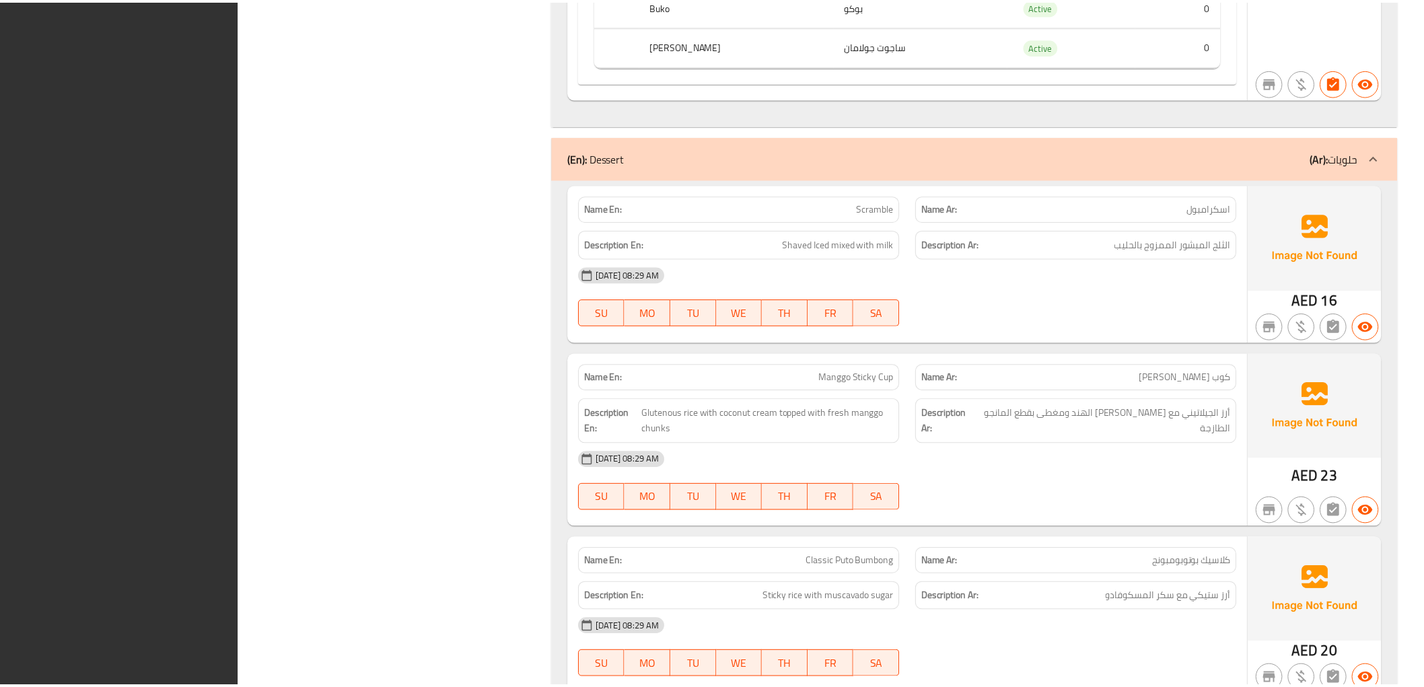
scroll to position [1164, 0]
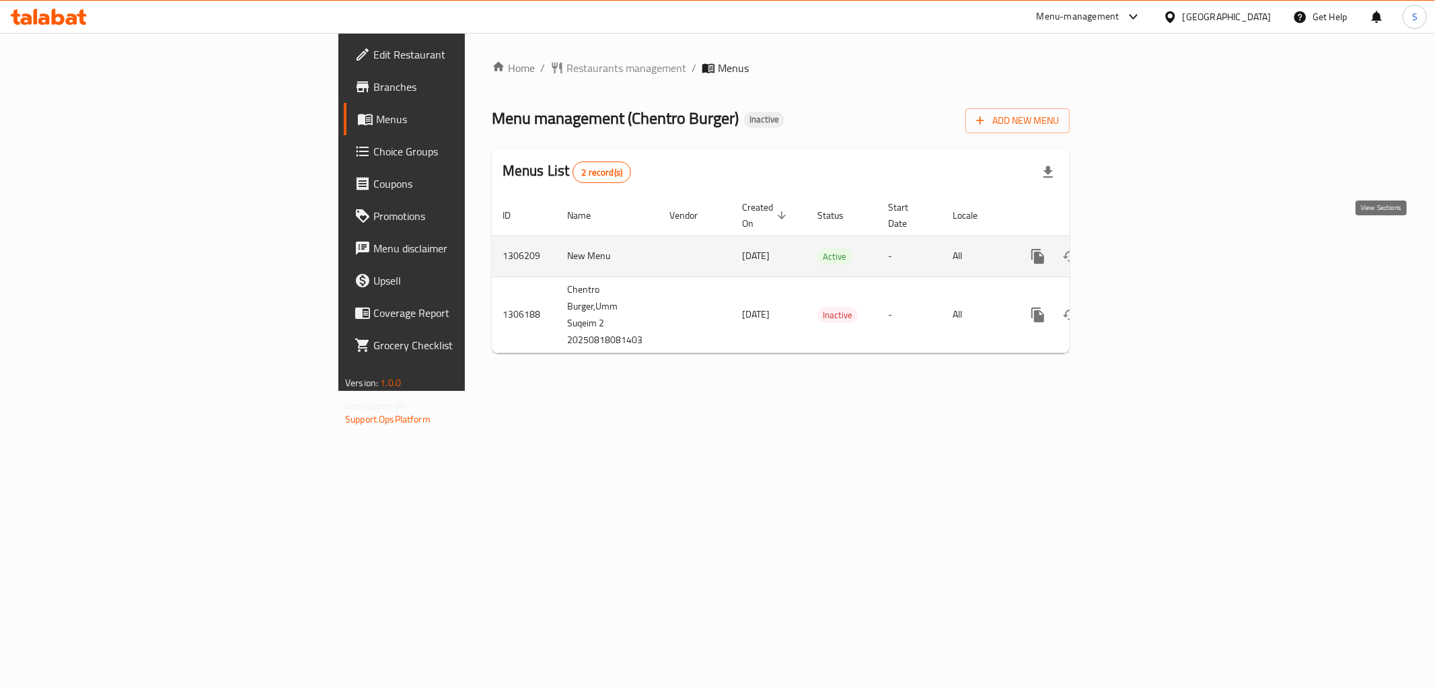
click at [1143, 248] on icon "enhanced table" at bounding box center [1135, 256] width 16 height 16
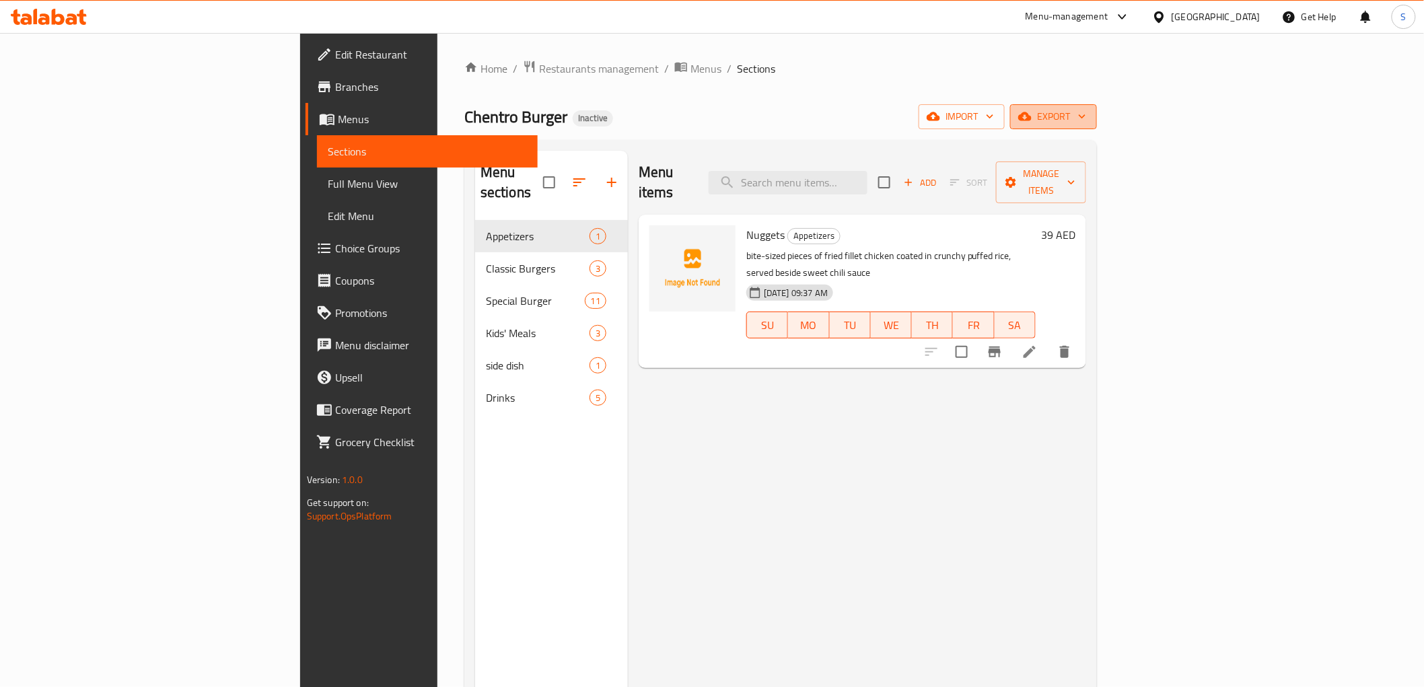
click at [1086, 110] on span "export" at bounding box center [1053, 116] width 65 height 17
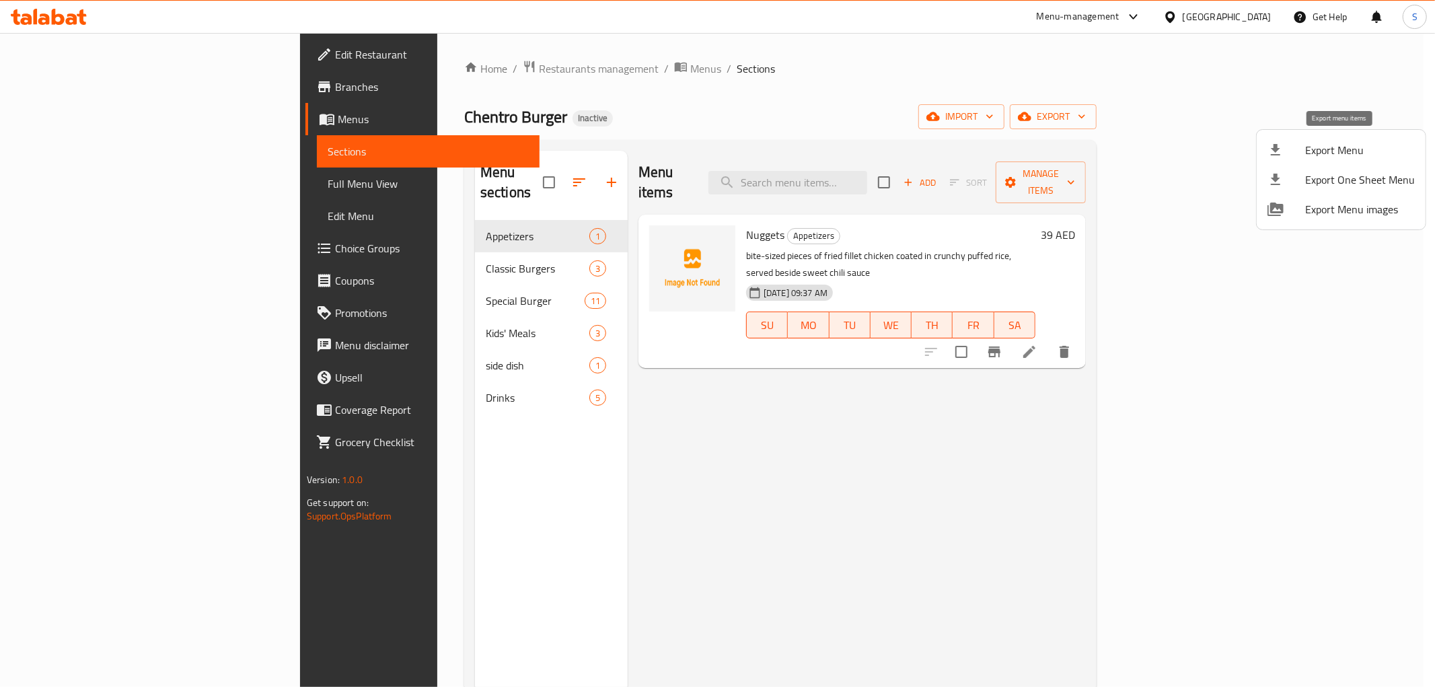
click at [1323, 146] on span "Export Menu" at bounding box center [1361, 150] width 110 height 16
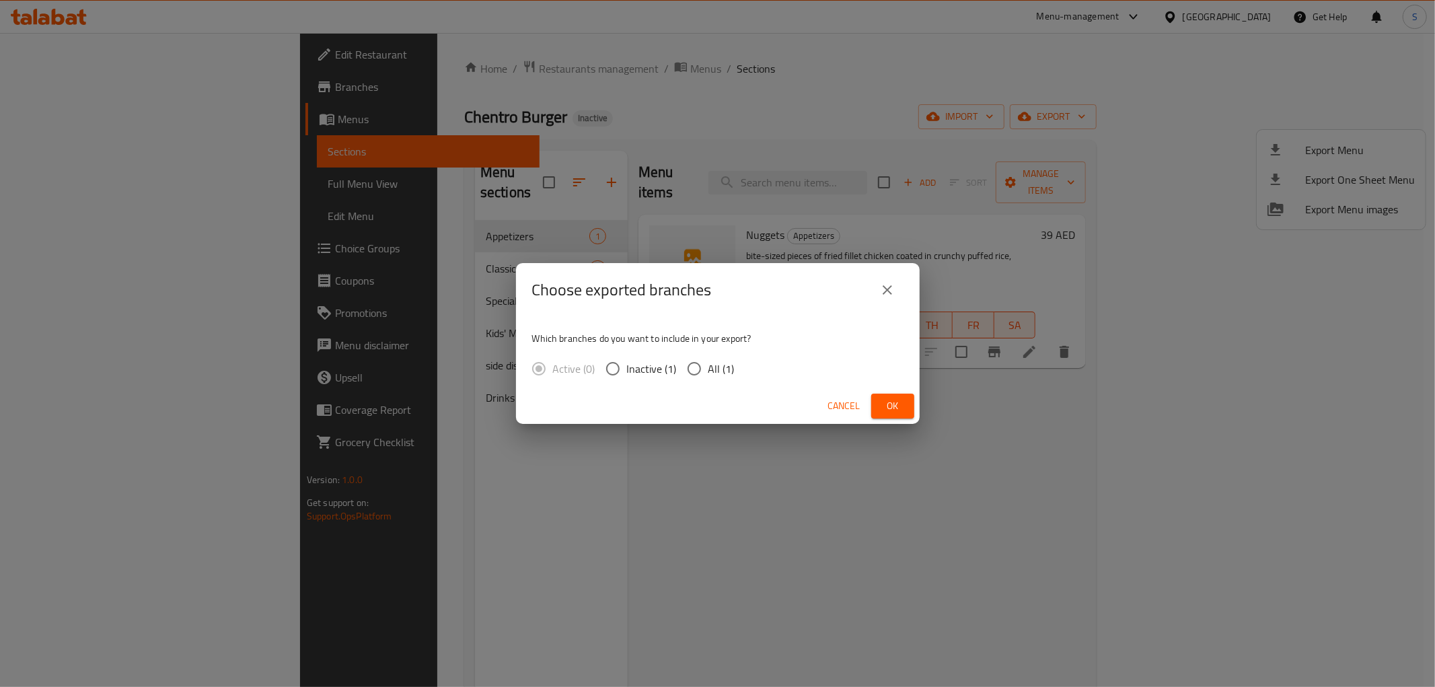
click at [707, 358] on input "All (1)" at bounding box center [694, 369] width 28 height 28
radio input "true"
click at [900, 407] on span "Ok" at bounding box center [893, 406] width 22 height 17
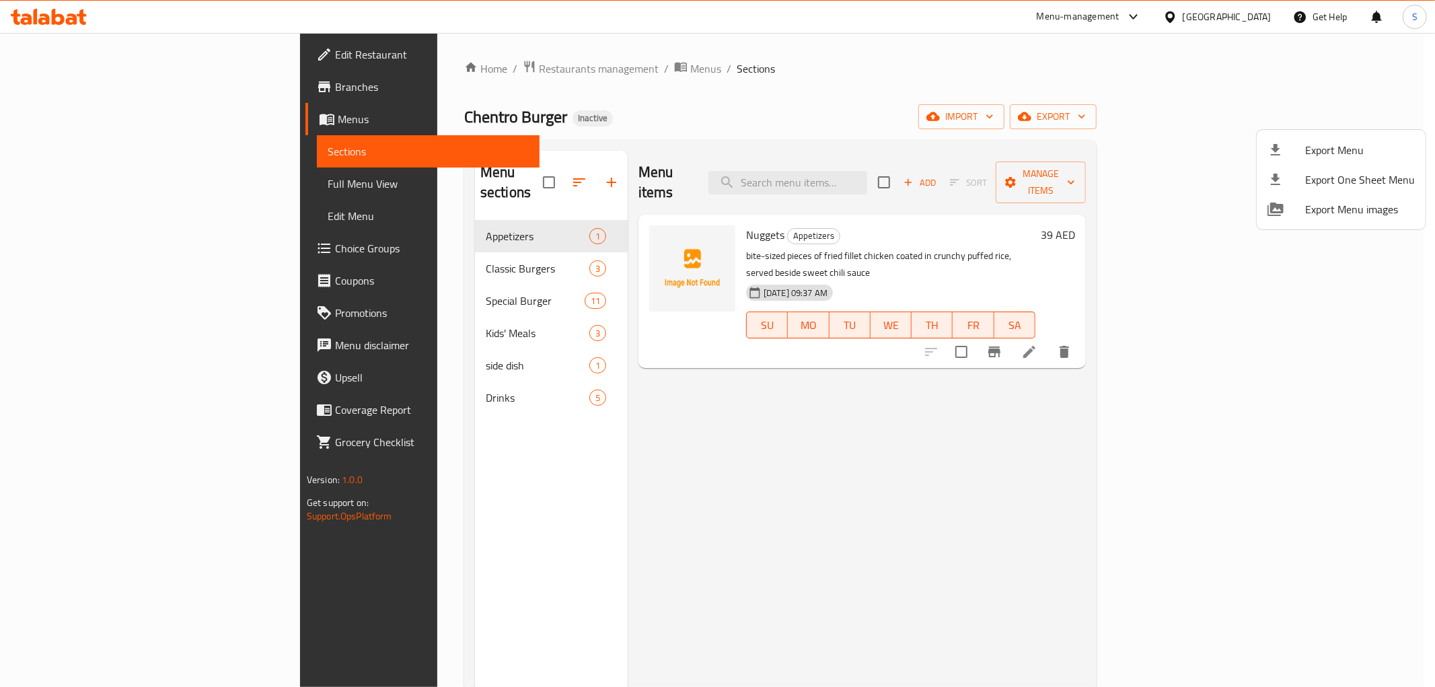
click at [79, 184] on div at bounding box center [717, 343] width 1435 height 687
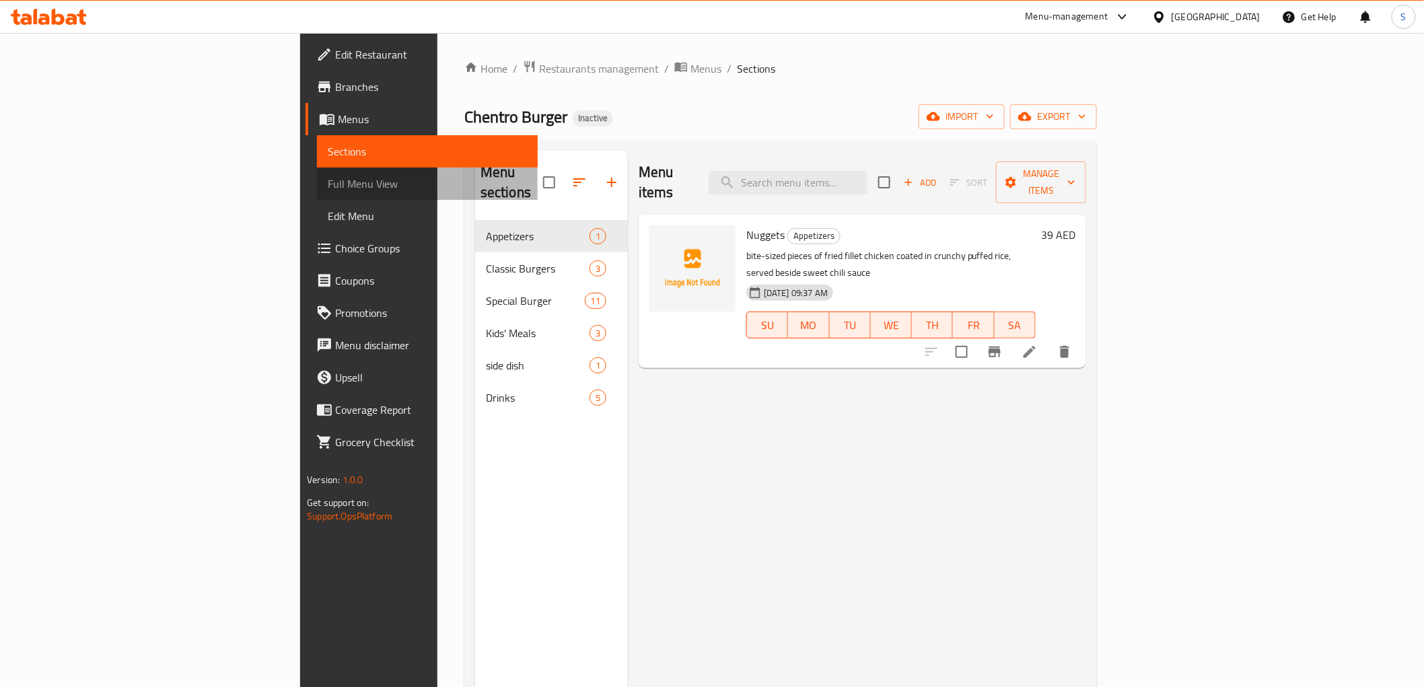
click at [328, 184] on span "Full Menu View" at bounding box center [427, 184] width 199 height 16
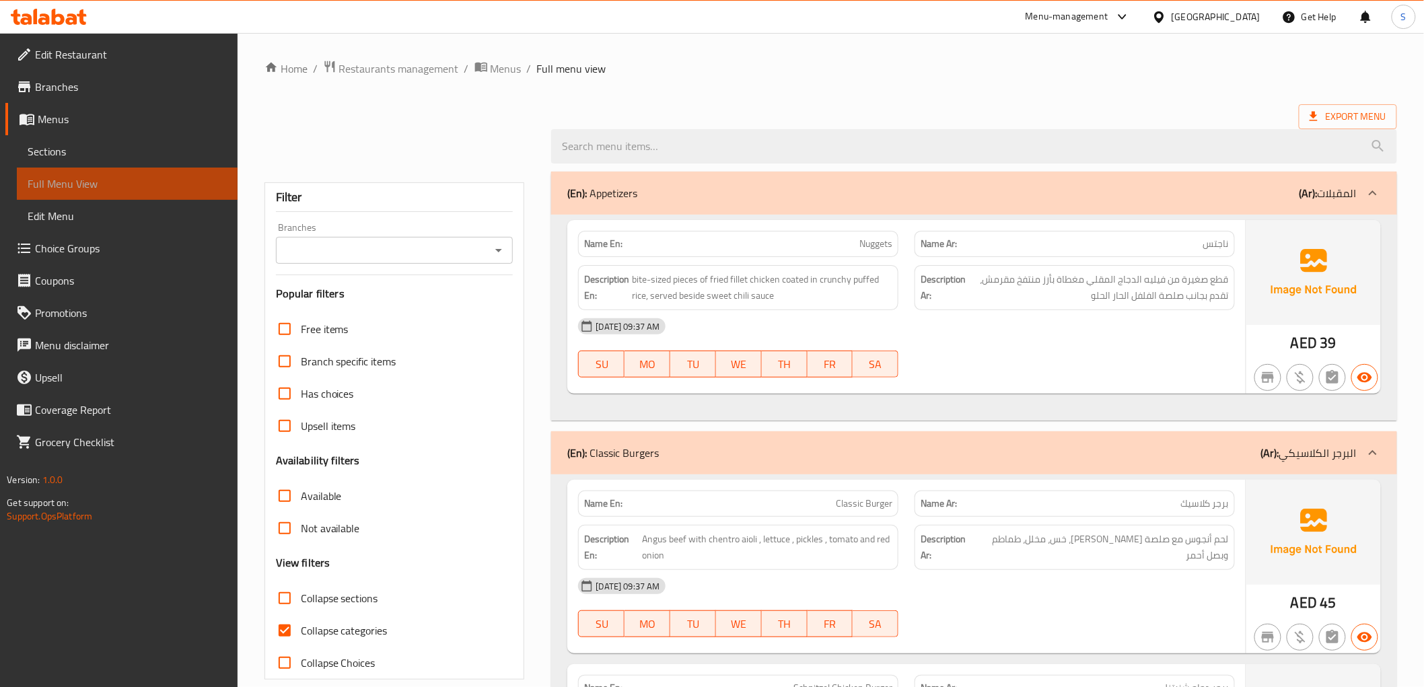
click at [79, 184] on span "Full Menu View" at bounding box center [127, 184] width 199 height 16
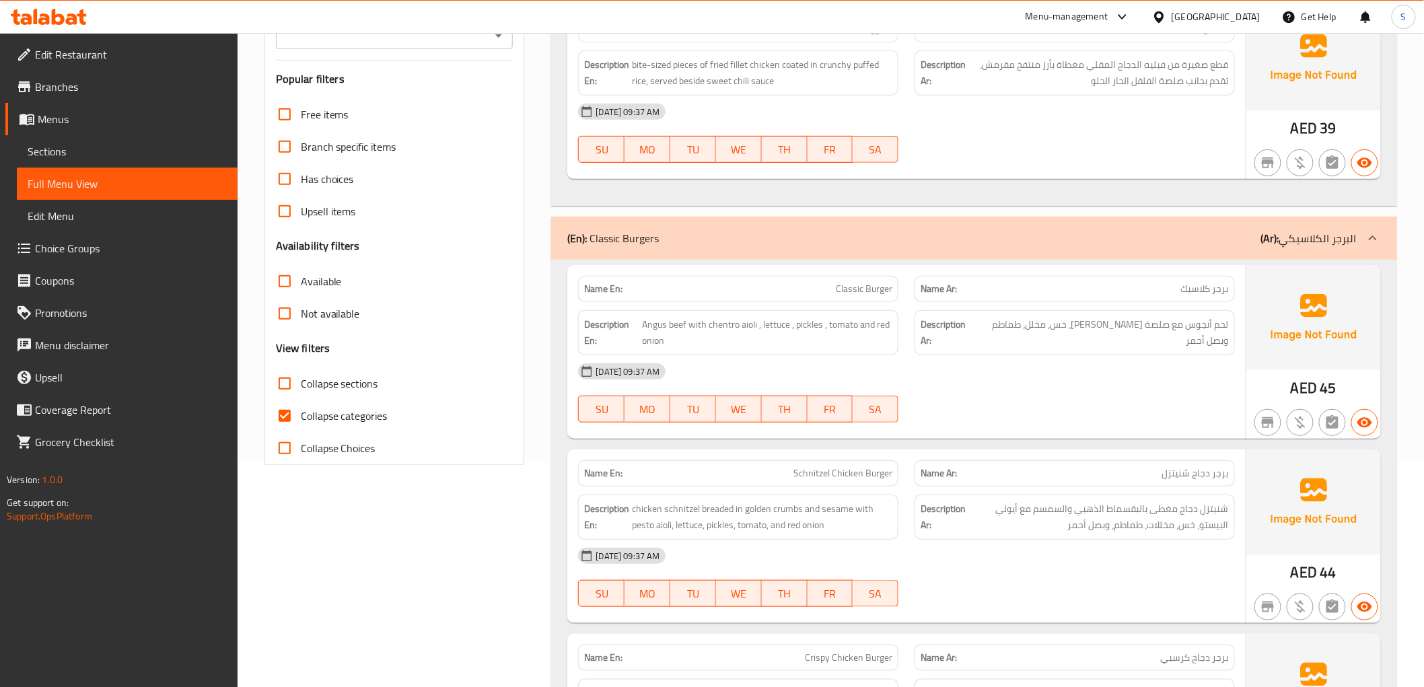
click at [310, 414] on span "Collapse categories" at bounding box center [344, 416] width 87 height 16
click at [301, 414] on input "Collapse categories" at bounding box center [285, 416] width 32 height 32
checkbox input "false"
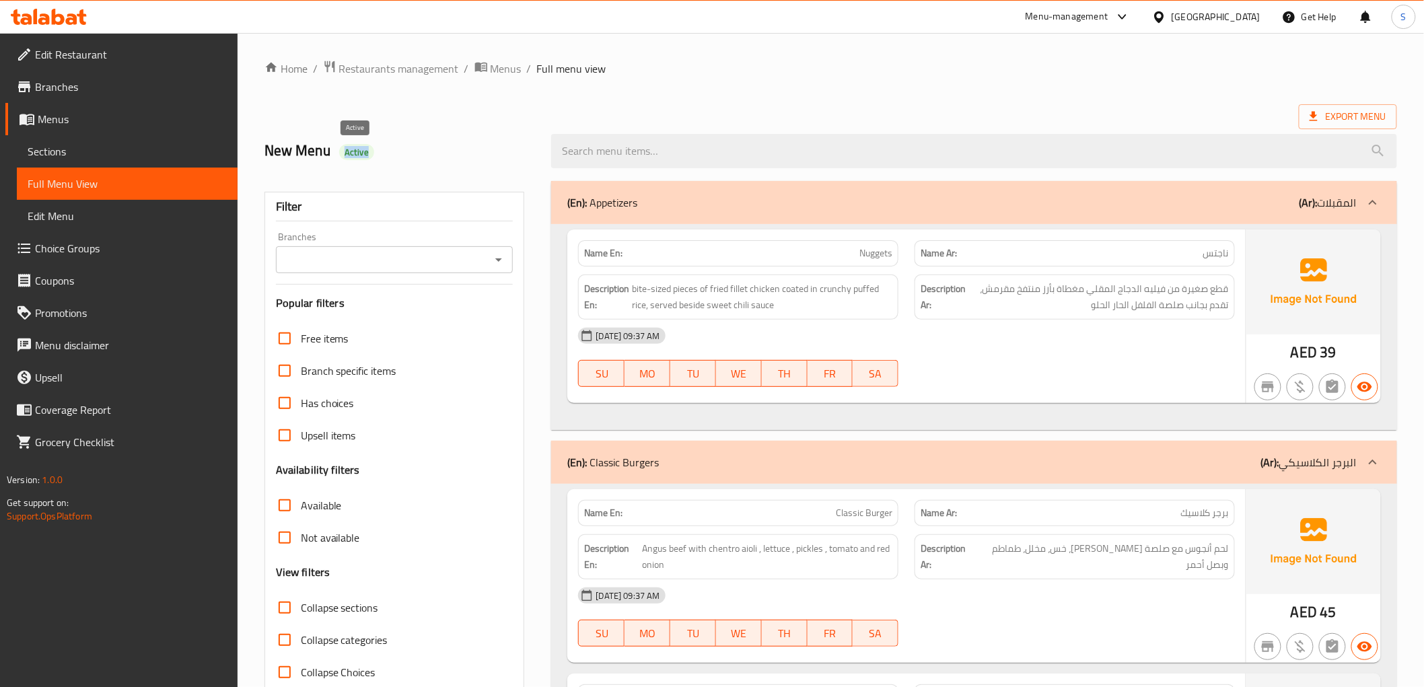
drag, startPoint x: 336, startPoint y: 153, endPoint x: 398, endPoint y: 160, distance: 61.7
click at [398, 160] on h2 "New Menu Active" at bounding box center [399, 151] width 271 height 20
copy span "Active"
click at [478, 122] on div "New Menu Active" at bounding box center [399, 151] width 287 height 60
click at [129, 34] on div at bounding box center [712, 33] width 1424 height 1
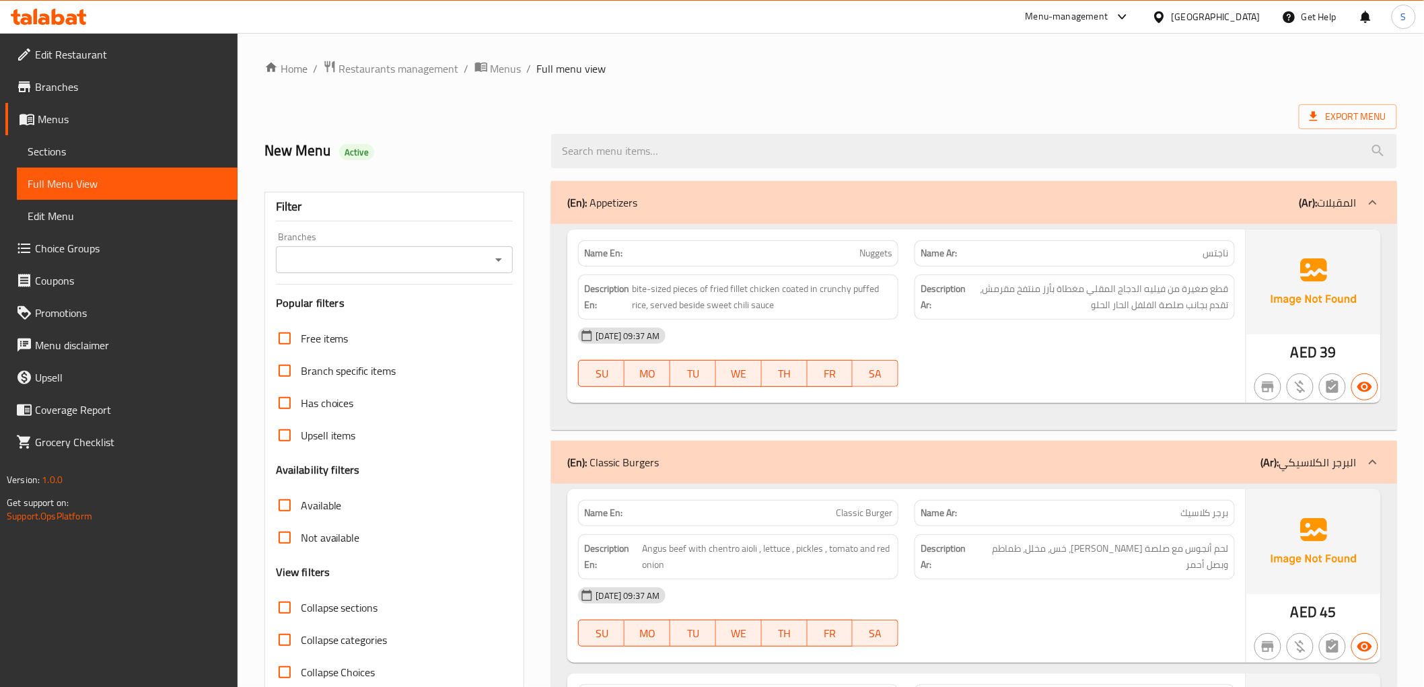
click at [109, 48] on span "Edit Restaurant" at bounding box center [131, 54] width 192 height 16
